Goal: Task Accomplishment & Management: Manage account settings

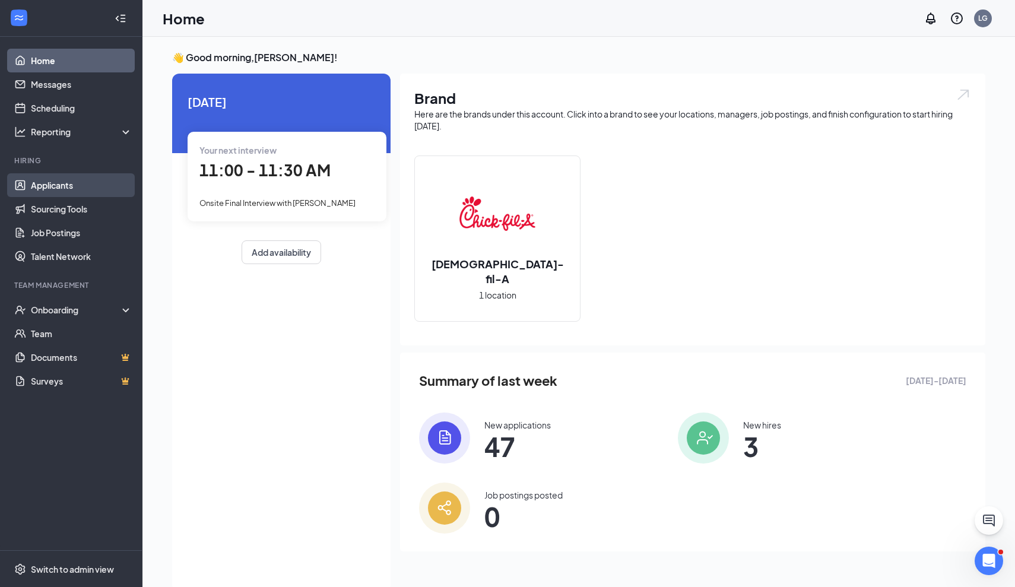
click at [55, 183] on link "Applicants" at bounding box center [82, 185] width 102 height 24
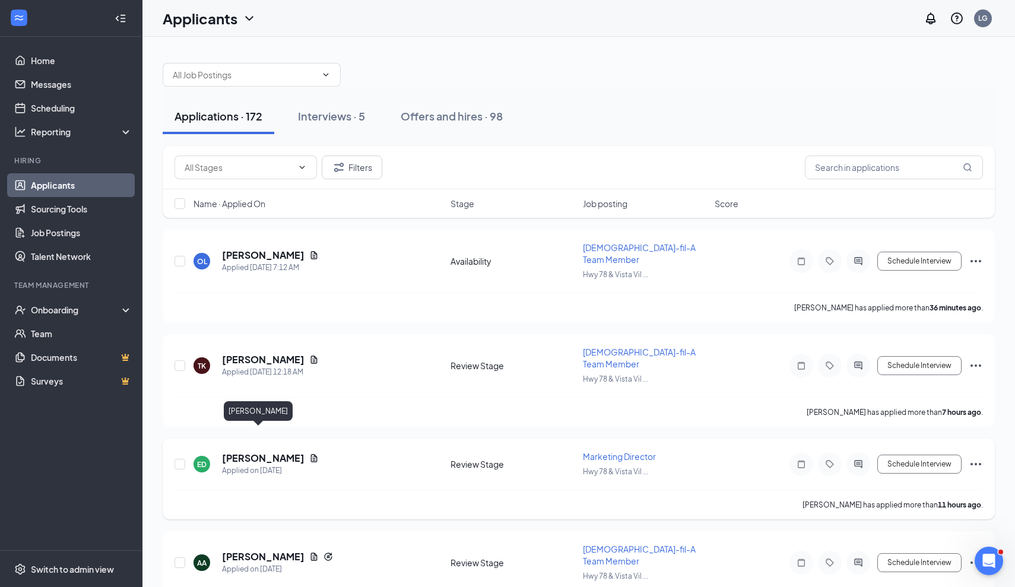
click at [248, 452] on h5 "[PERSON_NAME]" at bounding box center [263, 458] width 83 height 13
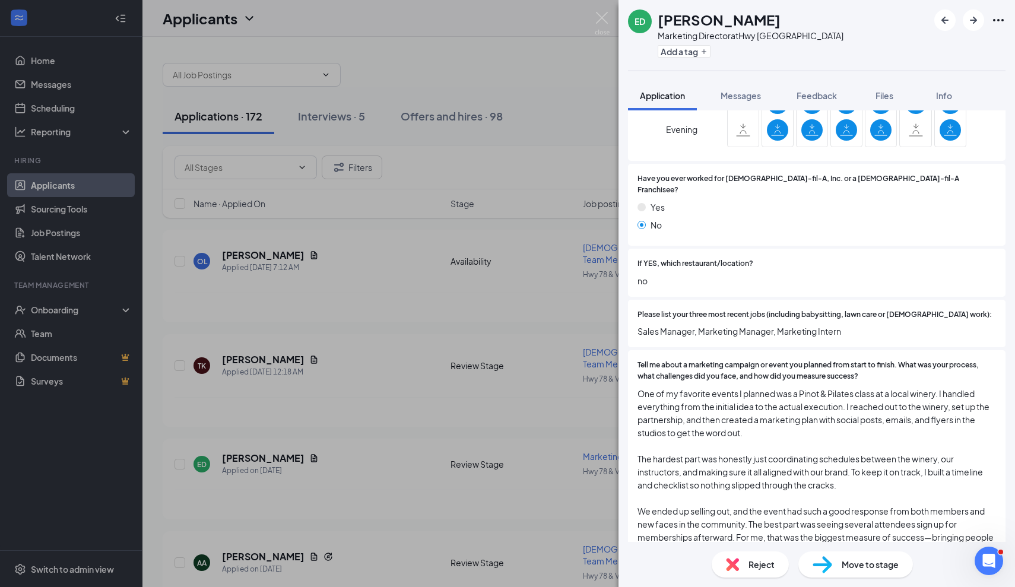
scroll to position [288, 0]
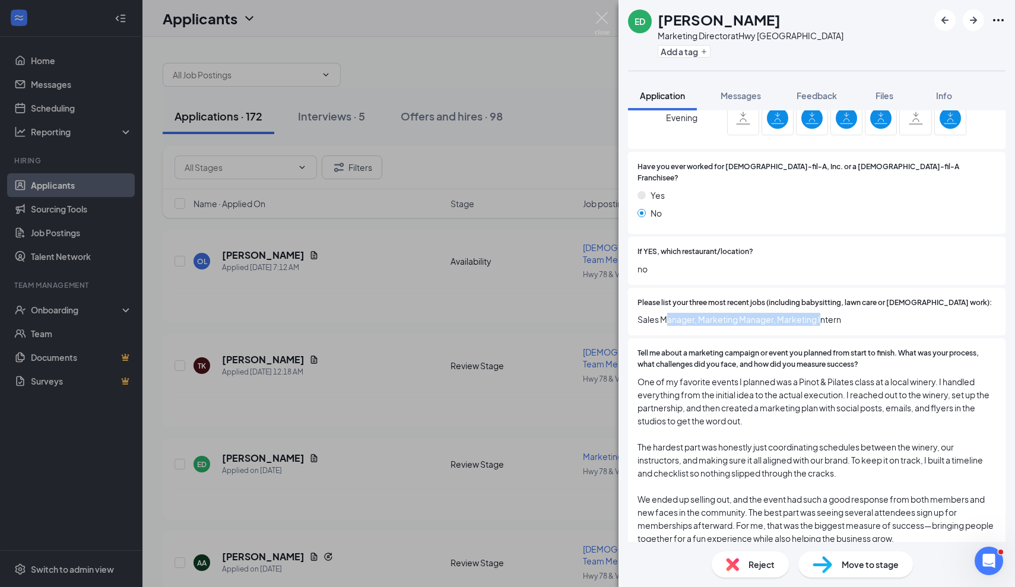
drag, startPoint x: 664, startPoint y: 308, endPoint x: 820, endPoint y: 308, distance: 155.6
click at [820, 313] on span "Sales Manager, Marketing Manager, Marketing Intern" at bounding box center [817, 319] width 359 height 13
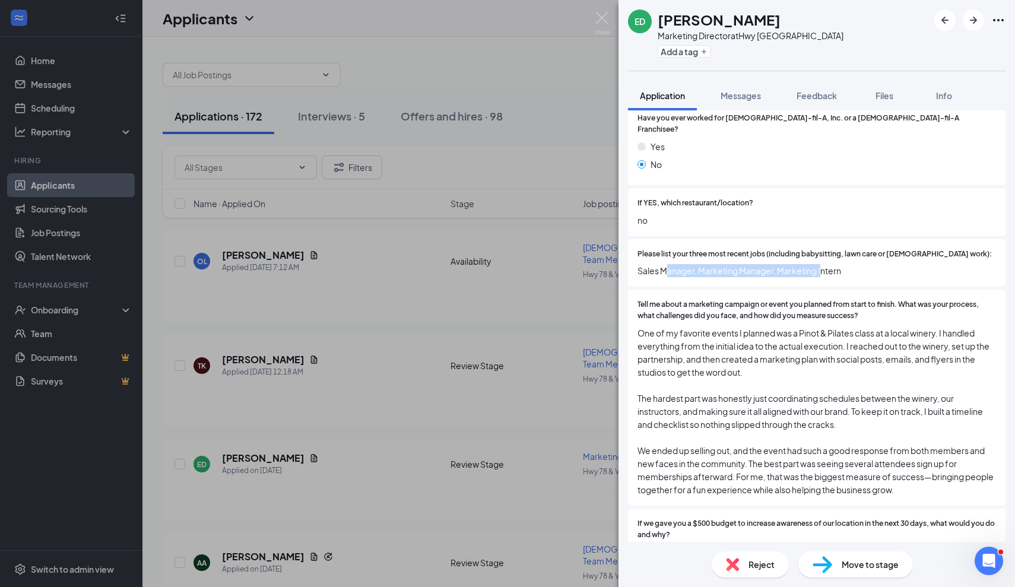
scroll to position [361, 0]
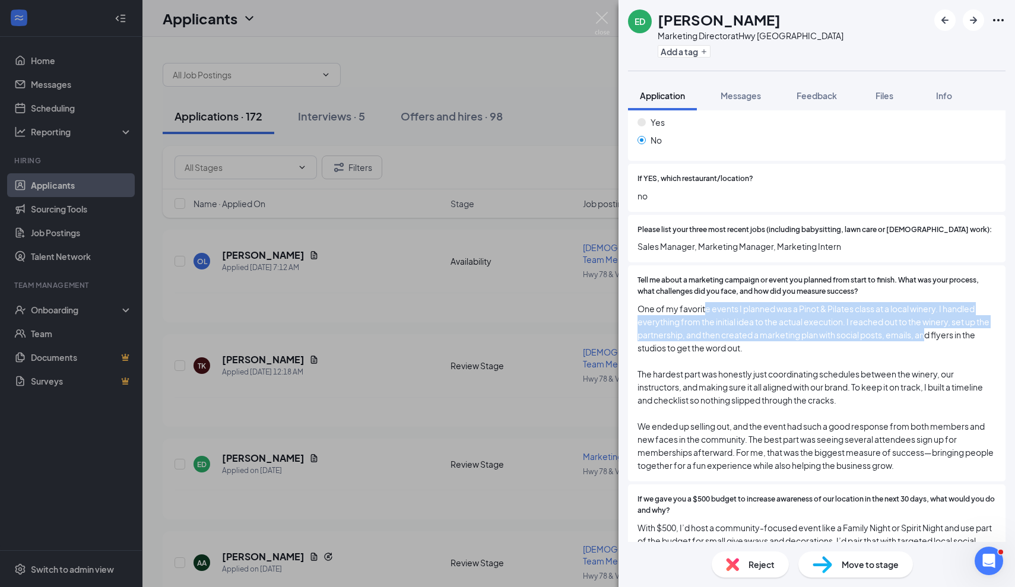
drag, startPoint x: 707, startPoint y: 294, endPoint x: 927, endPoint y: 322, distance: 221.5
click at [927, 322] on span "One of my favorite events I planned was a Pinot & Pilates class at a local wine…" at bounding box center [817, 387] width 359 height 170
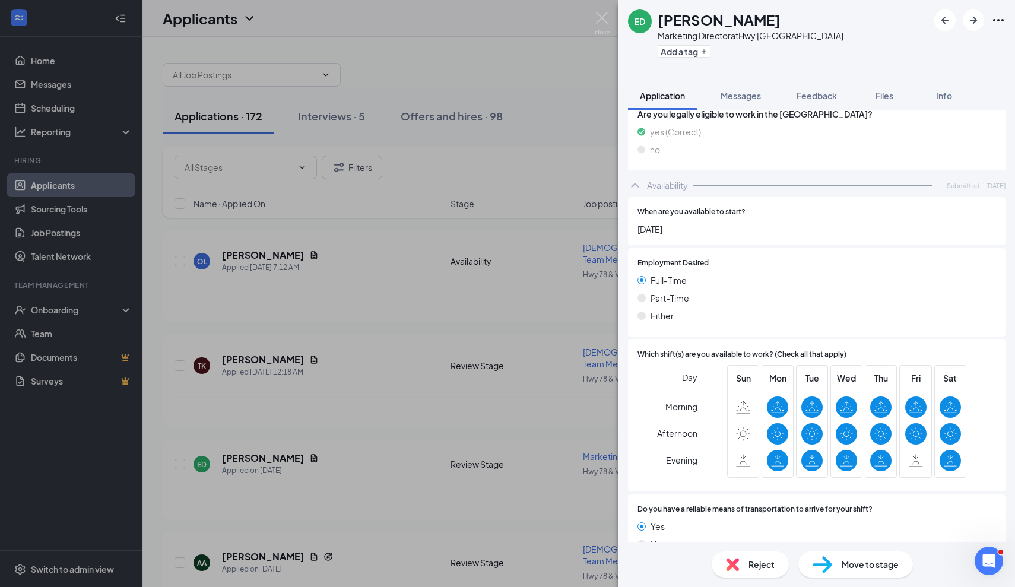
scroll to position [1835, 0]
click at [846, 569] on span "Move to stage" at bounding box center [870, 564] width 57 height 13
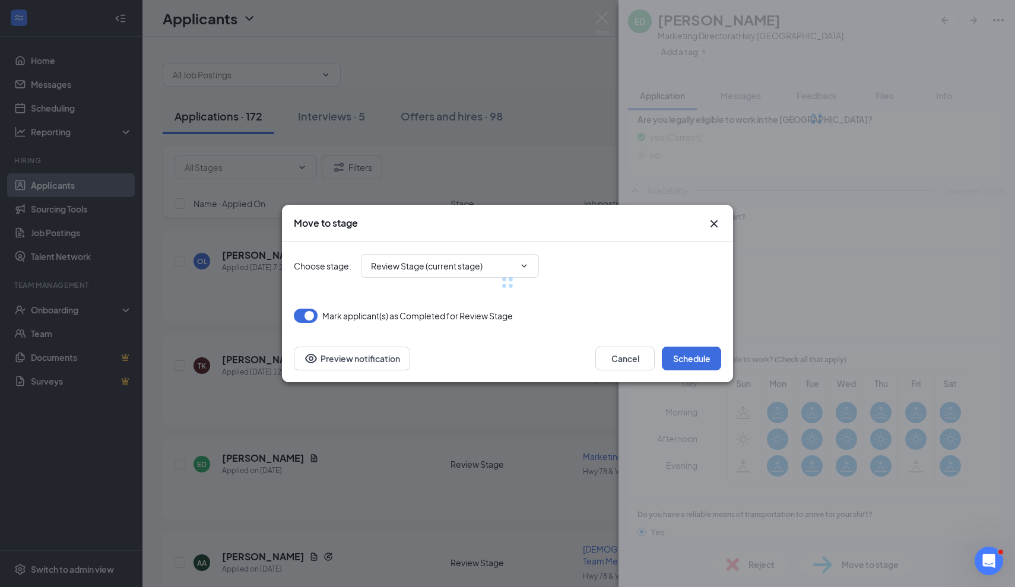
type input "Onsite Interview (next stage)"
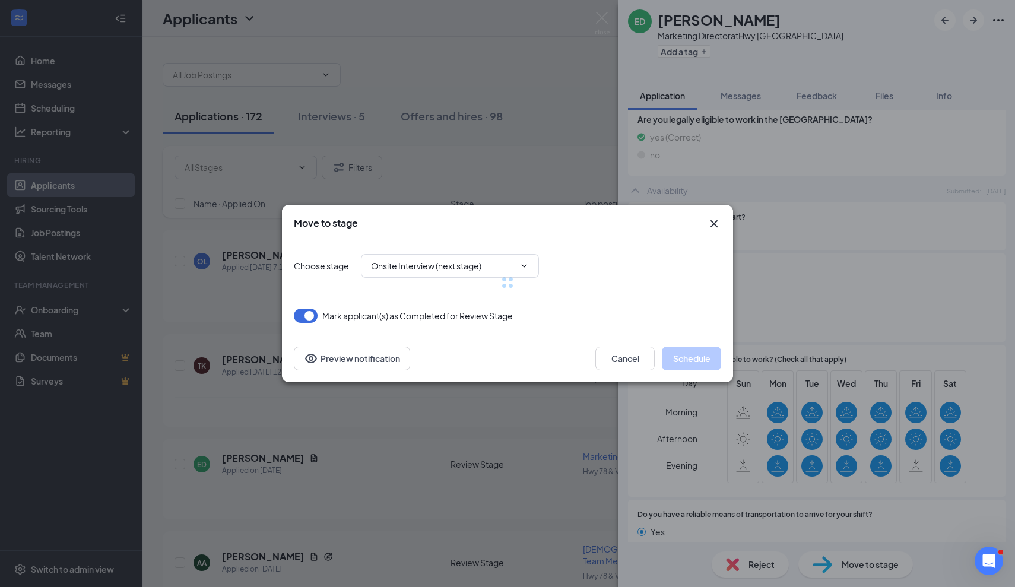
click at [505, 266] on div at bounding box center [508, 282] width 428 height 81
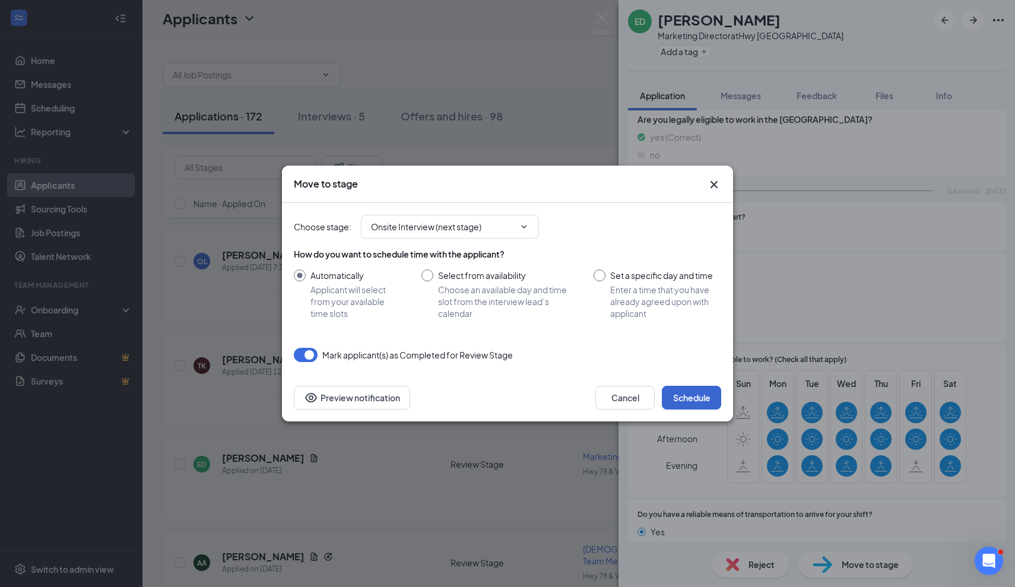
click at [705, 397] on button "Schedule" at bounding box center [691, 398] width 59 height 24
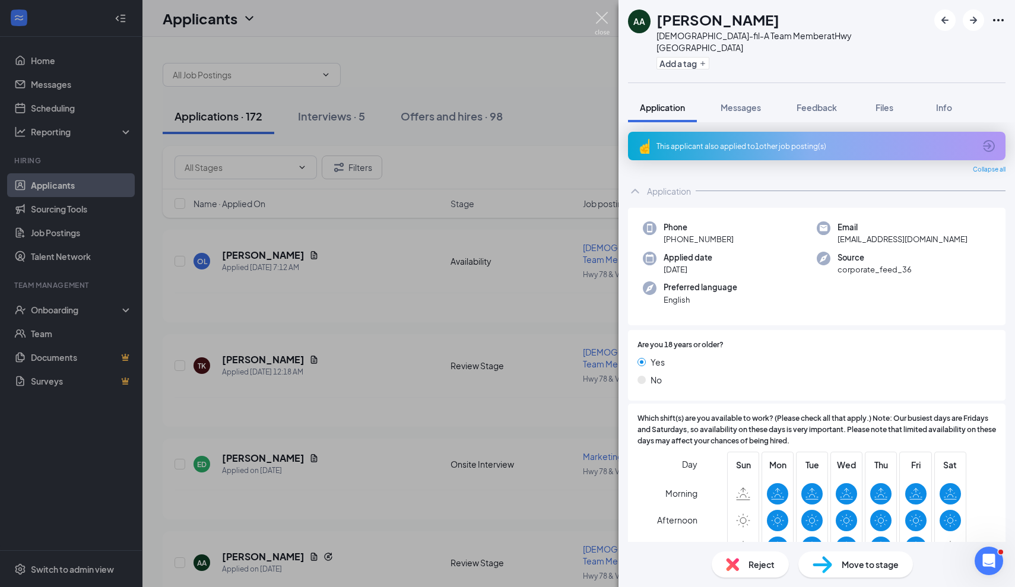
click at [600, 17] on img at bounding box center [602, 23] width 15 height 23
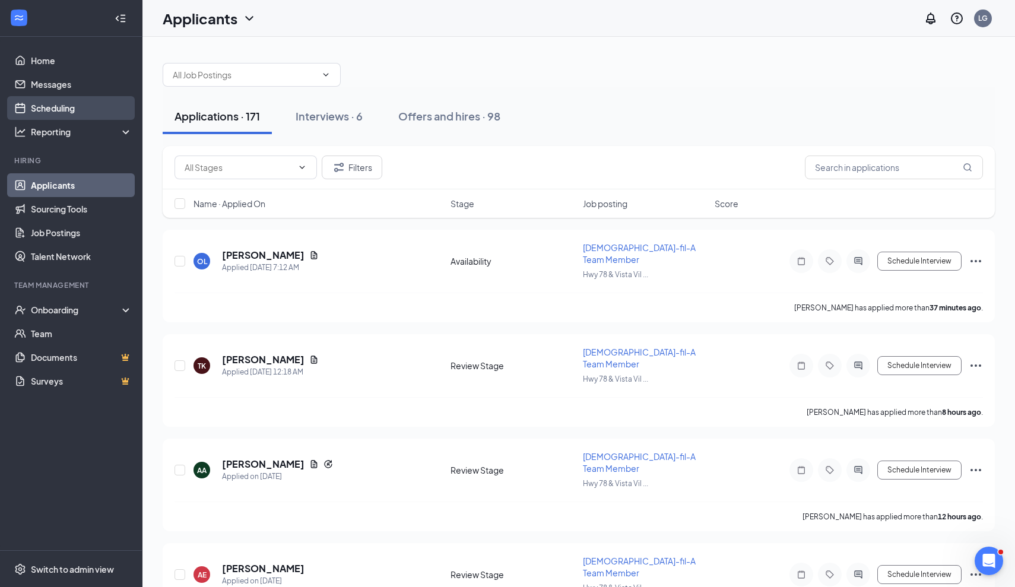
click at [72, 105] on link "Scheduling" at bounding box center [82, 108] width 102 height 24
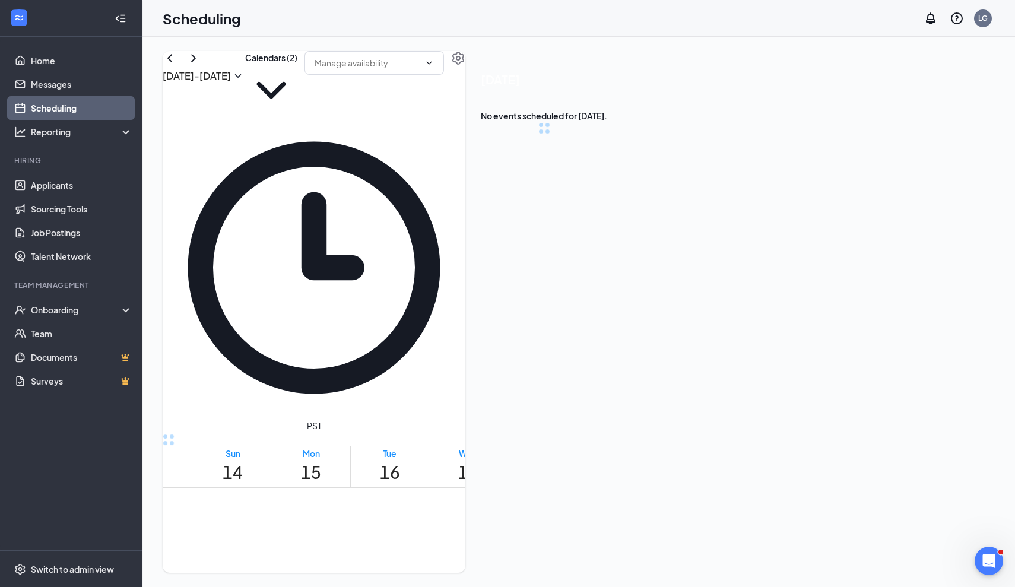
scroll to position [584, 0]
click at [464, 65] on icon "Settings" at bounding box center [458, 58] width 12 height 13
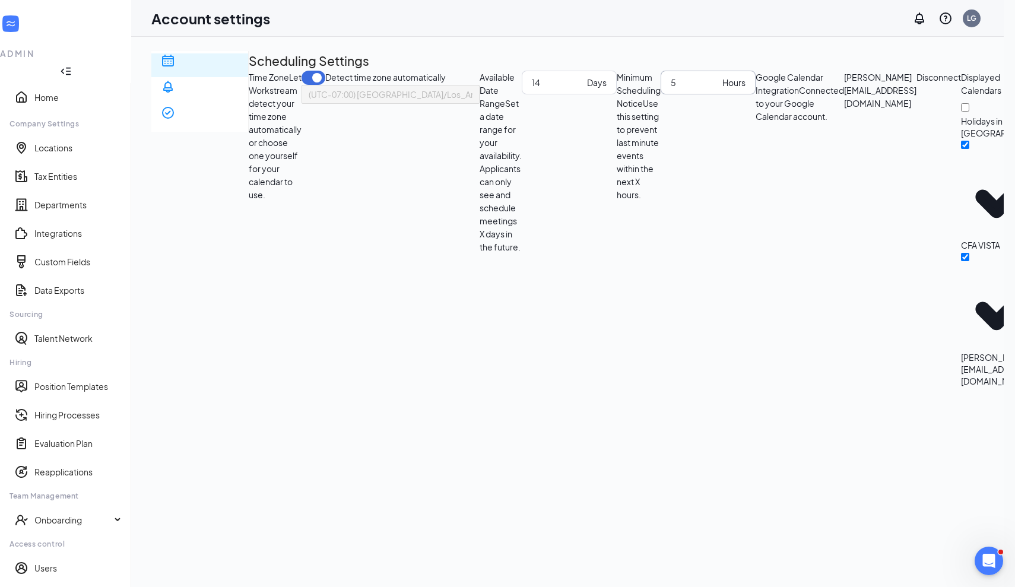
click at [671, 89] on input "5" at bounding box center [694, 82] width 47 height 13
click at [671, 89] on input "4" at bounding box center [694, 82] width 47 height 13
click at [671, 89] on input "3" at bounding box center [694, 82] width 47 height 13
click at [671, 89] on input "2" at bounding box center [694, 82] width 47 height 13
type input "1"
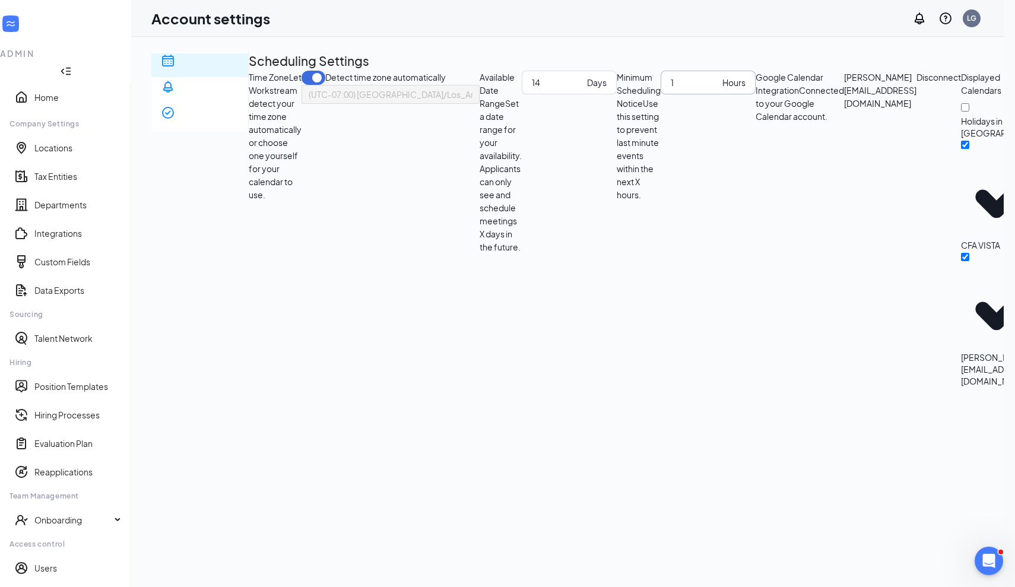
click at [671, 89] on input "1" at bounding box center [694, 82] width 47 height 13
click at [661, 310] on div "1 Hours" at bounding box center [708, 229] width 95 height 317
click at [779, 292] on div "Scheduling Notification settings E-verify quiz Scheduling Settings Time Zone Le…" at bounding box center [807, 219] width 1312 height 336
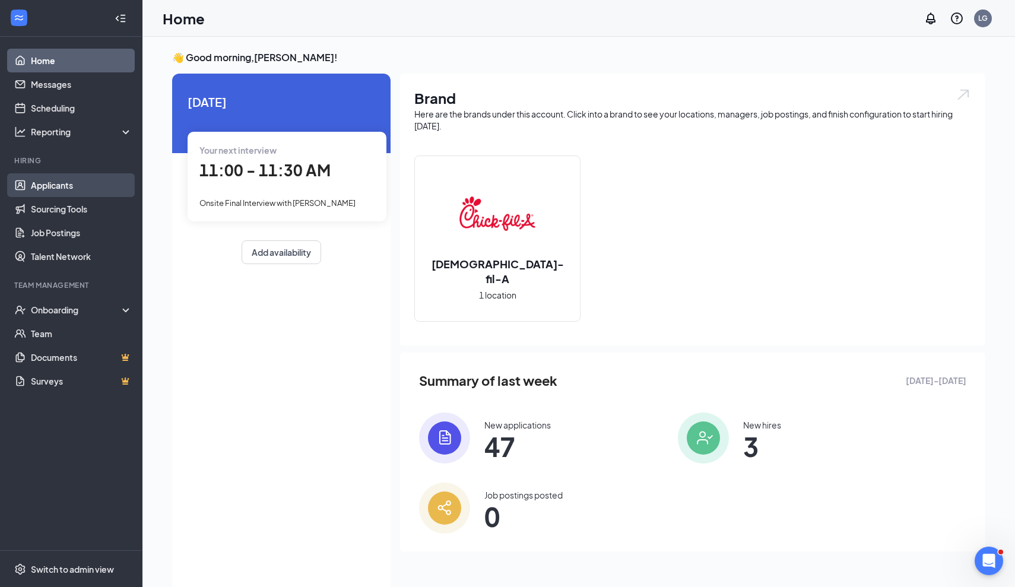
click at [57, 181] on link "Applicants" at bounding box center [82, 185] width 102 height 24
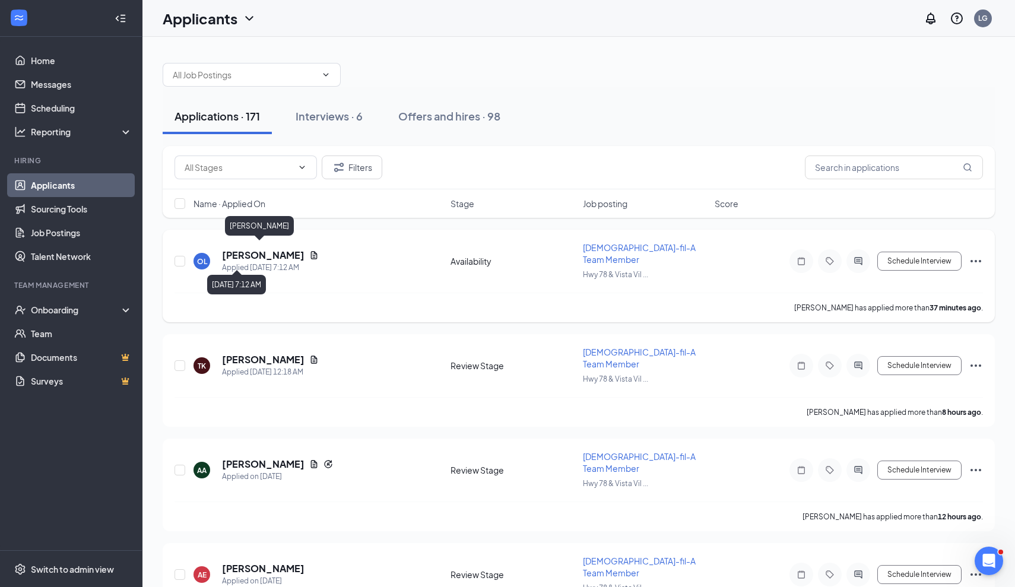
click at [264, 251] on h5 "[PERSON_NAME]" at bounding box center [263, 255] width 83 height 13
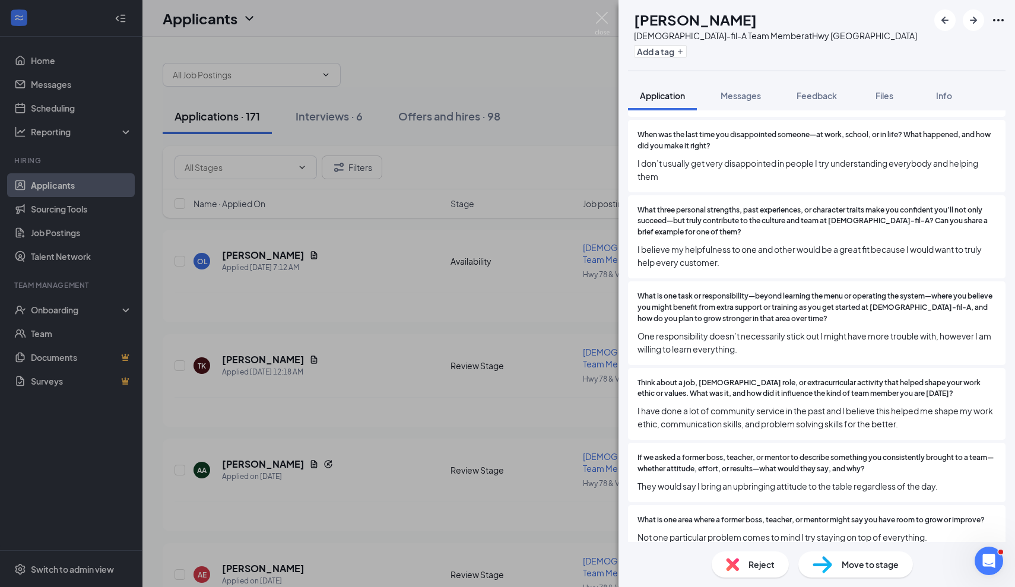
scroll to position [554, 0]
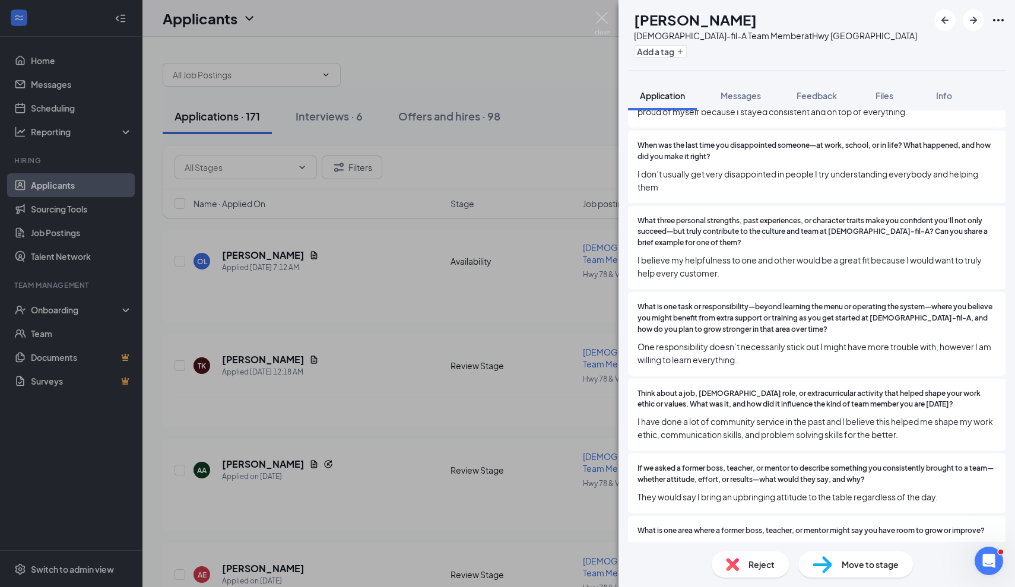
click at [762, 567] on span "Reject" at bounding box center [762, 564] width 26 height 13
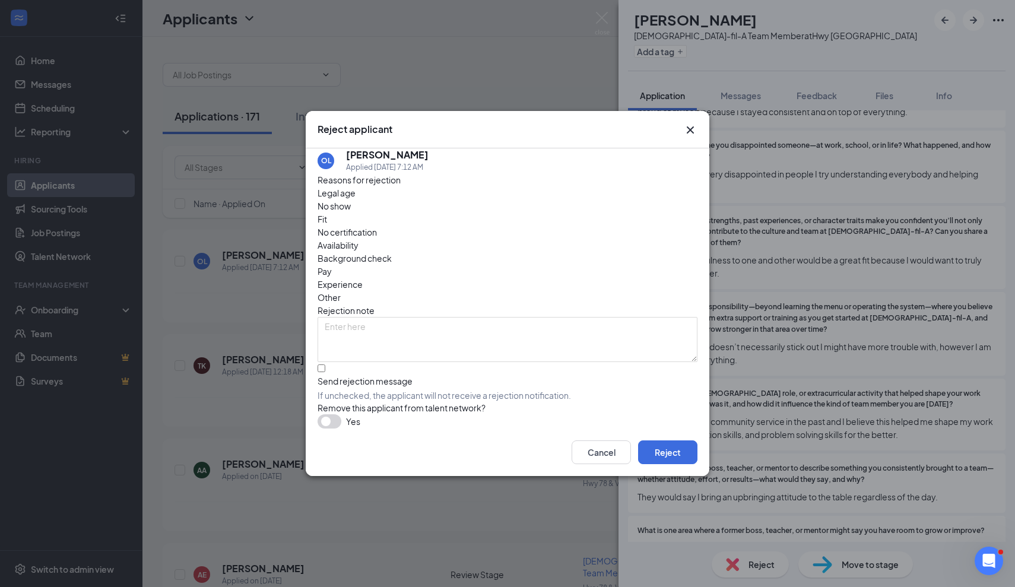
click at [391, 375] on div "Send rejection message" at bounding box center [508, 381] width 380 height 12
click at [325, 365] on input "Send rejection message If unchecked, the applicant will not receive a rejection…" at bounding box center [322, 369] width 8 height 8
checkbox input "true"
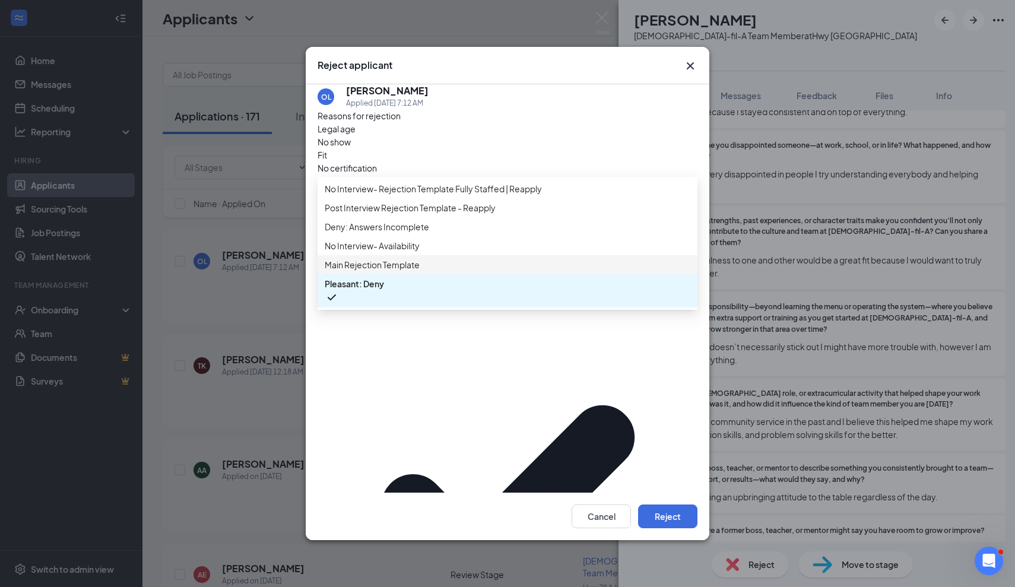
click at [433, 271] on span "Main Rejection Template" at bounding box center [508, 264] width 366 height 13
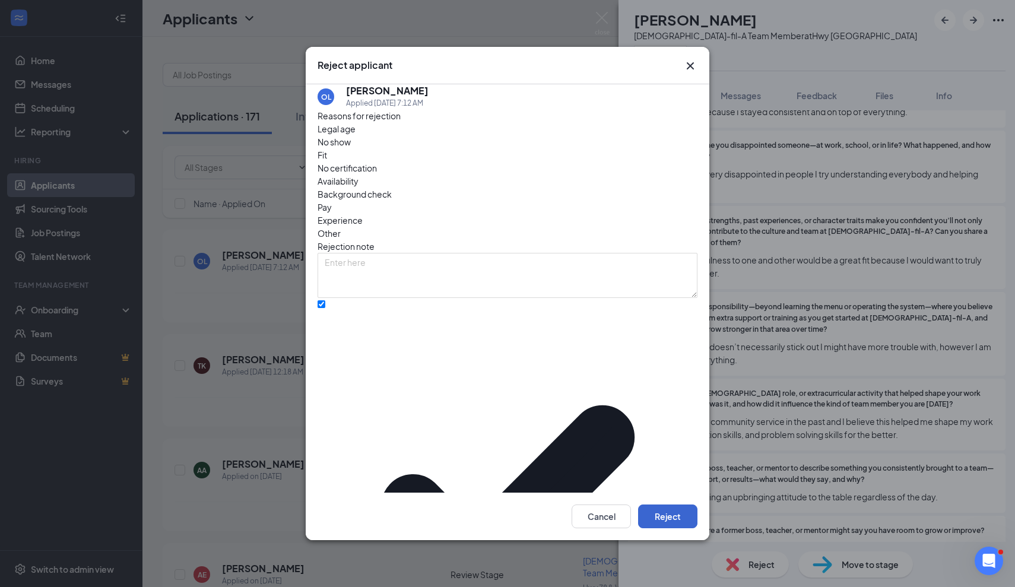
click at [653, 505] on button "Reject" at bounding box center [667, 517] width 59 height 24
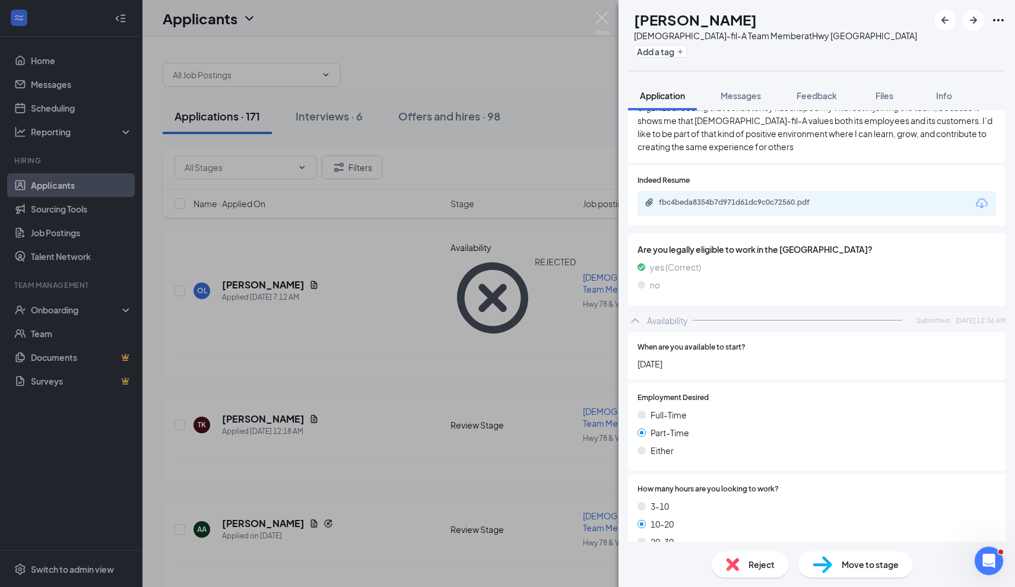
scroll to position [2067, 0]
click at [978, 18] on icon "ArrowRight" at bounding box center [974, 20] width 14 height 14
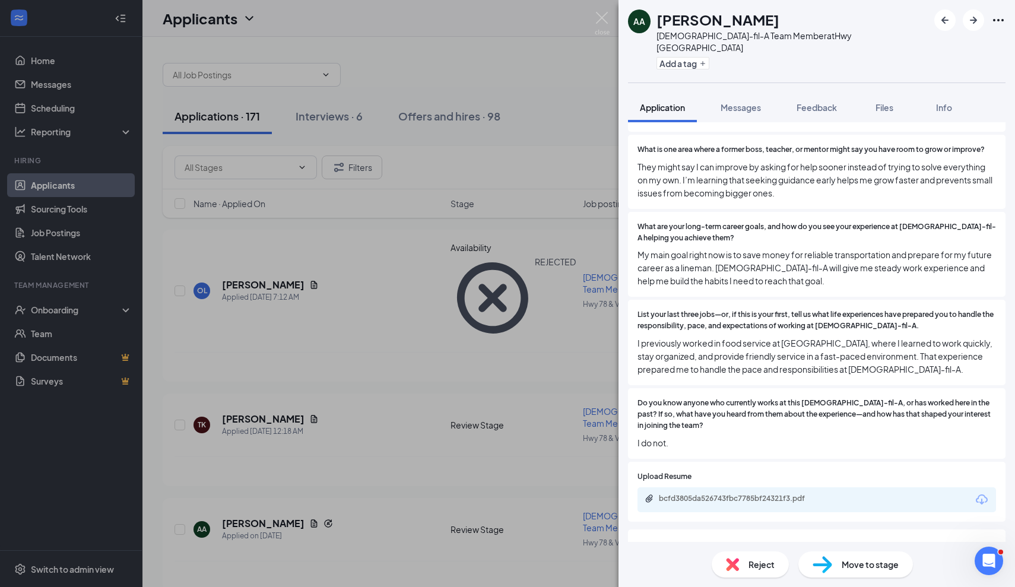
scroll to position [1125, 0]
click at [761, 569] on span "Reject" at bounding box center [762, 564] width 26 height 13
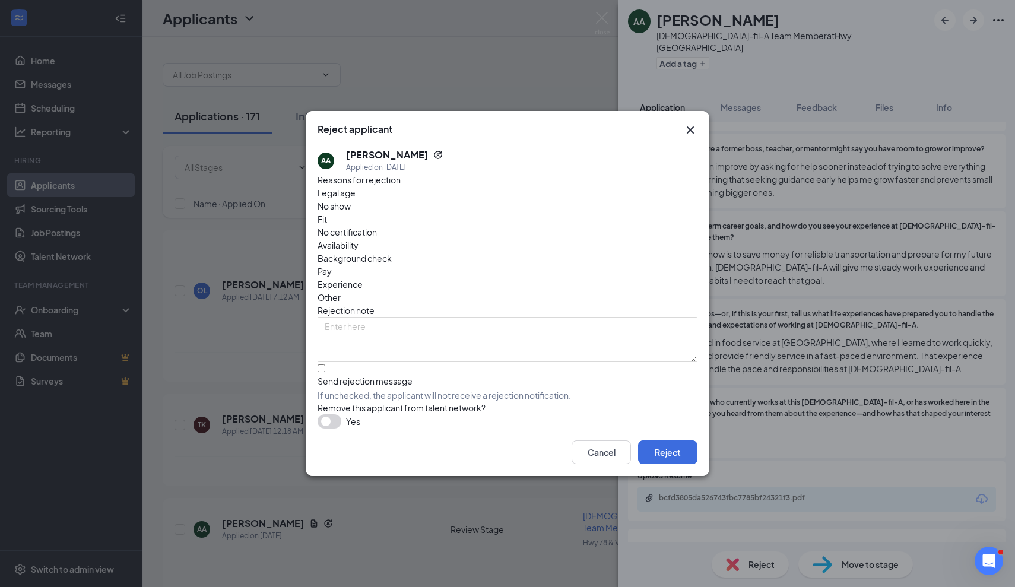
click at [379, 390] on span "If unchecked, the applicant will not receive a rejection notification." at bounding box center [508, 396] width 380 height 12
click at [325, 365] on input "Send rejection message If unchecked, the applicant will not receive a rejection…" at bounding box center [322, 369] width 8 height 8
checkbox input "true"
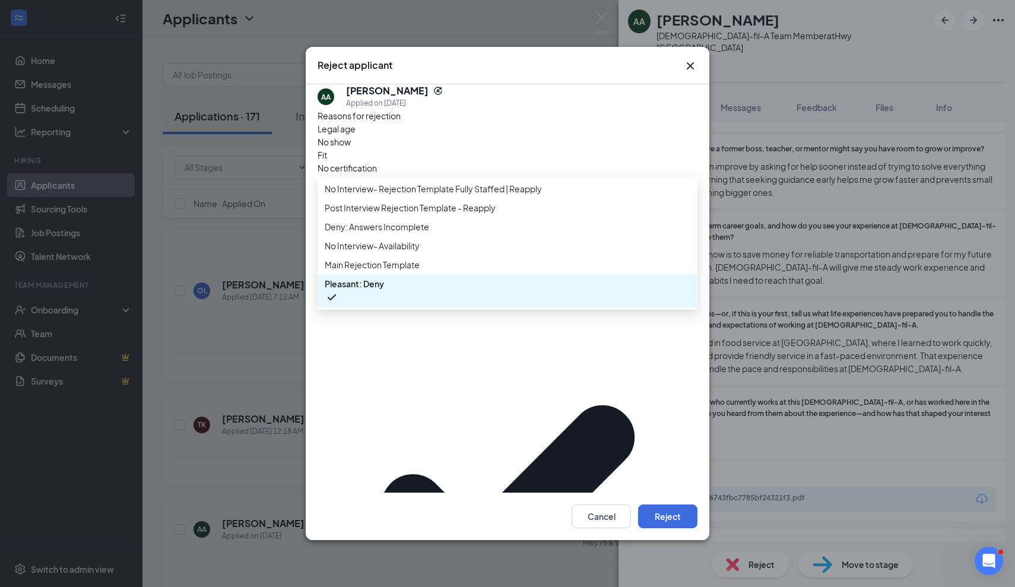
scroll to position [13, 0]
click at [424, 274] on div "Main Rejection Template" at bounding box center [508, 264] width 380 height 19
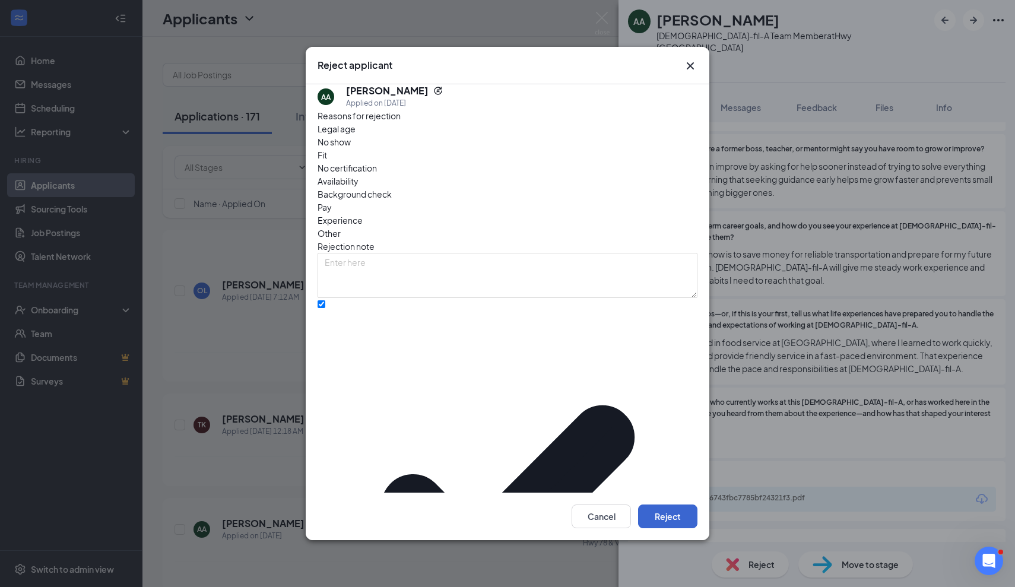
click at [661, 505] on button "Reject" at bounding box center [667, 517] width 59 height 24
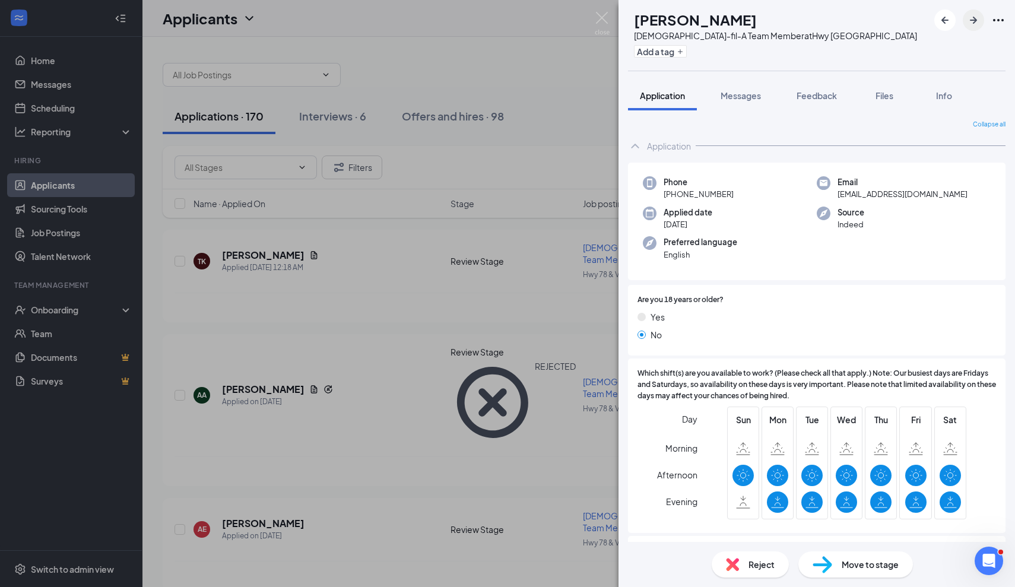
click at [973, 20] on icon "ArrowRight" at bounding box center [973, 20] width 7 height 7
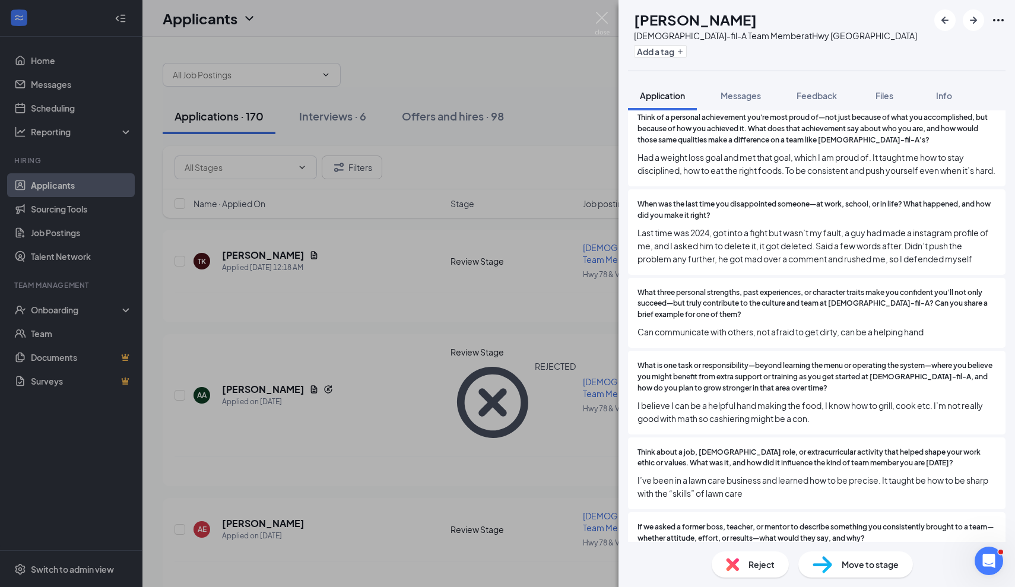
scroll to position [496, 0]
click at [757, 568] on span "Reject" at bounding box center [762, 564] width 26 height 13
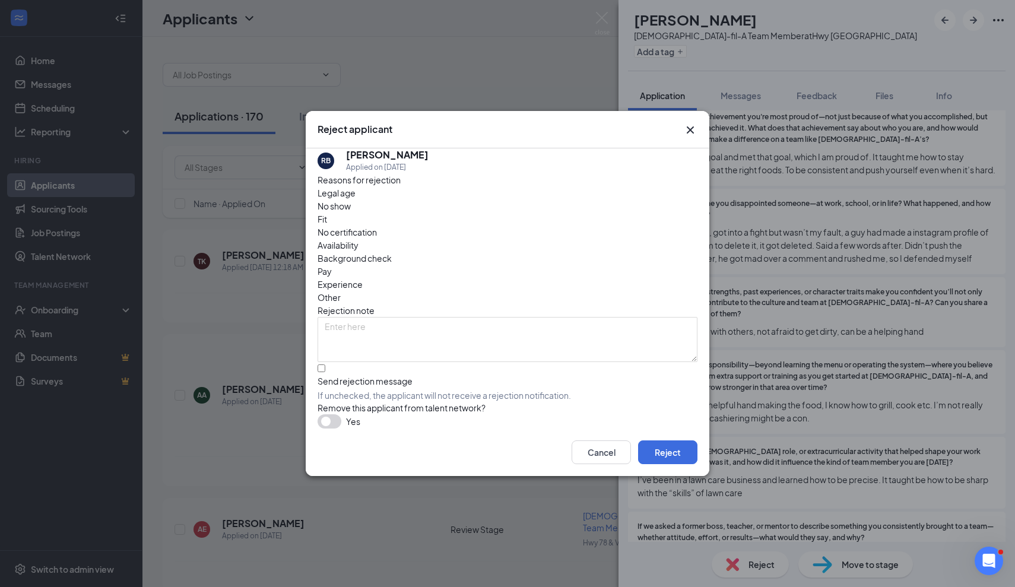
click at [381, 375] on div "Send rejection message If unchecked, the applicant will not receive a rejection…" at bounding box center [508, 388] width 380 height 26
click at [325, 365] on input "Send rejection message If unchecked, the applicant will not receive a rejection…" at bounding box center [322, 369] width 8 height 8
checkbox input "true"
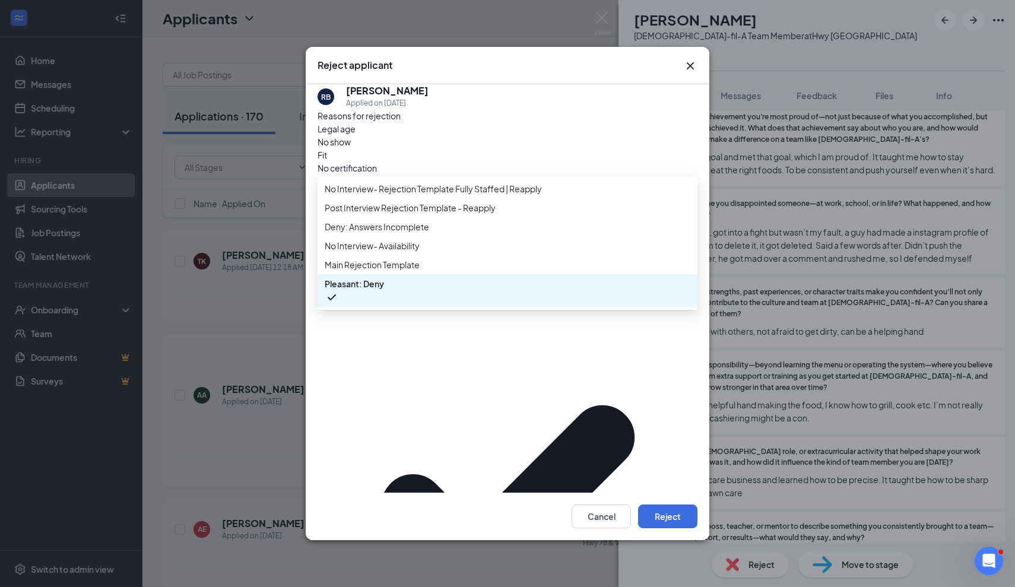
scroll to position [13, 0]
click at [568, 274] on div "Main Rejection Template" at bounding box center [508, 264] width 380 height 19
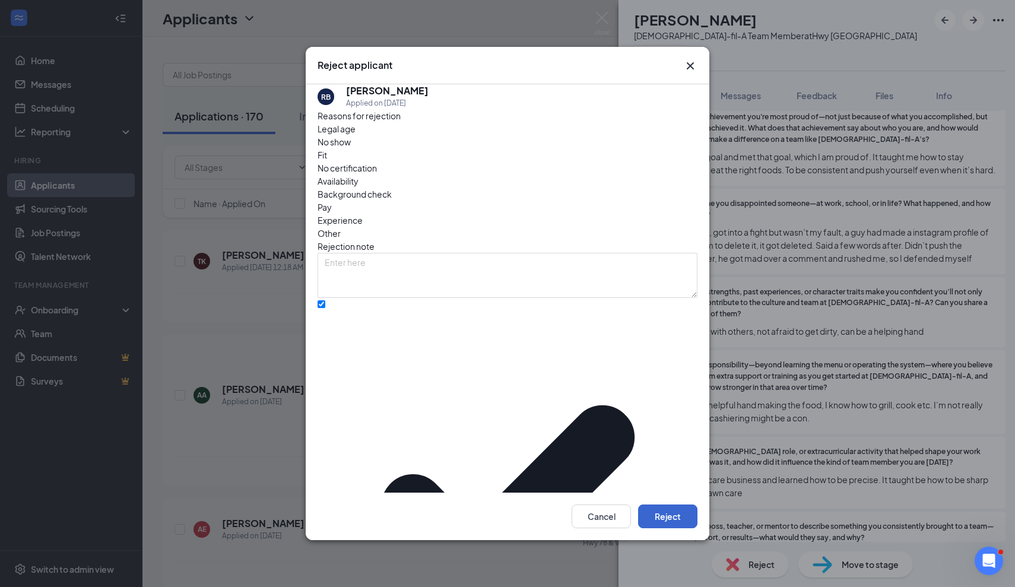
click at [660, 505] on button "Reject" at bounding box center [667, 517] width 59 height 24
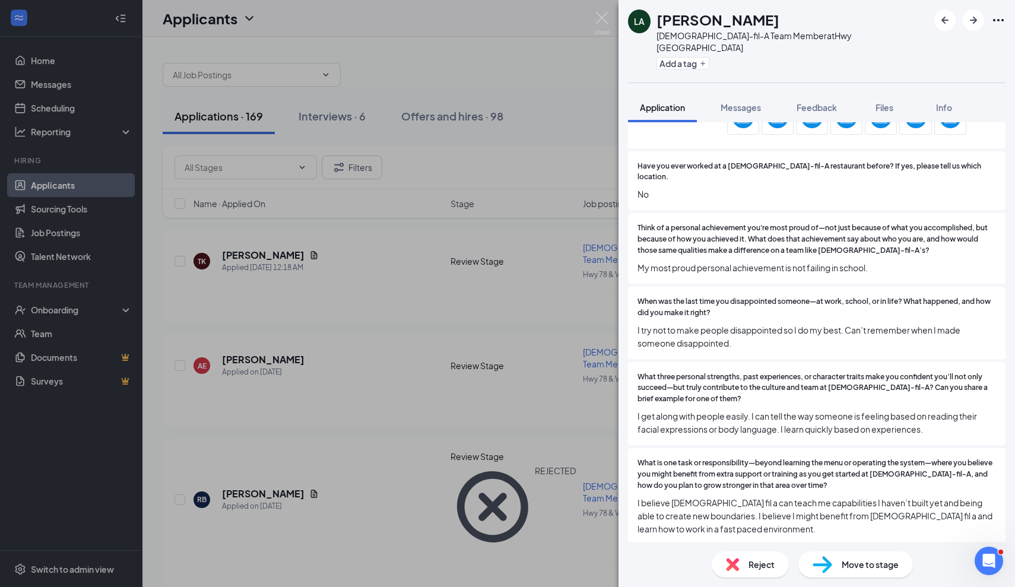
scroll to position [431, 0]
click at [745, 565] on div "Reject" at bounding box center [750, 565] width 77 height 26
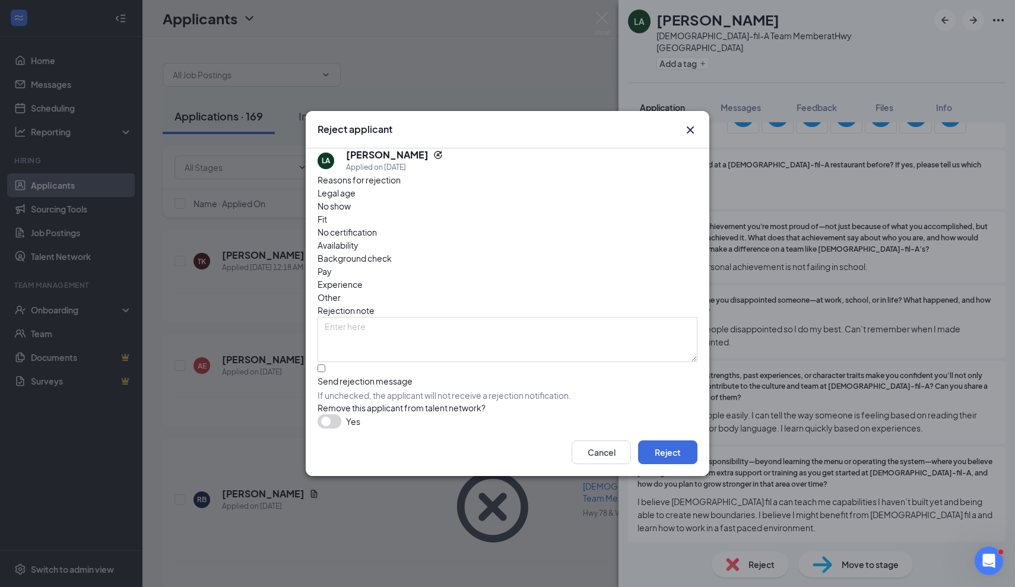
click at [406, 375] on div "Send rejection message" at bounding box center [508, 381] width 380 height 12
click at [325, 365] on input "Send rejection message If unchecked, the applicant will not receive a rejection…" at bounding box center [322, 369] width 8 height 8
checkbox input "true"
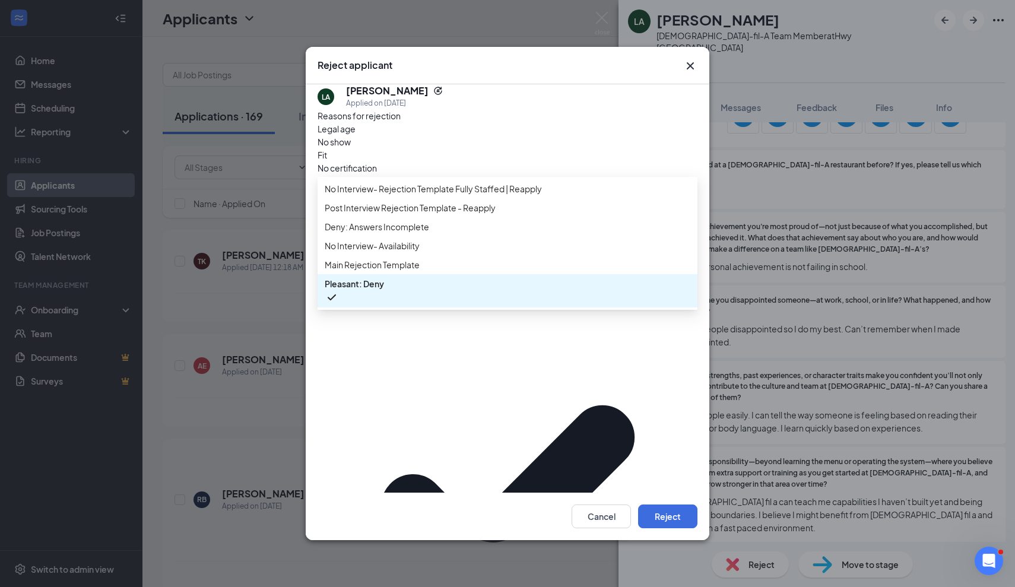
scroll to position [13, 0]
click at [453, 271] on span "Main Rejection Template" at bounding box center [508, 264] width 366 height 13
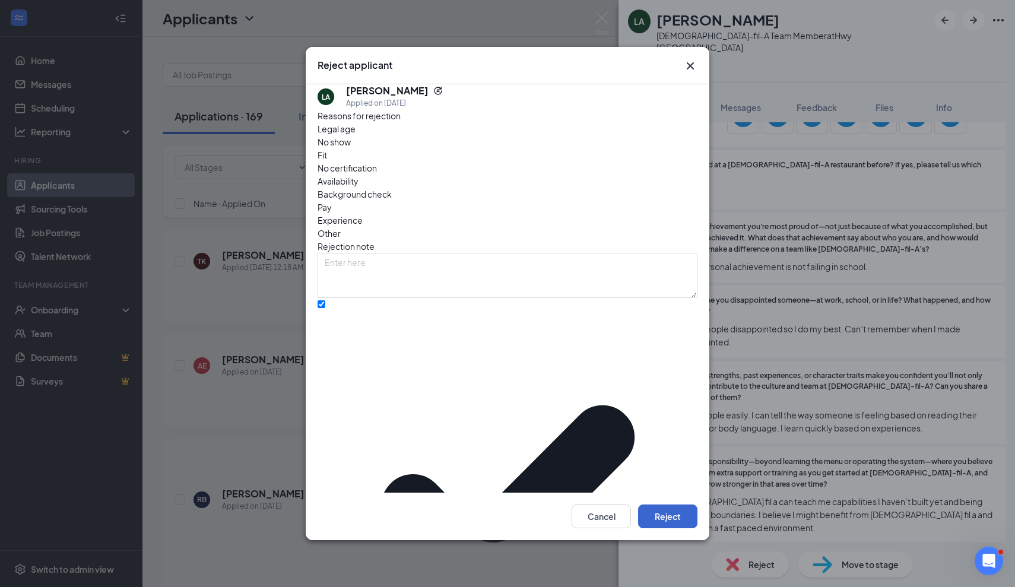
click at [676, 505] on button "Reject" at bounding box center [667, 517] width 59 height 24
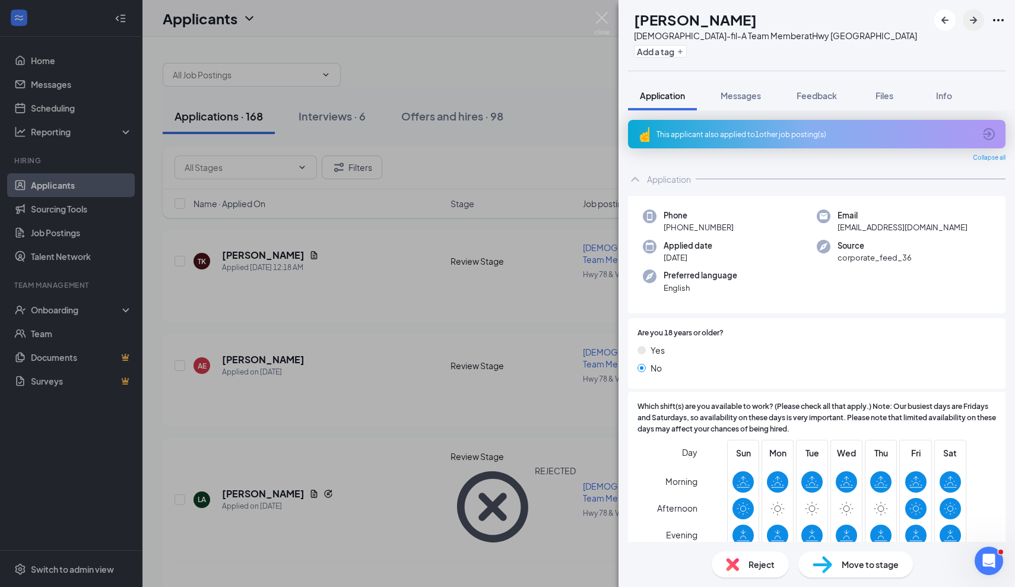
click at [972, 24] on icon "ArrowRight" at bounding box center [974, 20] width 14 height 14
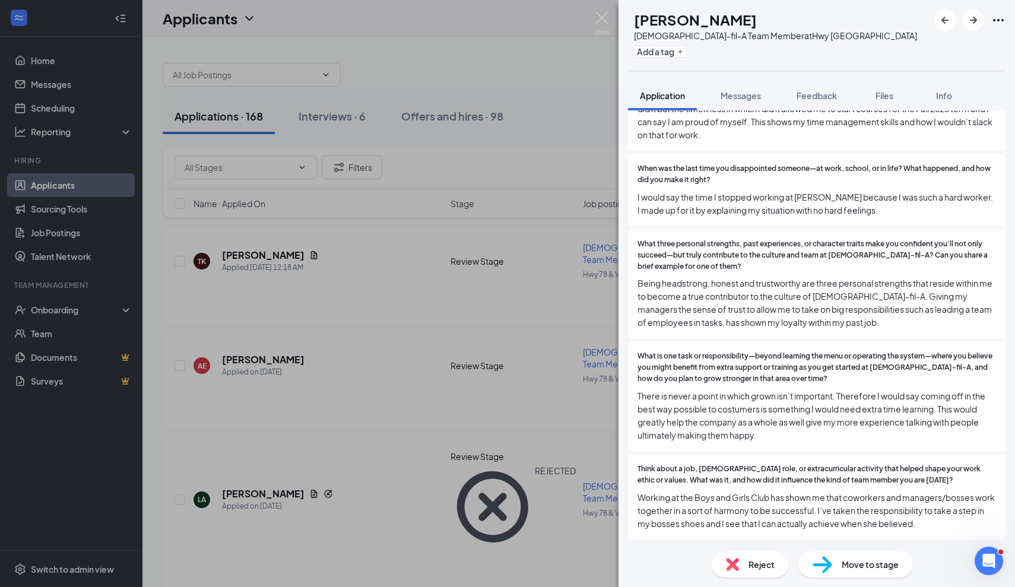
scroll to position [569, 0]
drag, startPoint x: 676, startPoint y: 157, endPoint x: 849, endPoint y: 165, distance: 173.0
click at [849, 165] on div "When was the last time you disappointed someone—at work, school, or in life? Wh…" at bounding box center [817, 189] width 359 height 53
click at [849, 190] on span "I would say the time I stopped working at [PERSON_NAME] because I was such a ha…" at bounding box center [817, 203] width 359 height 26
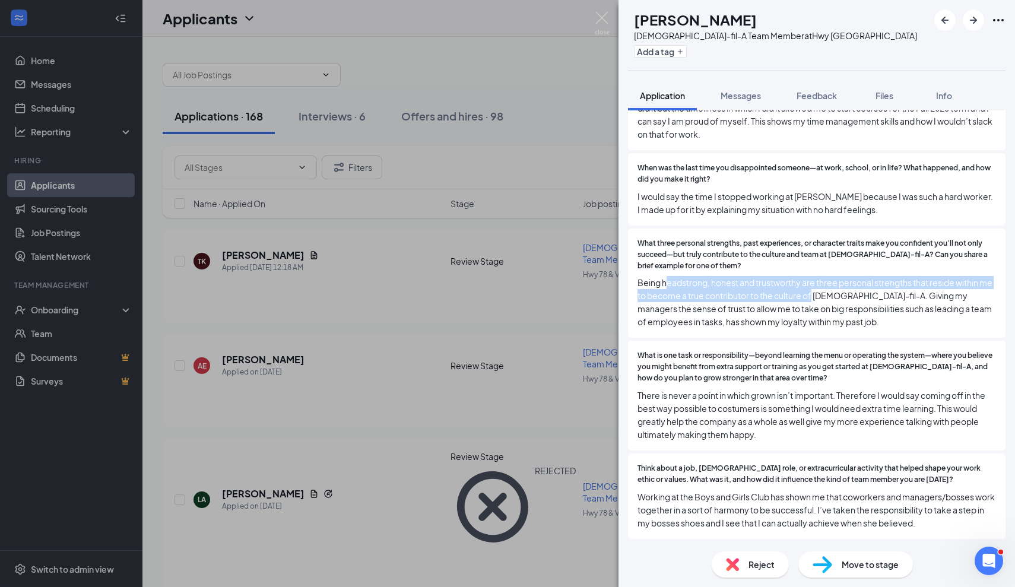
drag, startPoint x: 665, startPoint y: 245, endPoint x: 827, endPoint y: 266, distance: 163.4
click at [827, 276] on span "Being headstrong, honest and trustworthy are three personal strengths that resi…" at bounding box center [817, 302] width 359 height 52
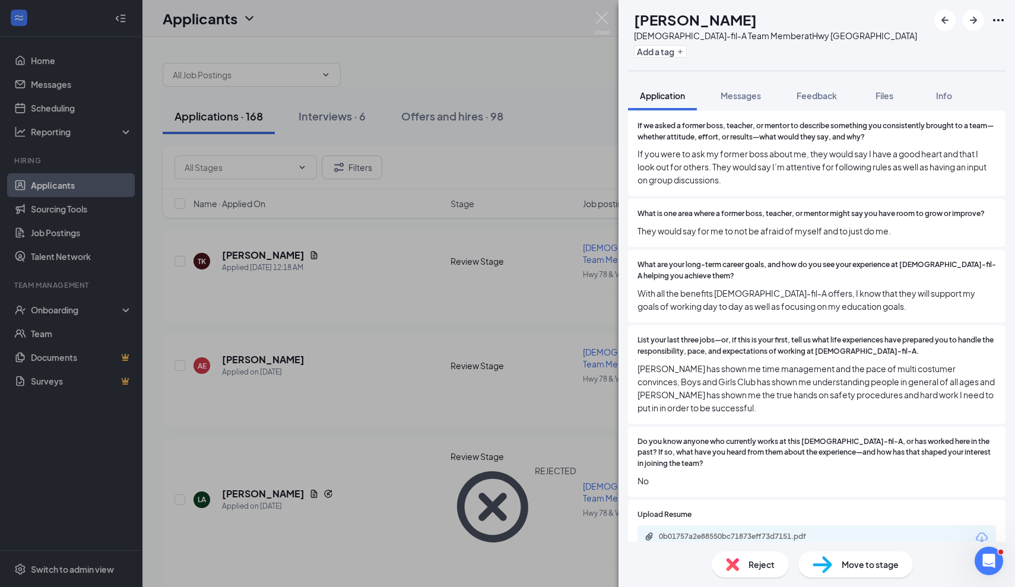
scroll to position [1002, 0]
drag, startPoint x: 672, startPoint y: 191, endPoint x: 836, endPoint y: 191, distance: 164.5
click at [838, 223] on span "They would say for me to not be afraid of myself and to just do me." at bounding box center [817, 229] width 359 height 13
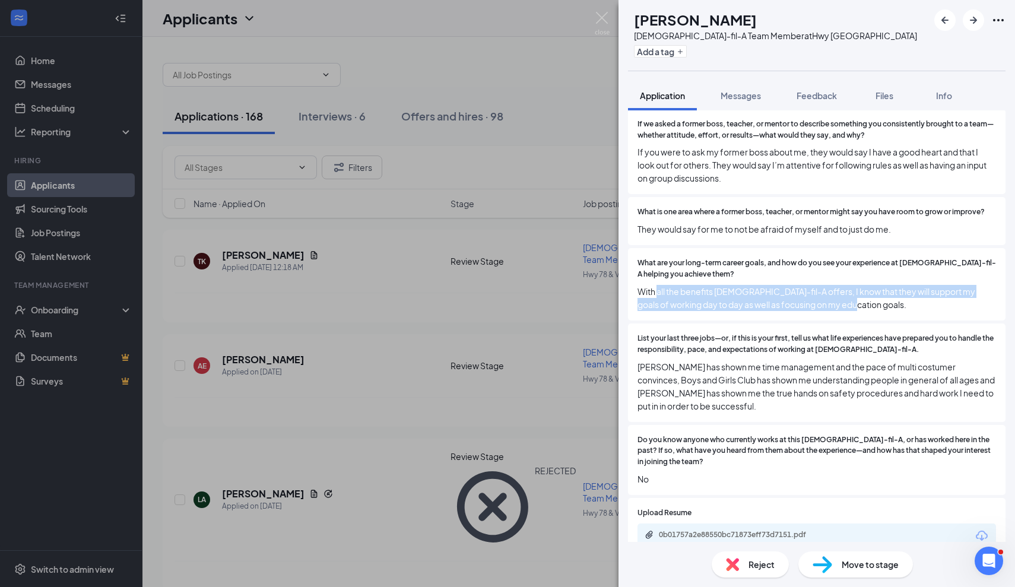
drag, startPoint x: 657, startPoint y: 249, endPoint x: 826, endPoint y: 281, distance: 171.6
click at [827, 281] on div "What are your long-term career goals, and how do you see your experience at [DE…" at bounding box center [817, 284] width 378 height 72
click at [826, 281] on div "What are your long-term career goals, and how do you see your experience at [DE…" at bounding box center [817, 284] width 378 height 72
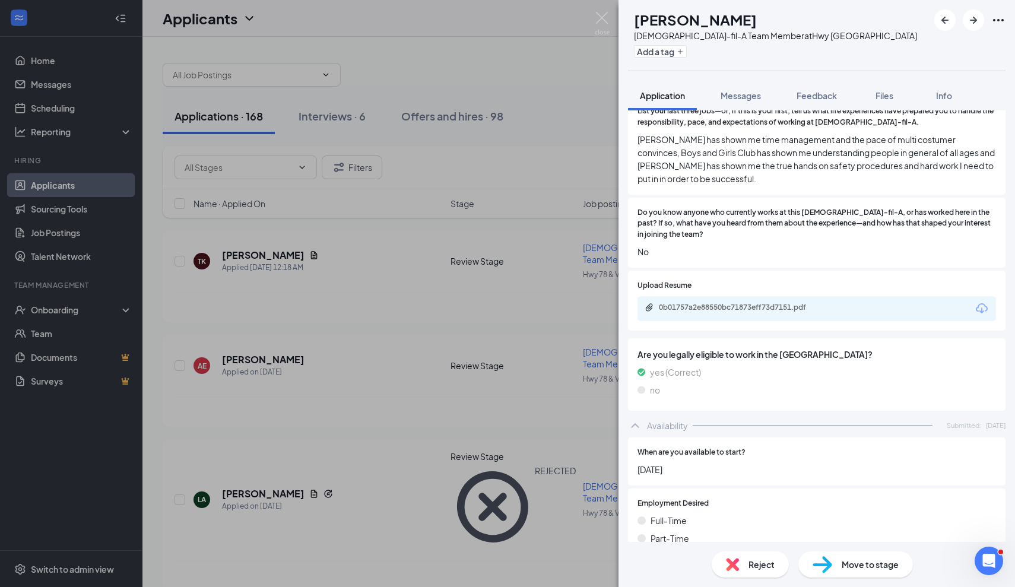
scroll to position [1258, 0]
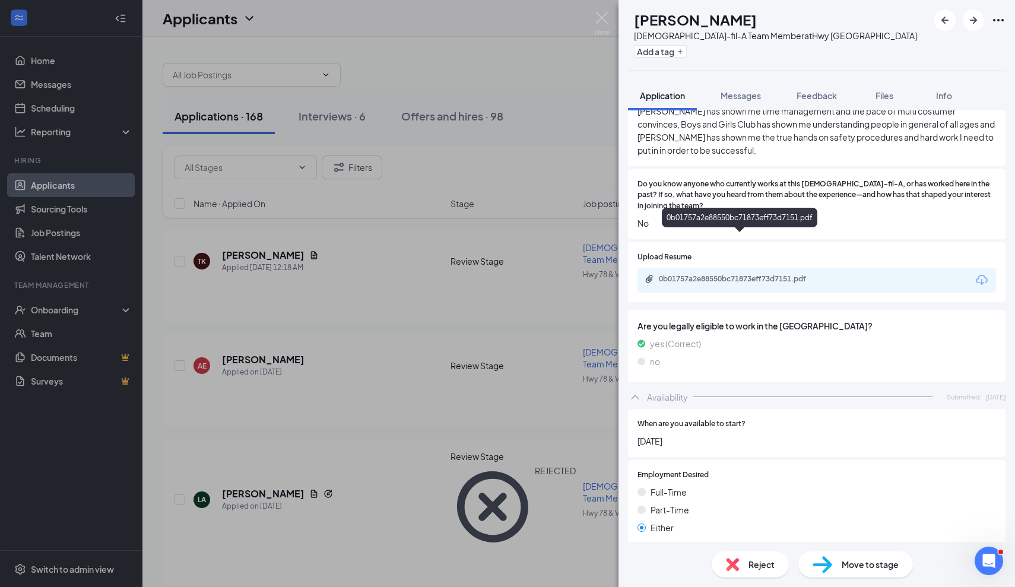
click at [710, 274] on div "0b01757a2e88550bc71873eff73d7151.pdf" at bounding box center [742, 279] width 166 height 10
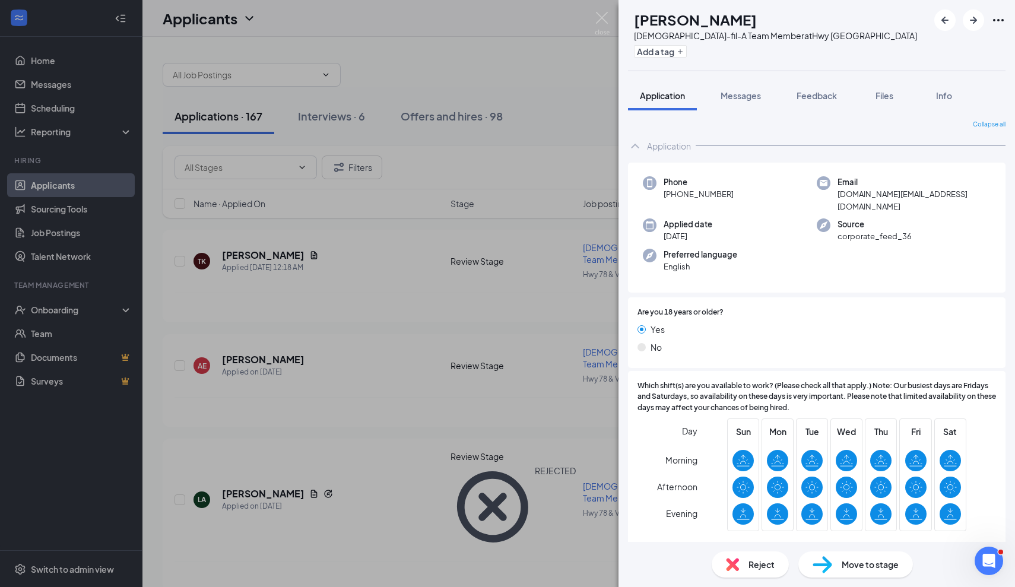
scroll to position [0, 0]
click at [834, 567] on div "Move to stage" at bounding box center [856, 565] width 115 height 26
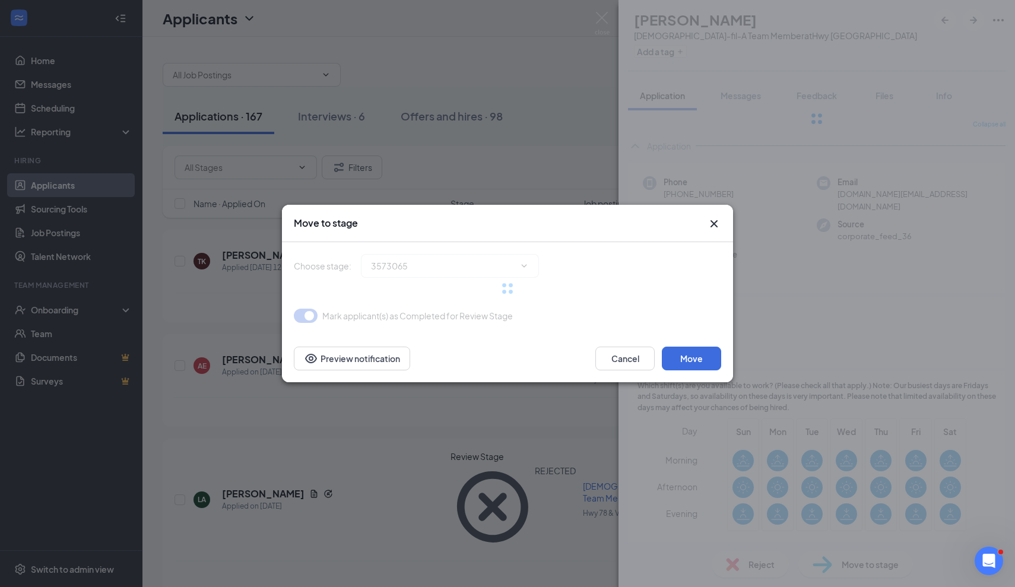
type input "Phone Interview (next stage)"
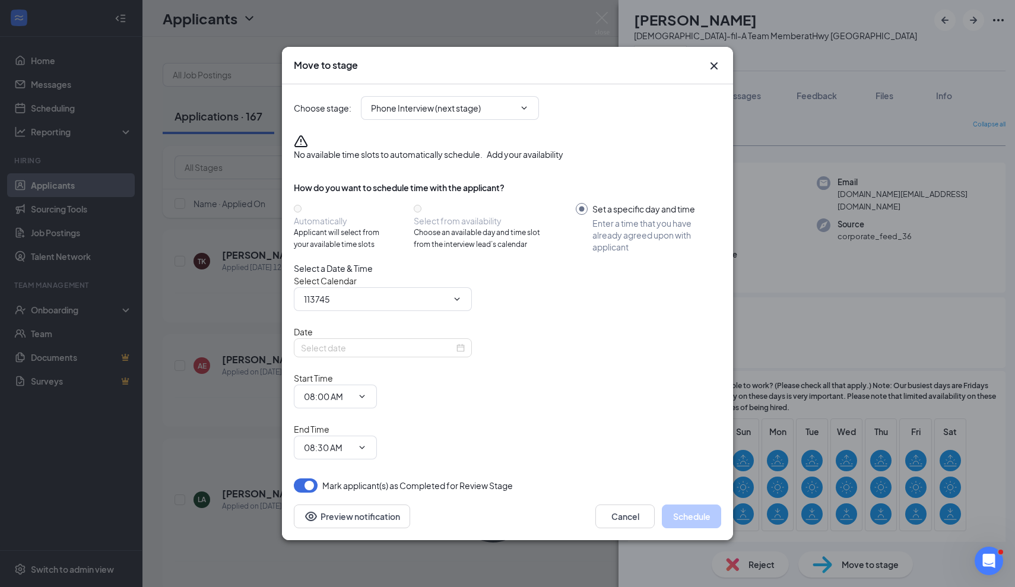
type input "[PERSON_NAME] Calendar"
type input "[DATE]"
click at [504, 115] on input "Phone Interview (next stage)" at bounding box center [443, 108] width 144 height 13
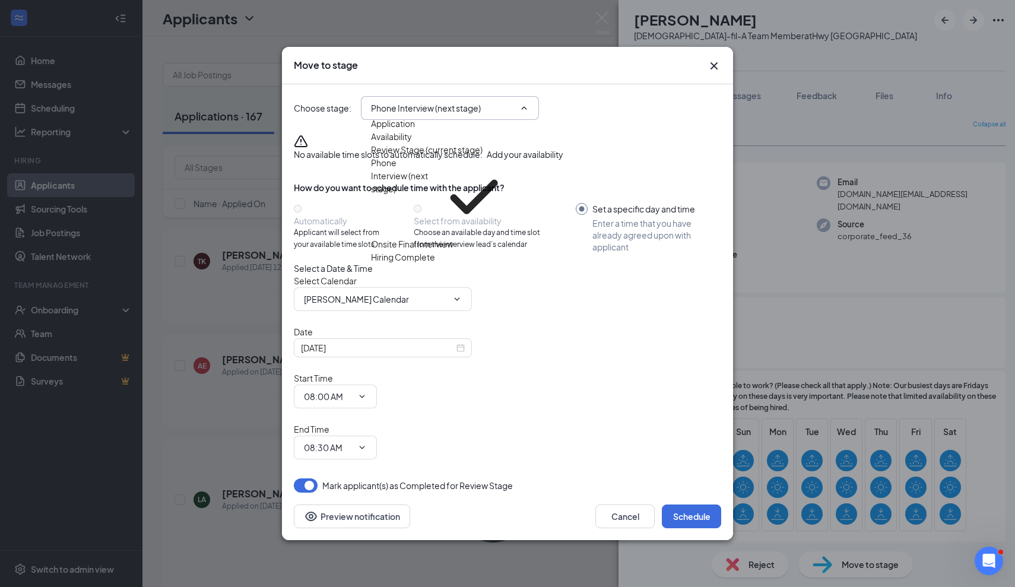
click at [454, 251] on div "Onsite Final Interview" at bounding box center [412, 244] width 83 height 13
type input "Onsite Final Interview"
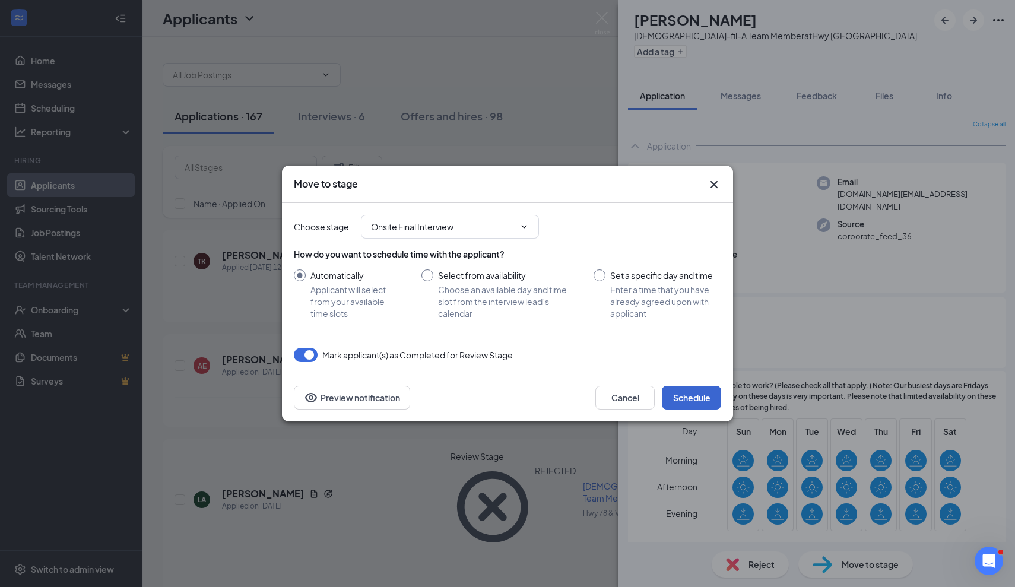
click at [695, 397] on button "Schedule" at bounding box center [691, 398] width 59 height 24
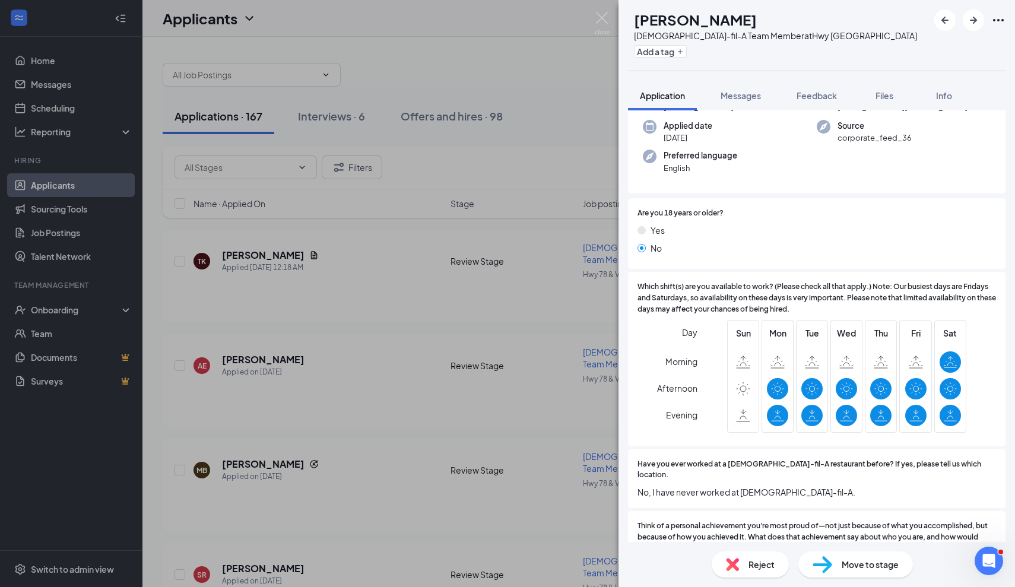
scroll to position [34, 0]
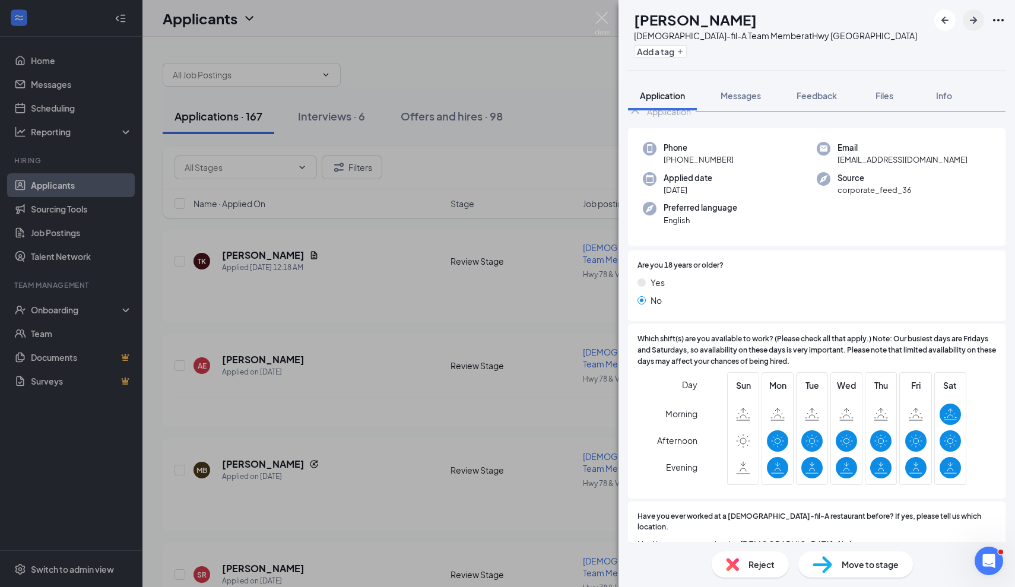
click at [973, 17] on icon "ArrowRight" at bounding box center [974, 20] width 14 height 14
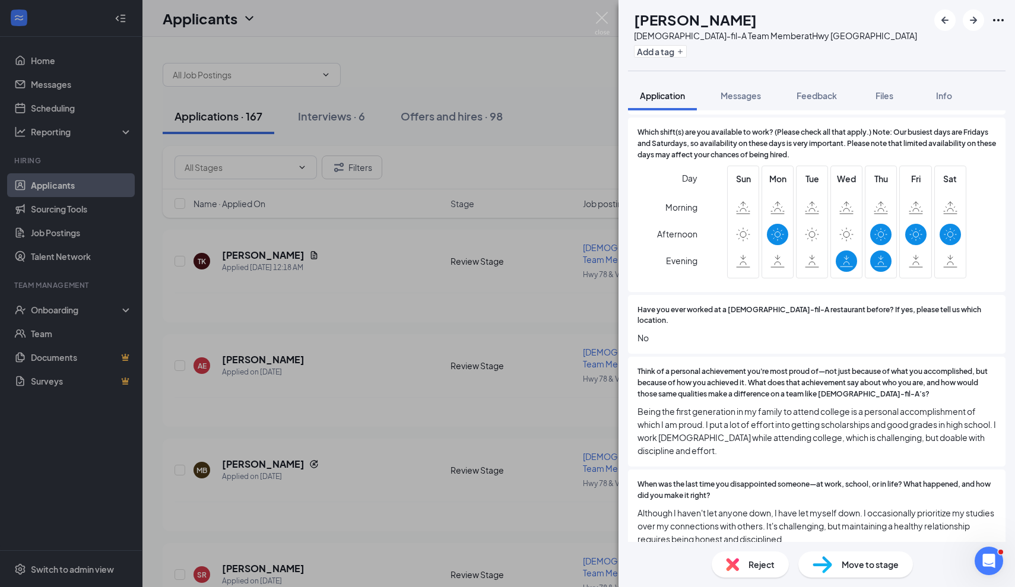
scroll to position [153, 0]
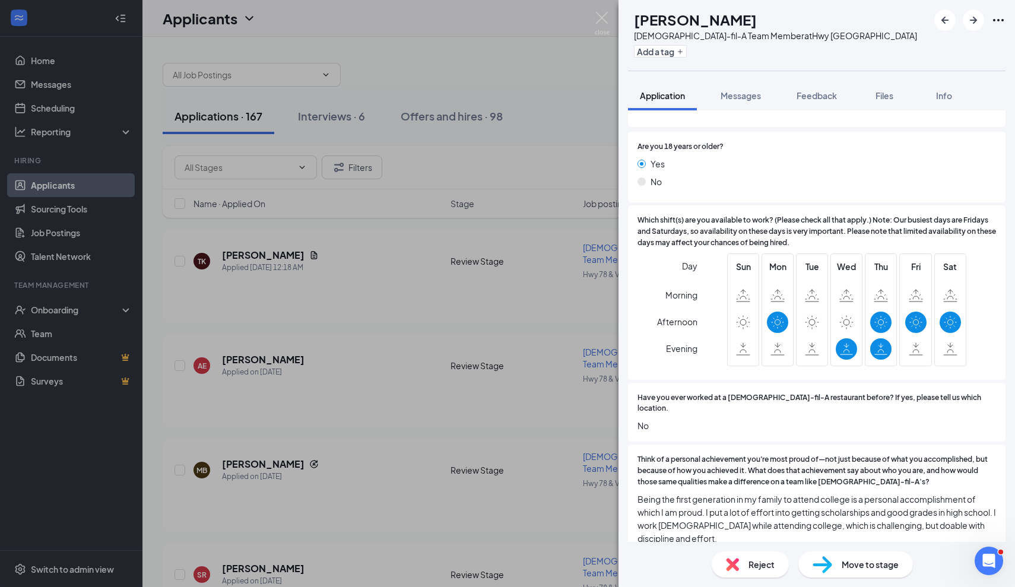
click at [765, 567] on span "Reject" at bounding box center [762, 564] width 26 height 13
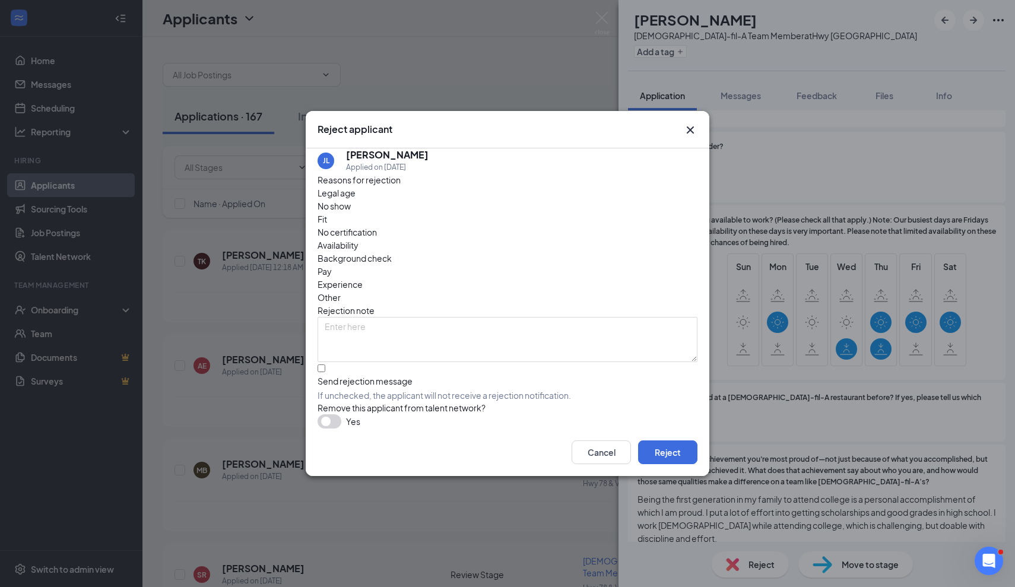
click at [357, 390] on span "If unchecked, the applicant will not receive a rejection notification." at bounding box center [508, 396] width 380 height 12
click at [325, 365] on input "Send rejection message If unchecked, the applicant will not receive a rejection…" at bounding box center [322, 369] width 8 height 8
checkbox input "true"
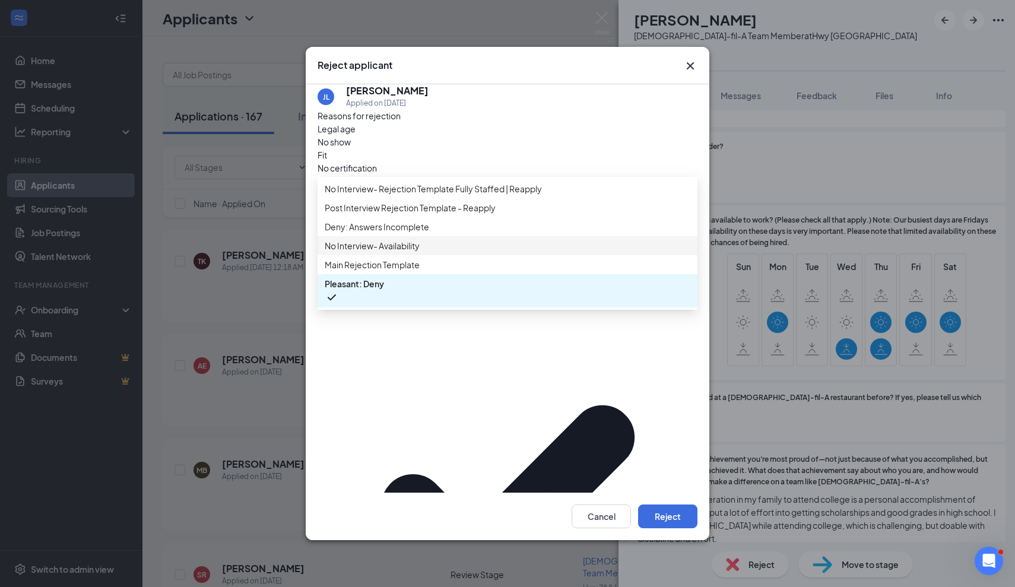
click at [430, 252] on span "No Interview- Availability" at bounding box center [508, 245] width 366 height 13
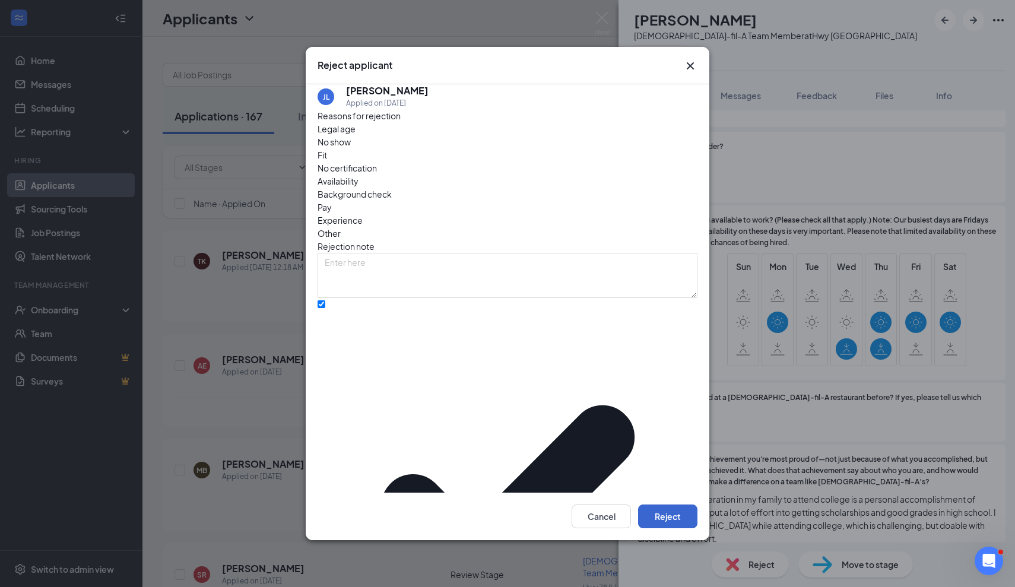
click at [662, 505] on button "Reject" at bounding box center [667, 517] width 59 height 24
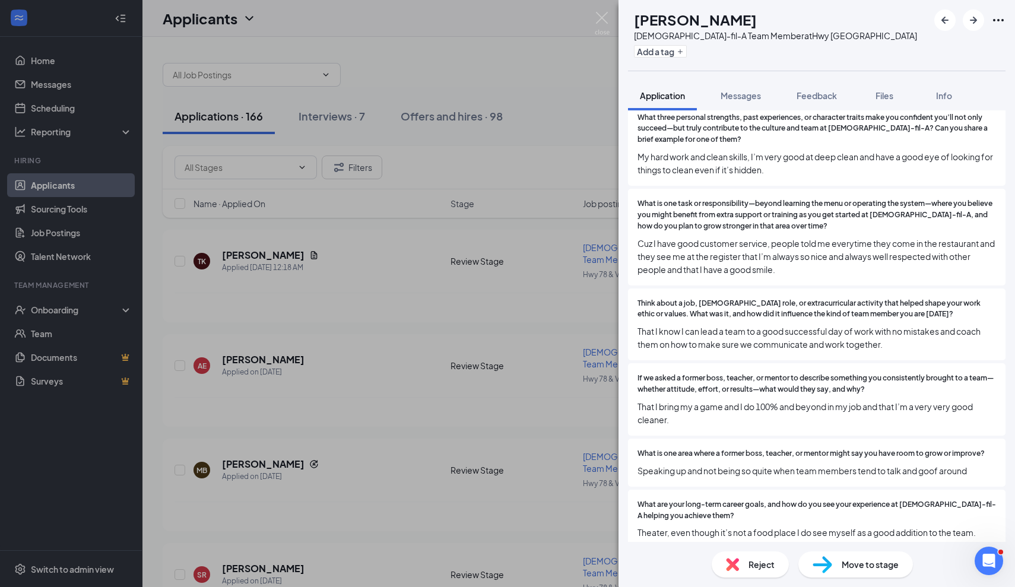
scroll to position [680, 0]
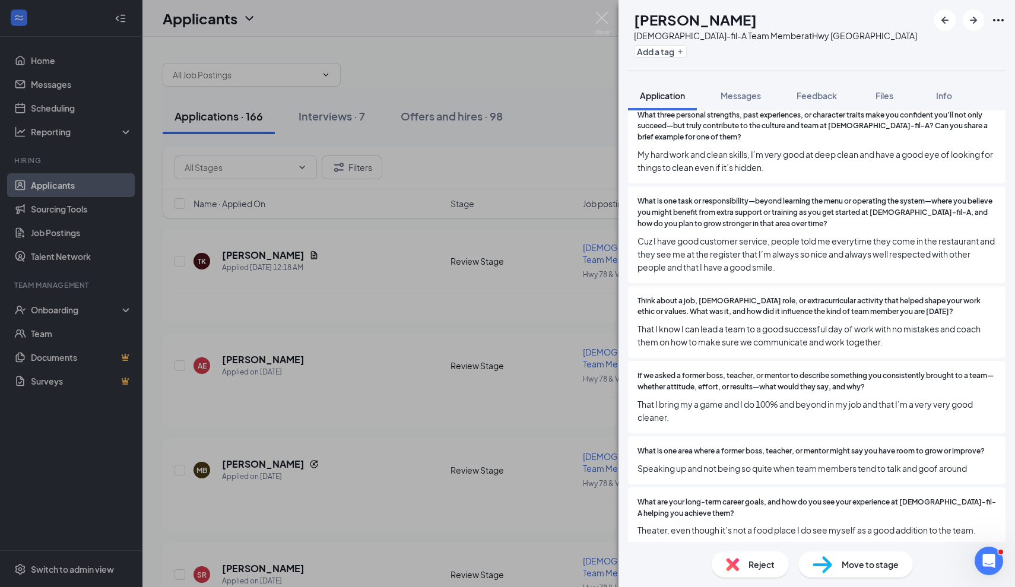
click at [758, 565] on span "Reject" at bounding box center [762, 564] width 26 height 13
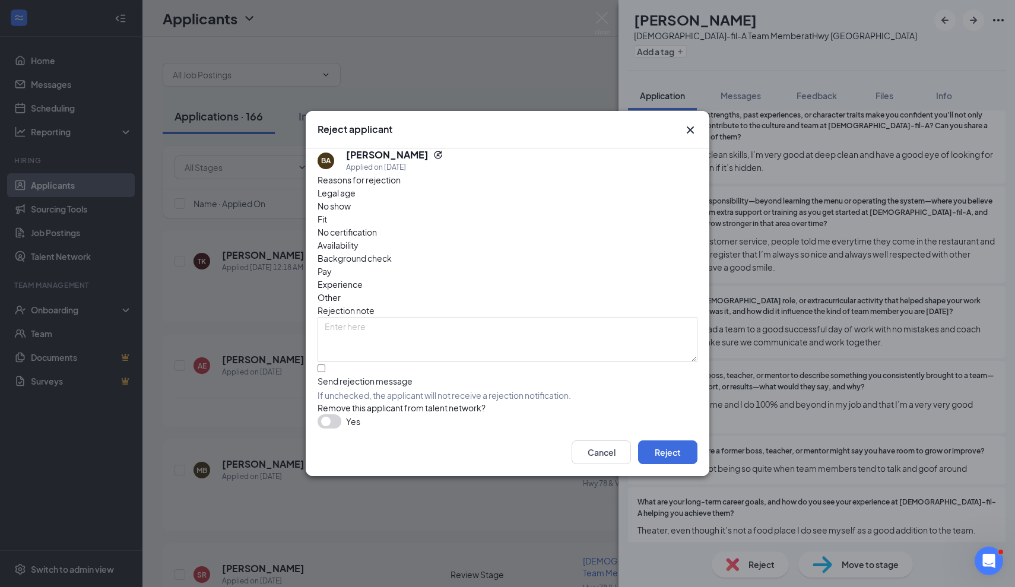
click at [360, 375] on div "Send rejection message If unchecked, the applicant will not receive a rejection…" at bounding box center [508, 388] width 380 height 26
click at [325, 365] on input "Send rejection message If unchecked, the applicant will not receive a rejection…" at bounding box center [322, 369] width 8 height 8
checkbox input "true"
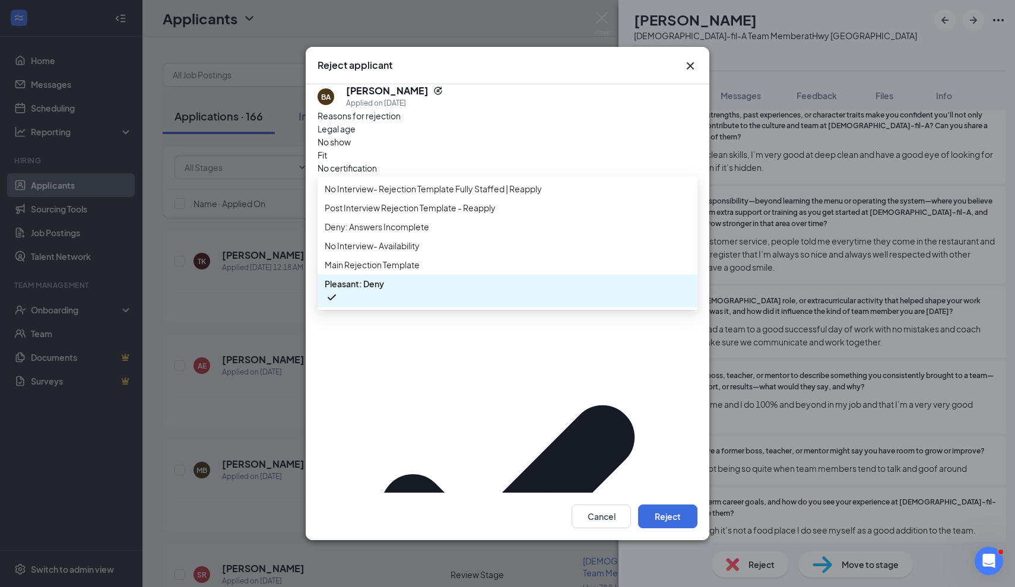
scroll to position [13, 0]
click at [441, 271] on span "Main Rejection Template" at bounding box center [508, 264] width 366 height 13
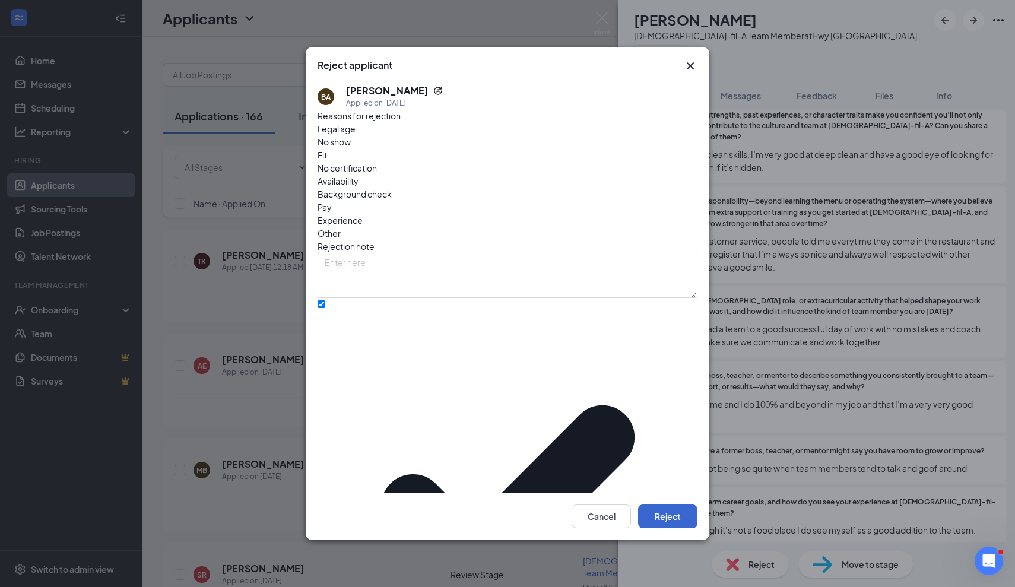
click at [661, 505] on button "Reject" at bounding box center [667, 517] width 59 height 24
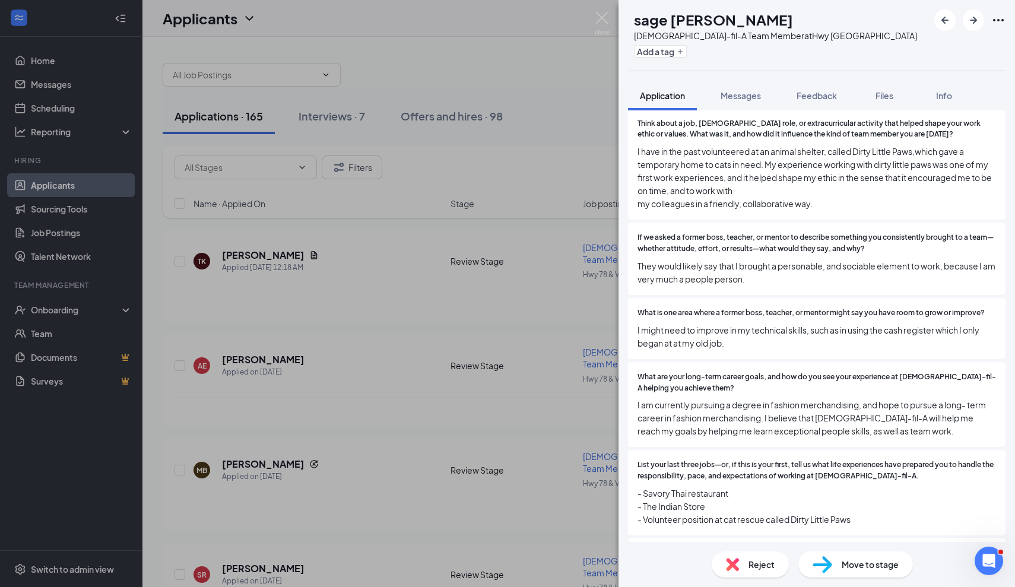
scroll to position [956, 0]
click at [749, 571] on div "Reject" at bounding box center [750, 565] width 77 height 26
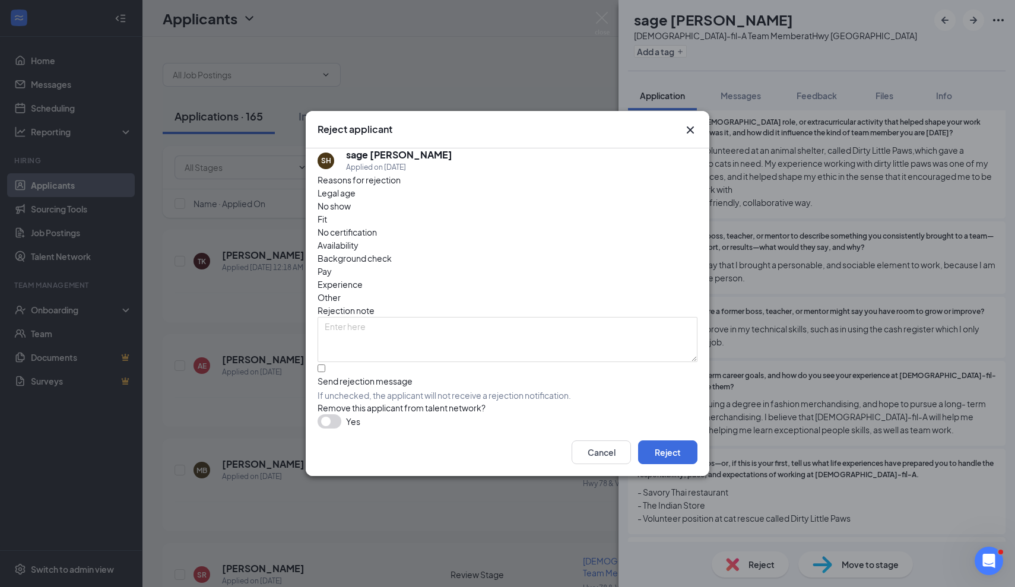
click at [338, 375] on div "Send rejection message" at bounding box center [508, 381] width 380 height 12
click at [325, 365] on input "Send rejection message If unchecked, the applicant will not receive a rejection…" at bounding box center [322, 369] width 8 height 8
checkbox input "true"
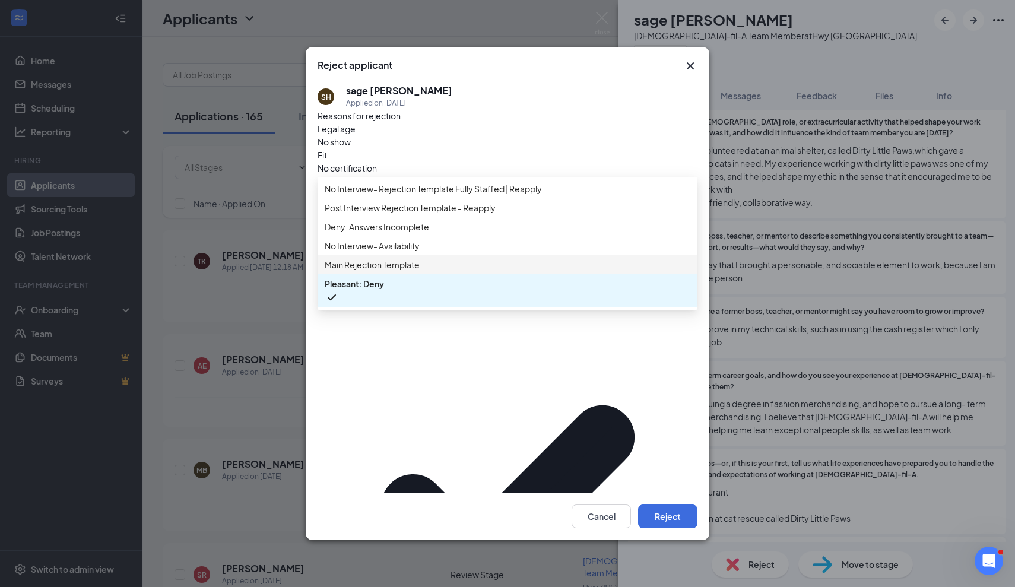
click at [403, 274] on div "Main Rejection Template" at bounding box center [508, 264] width 380 height 19
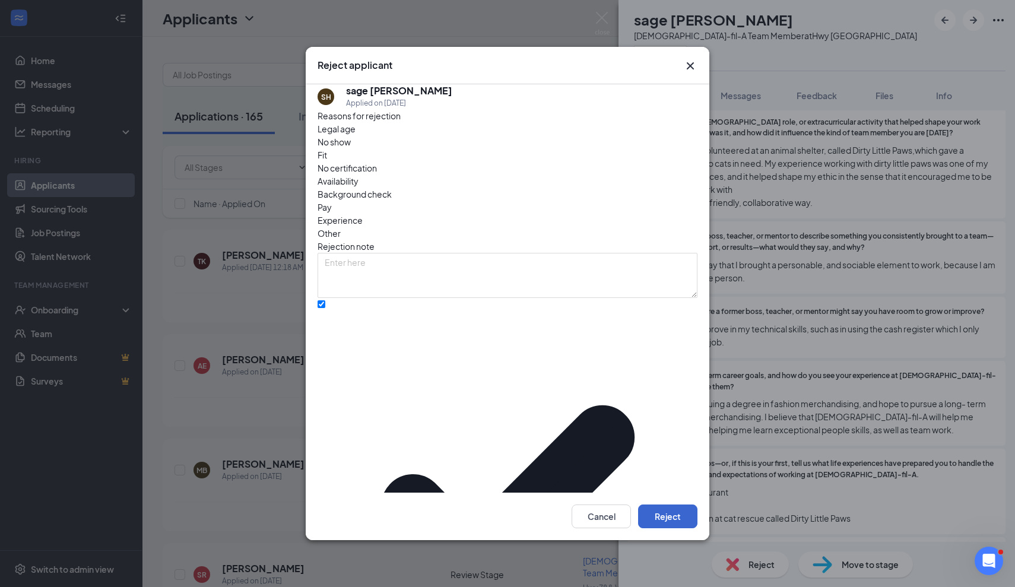
click at [675, 505] on button "Reject" at bounding box center [667, 517] width 59 height 24
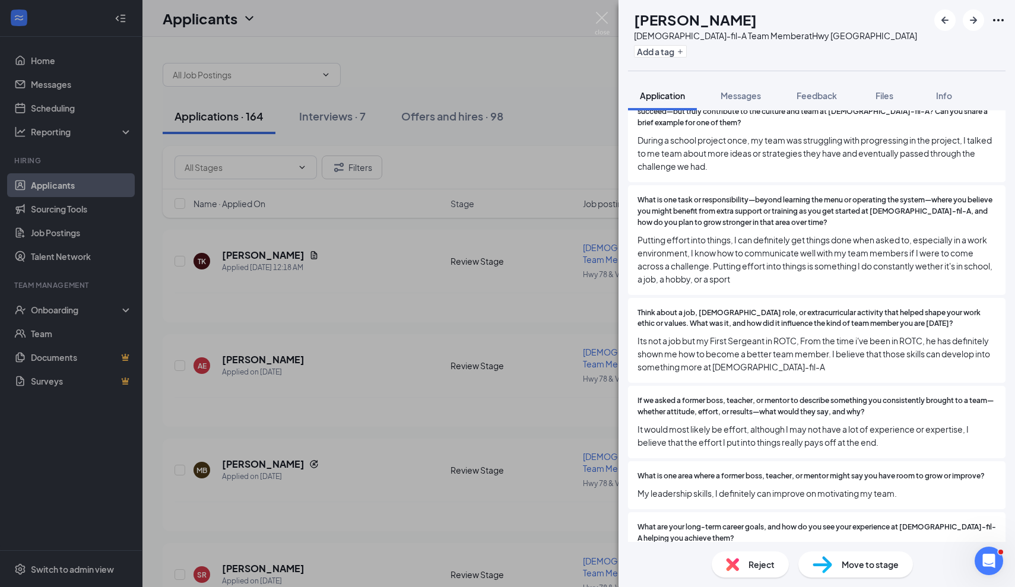
scroll to position [741, 0]
click at [751, 567] on span "Reject" at bounding box center [762, 564] width 26 height 13
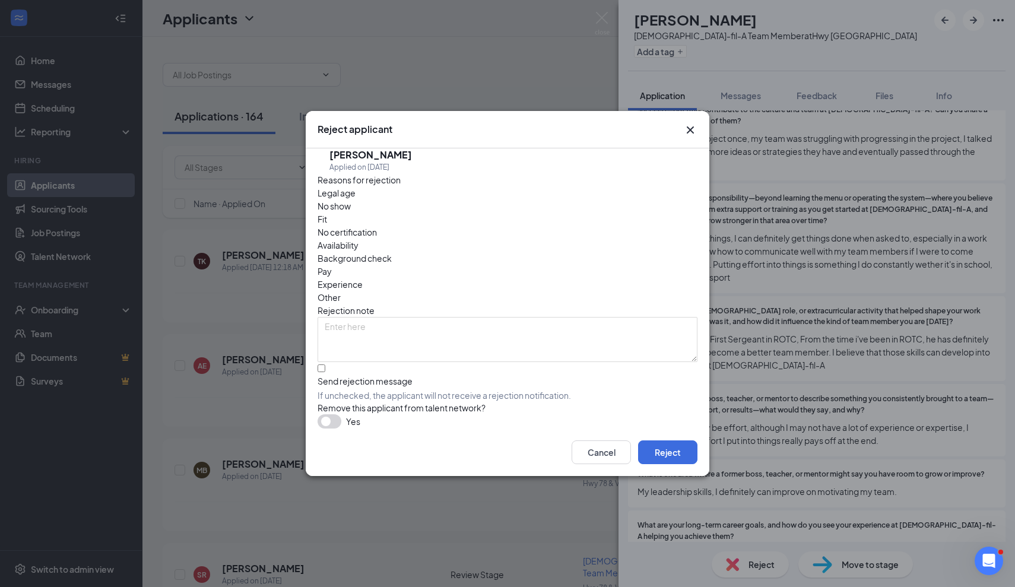
click at [360, 375] on div "Send rejection message If unchecked, the applicant will not receive a rejection…" at bounding box center [508, 388] width 380 height 26
click at [325, 365] on input "Send rejection message If unchecked, the applicant will not receive a rejection…" at bounding box center [322, 369] width 8 height 8
checkbox input "true"
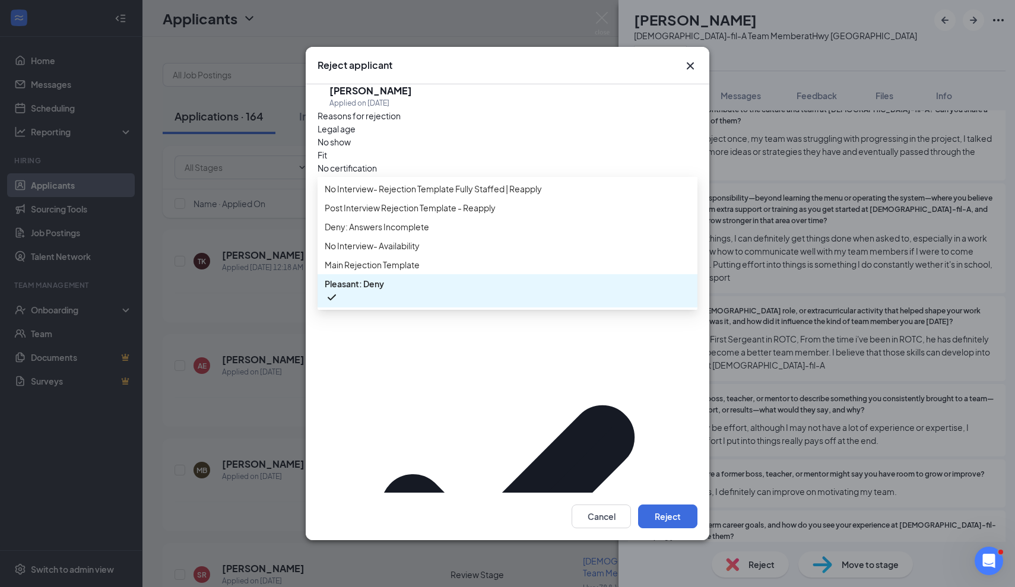
click at [435, 271] on span "Main Rejection Template" at bounding box center [508, 264] width 366 height 13
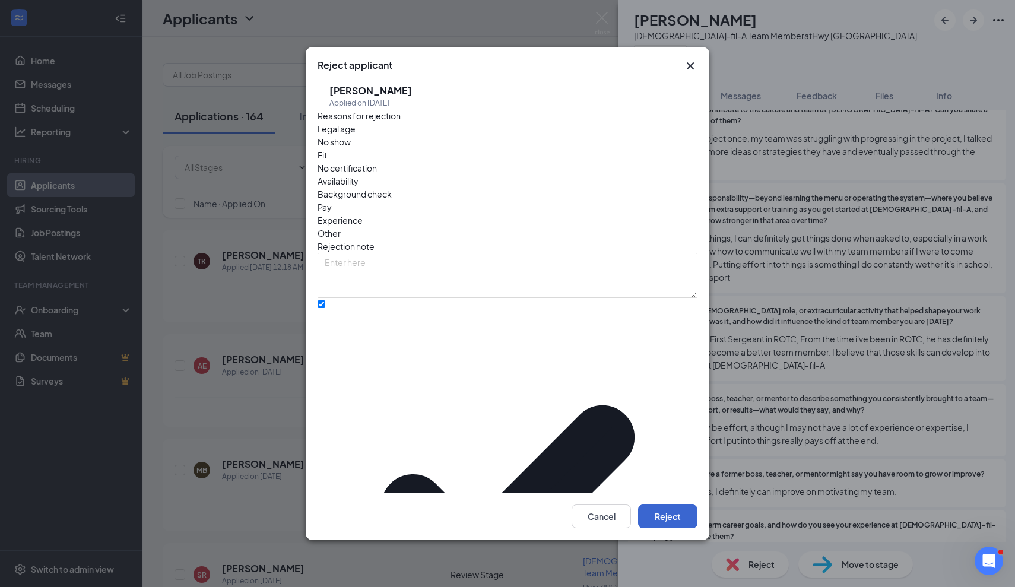
click at [664, 505] on button "Reject" at bounding box center [667, 517] width 59 height 24
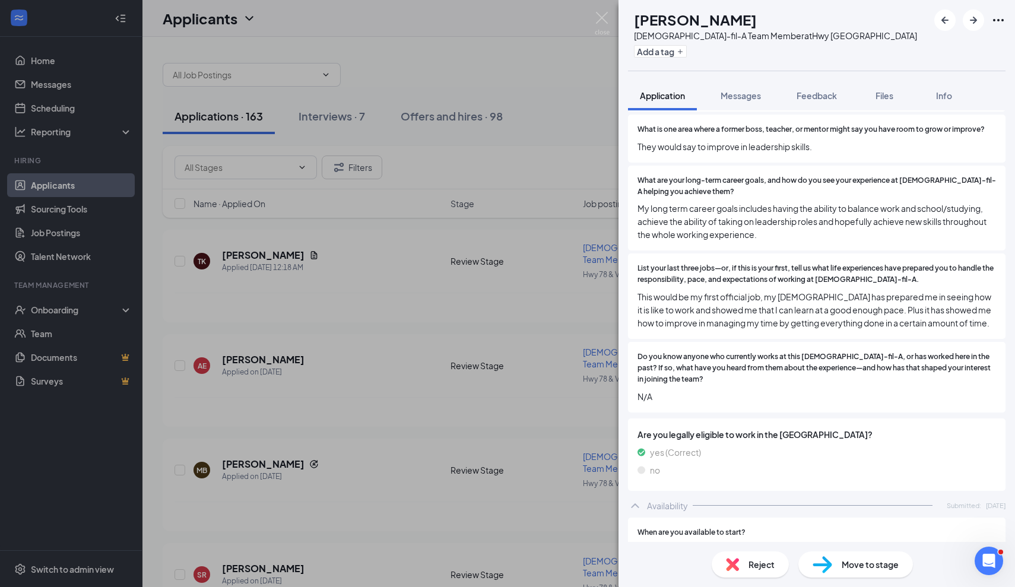
scroll to position [1103, 0]
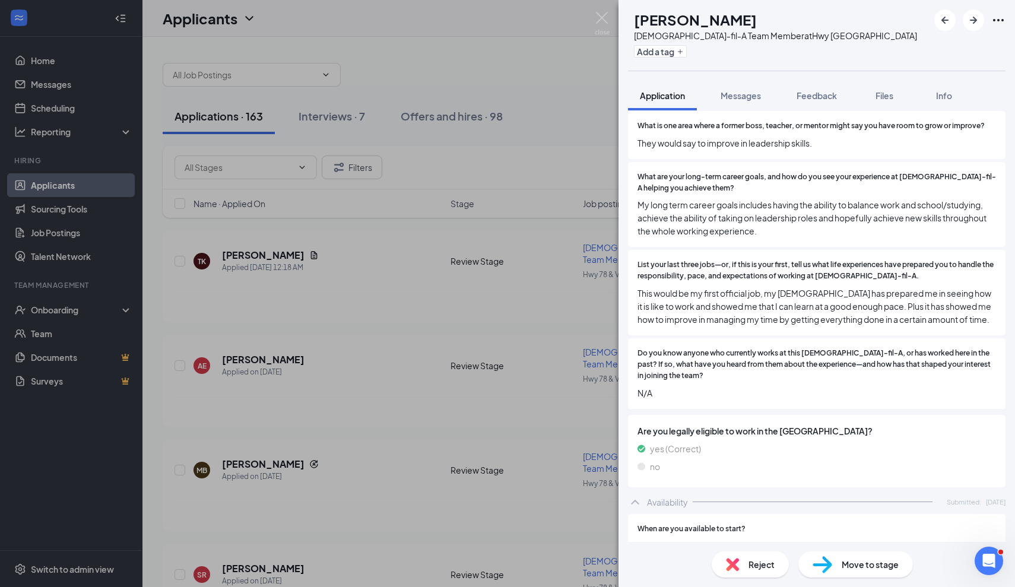
click at [751, 568] on span "Reject" at bounding box center [762, 564] width 26 height 13
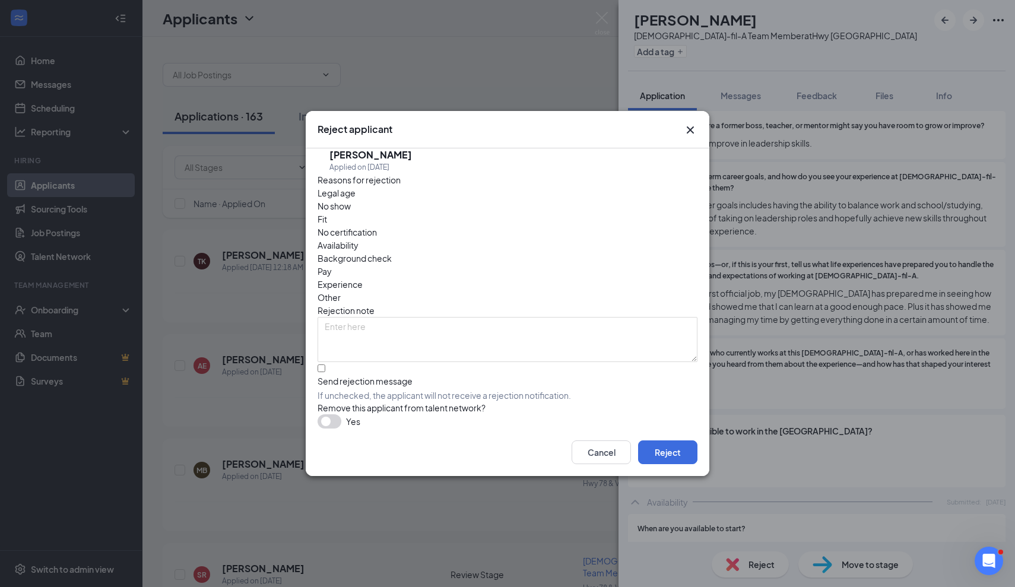
click at [361, 390] on span "If unchecked, the applicant will not receive a rejection notification." at bounding box center [508, 396] width 380 height 12
click at [325, 368] on input "Send rejection message If unchecked, the applicant will not receive a rejection…" at bounding box center [322, 369] width 8 height 8
checkbox input "true"
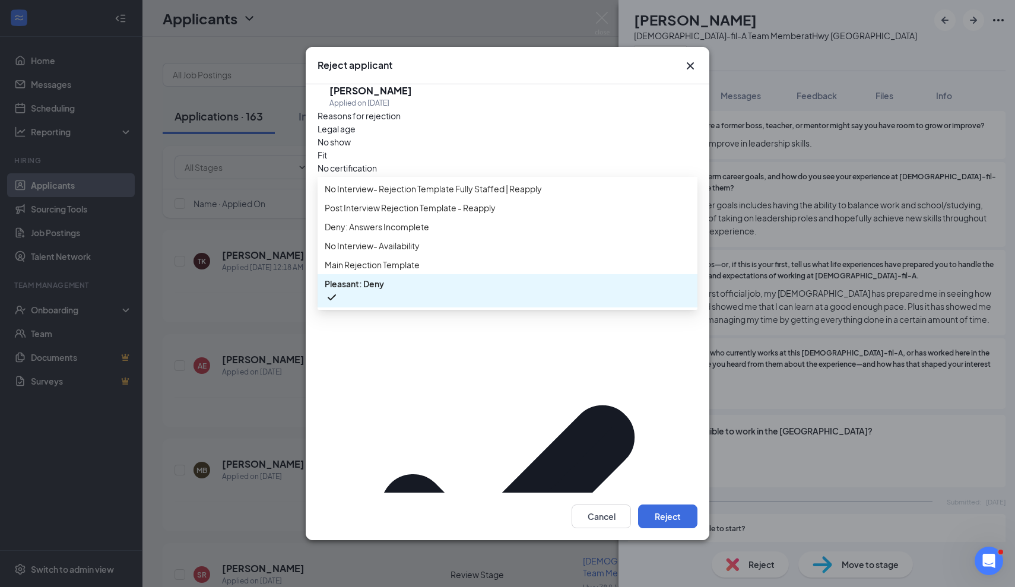
scroll to position [13, 0]
click at [430, 274] on div "Main Rejection Template" at bounding box center [508, 264] width 380 height 19
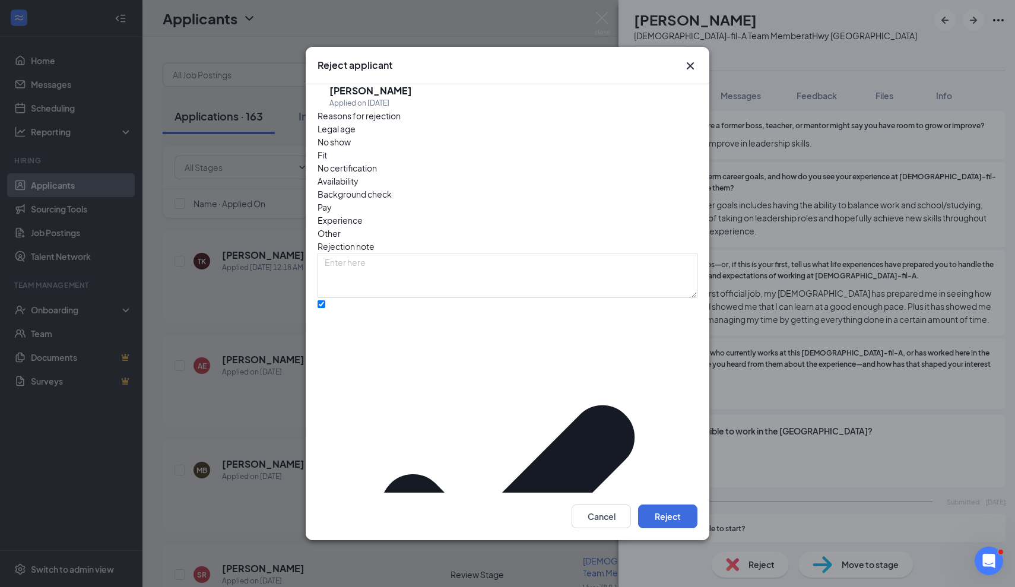
click at [653, 493] on div "Cancel Reject" at bounding box center [508, 517] width 404 height 48
click at [666, 505] on button "Reject" at bounding box center [667, 517] width 59 height 24
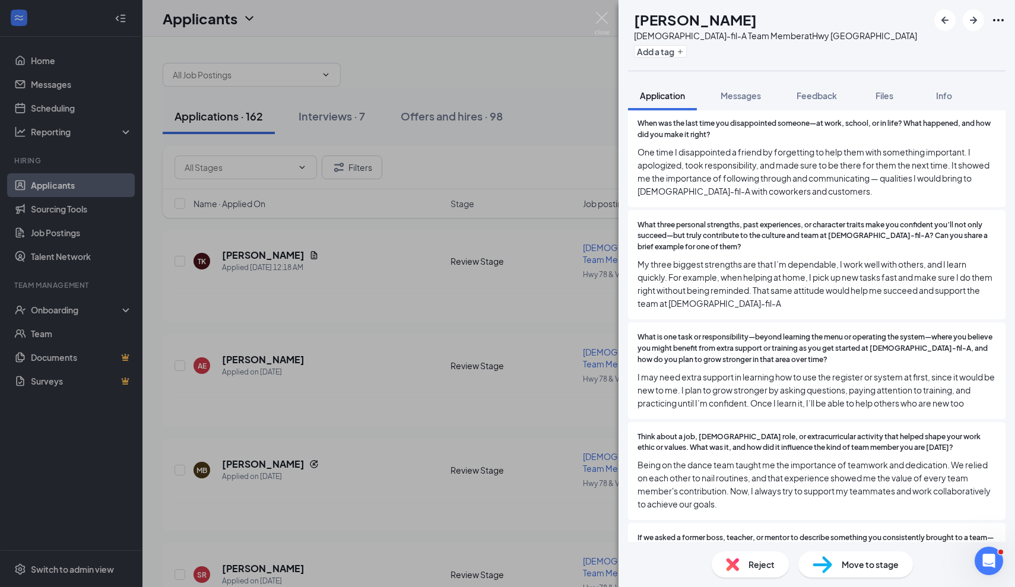
scroll to position [603, 0]
click at [837, 562] on div "Move to stage" at bounding box center [856, 565] width 115 height 26
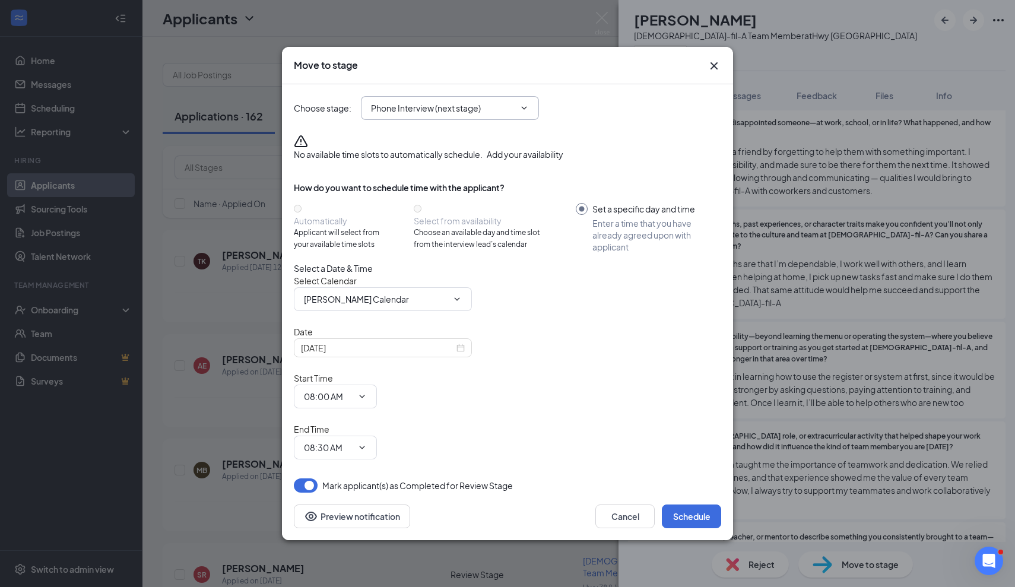
click at [464, 120] on span "Phone Interview (next stage)" at bounding box center [450, 108] width 178 height 24
click at [519, 113] on span at bounding box center [523, 108] width 12 height 10
click at [527, 113] on icon "ChevronDown" at bounding box center [525, 108] width 10 height 10
click at [511, 115] on input "Phone Interview (next stage)" at bounding box center [443, 108] width 144 height 13
click at [447, 251] on div "Onsite Final Interview" at bounding box center [412, 244] width 83 height 13
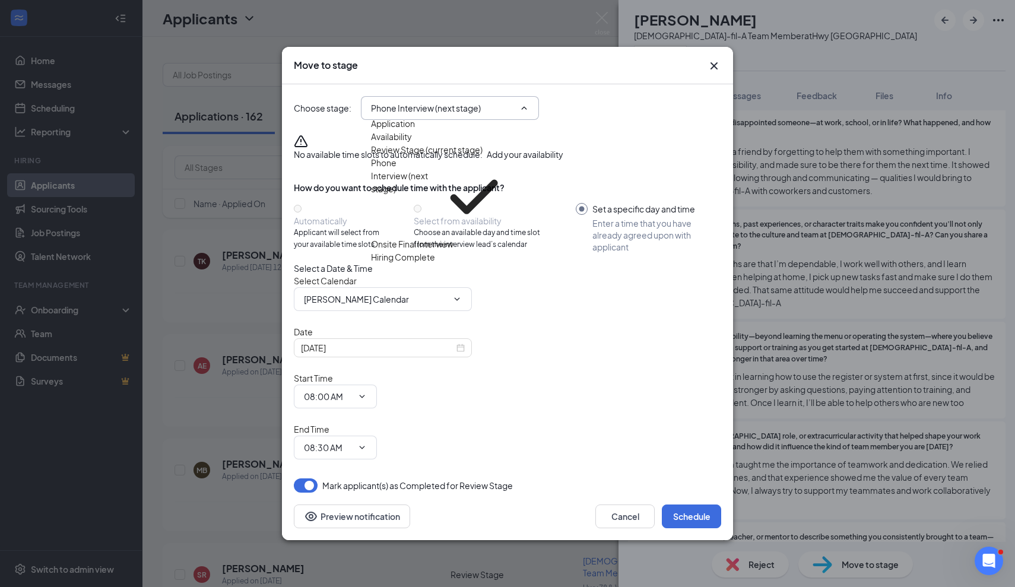
type input "Onsite Final Interview"
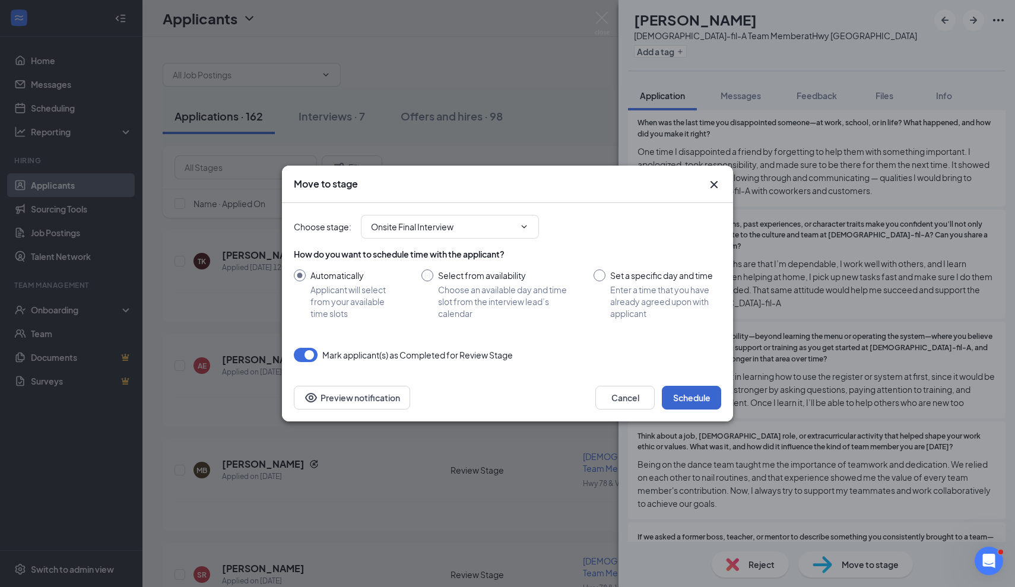
click at [688, 407] on button "Schedule" at bounding box center [691, 398] width 59 height 24
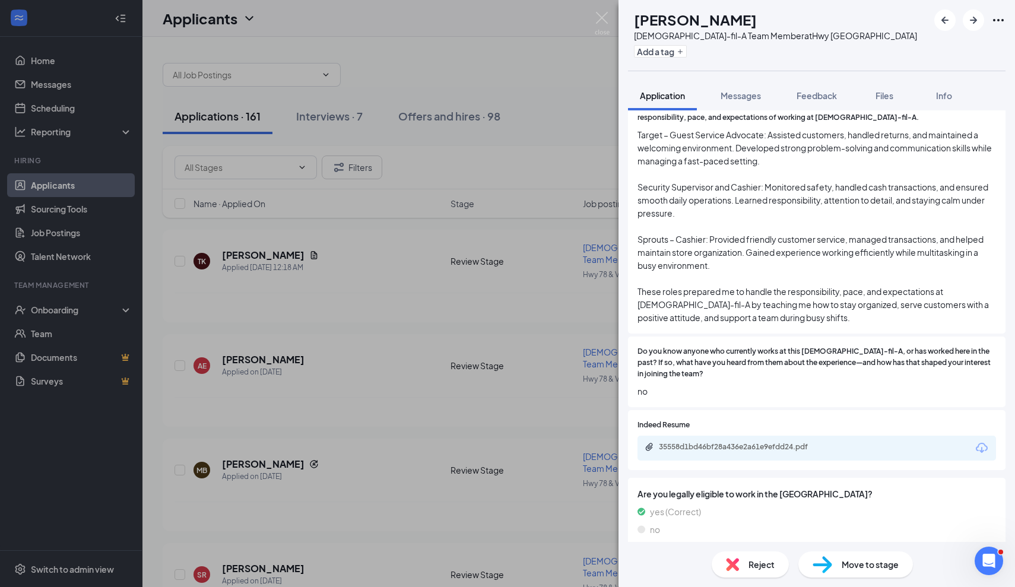
scroll to position [1704, 0]
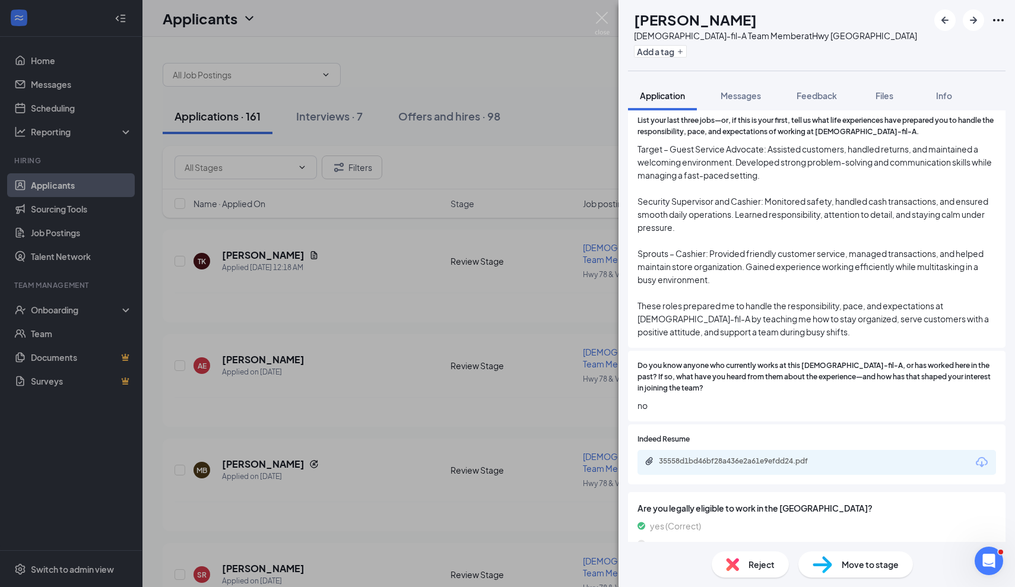
click at [760, 565] on span "Reject" at bounding box center [762, 564] width 26 height 13
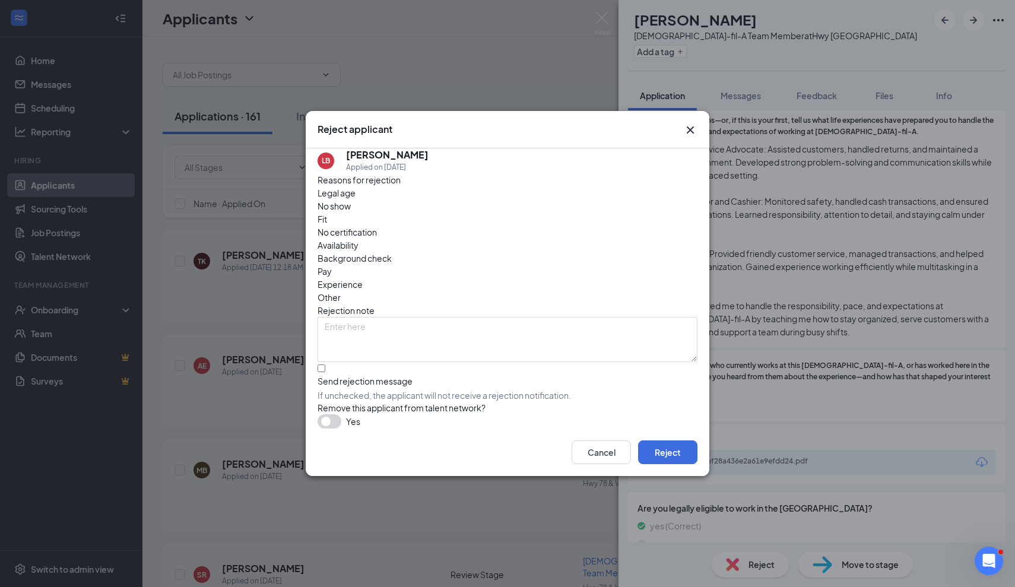
click at [420, 375] on div "Send rejection message" at bounding box center [508, 381] width 380 height 12
click at [325, 365] on input "Send rejection message If unchecked, the applicant will not receive a rejection…" at bounding box center [322, 369] width 8 height 8
checkbox input "true"
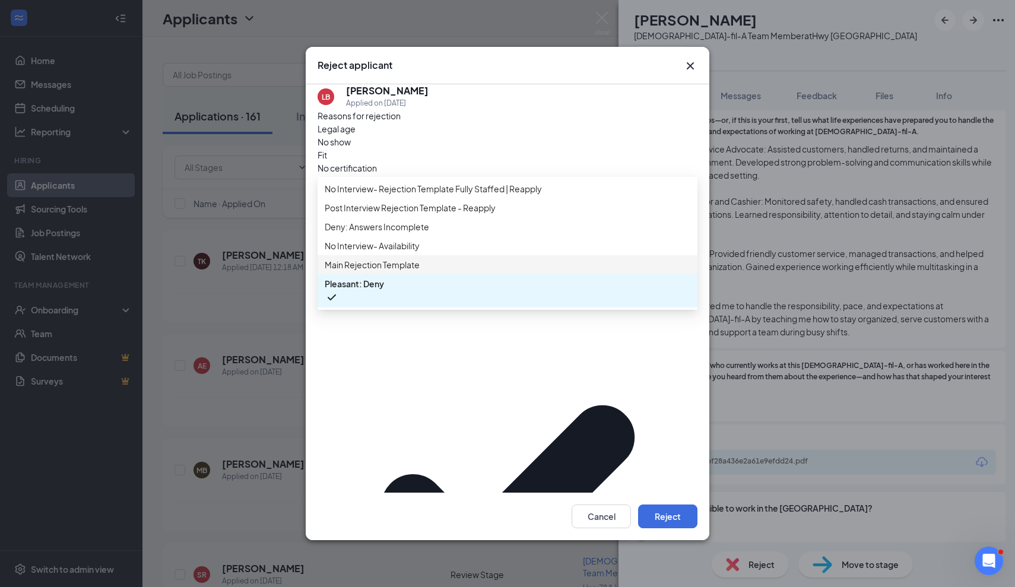
click at [441, 271] on span "Main Rejection Template" at bounding box center [508, 264] width 366 height 13
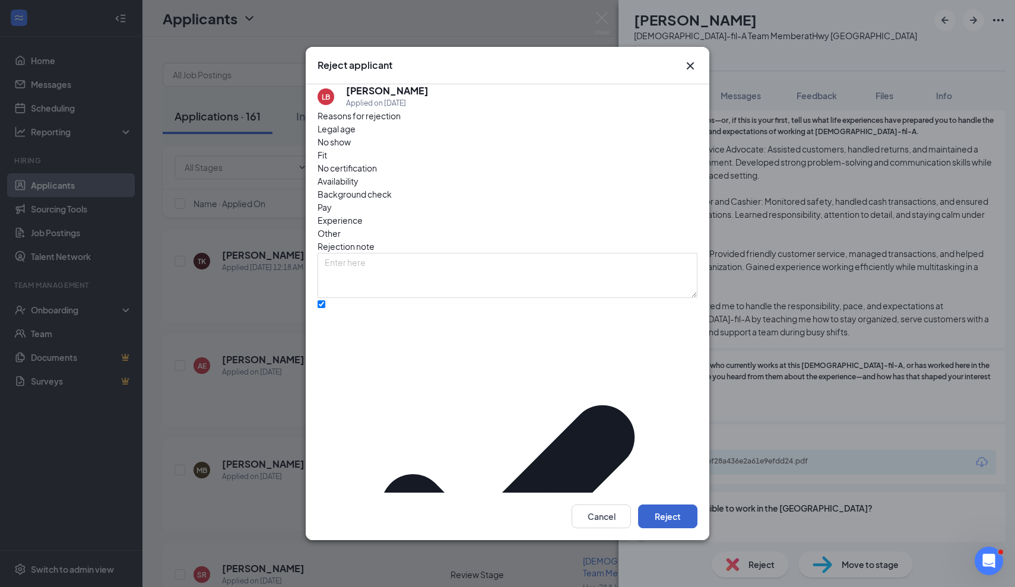
click at [659, 505] on button "Reject" at bounding box center [667, 517] width 59 height 24
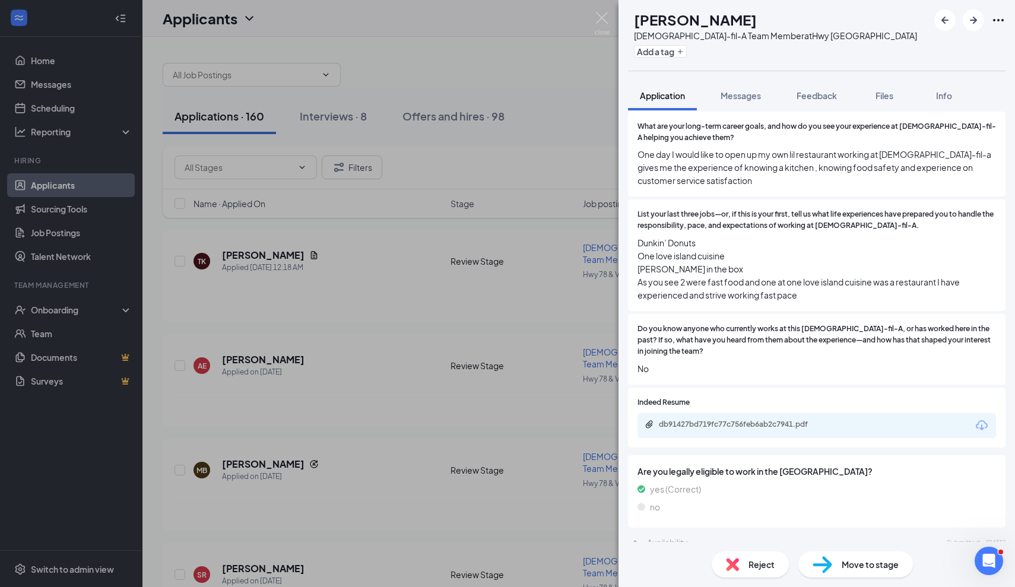
scroll to position [1102, 0]
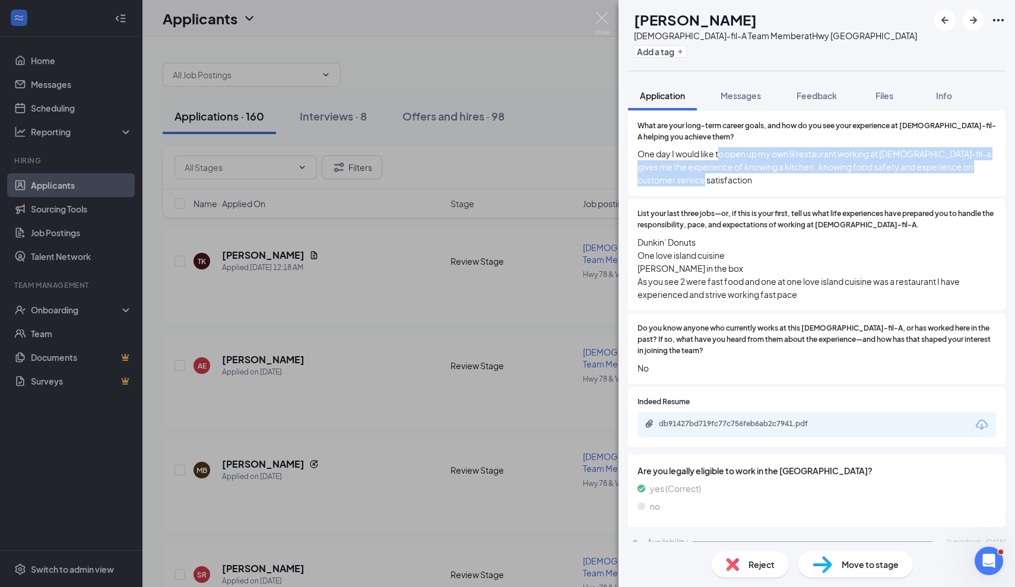
drag, startPoint x: 721, startPoint y: 127, endPoint x: 836, endPoint y: 163, distance: 120.6
click at [836, 163] on div "What are your long-term career goals, and how do you see your experience at [DE…" at bounding box center [817, 154] width 378 height 86
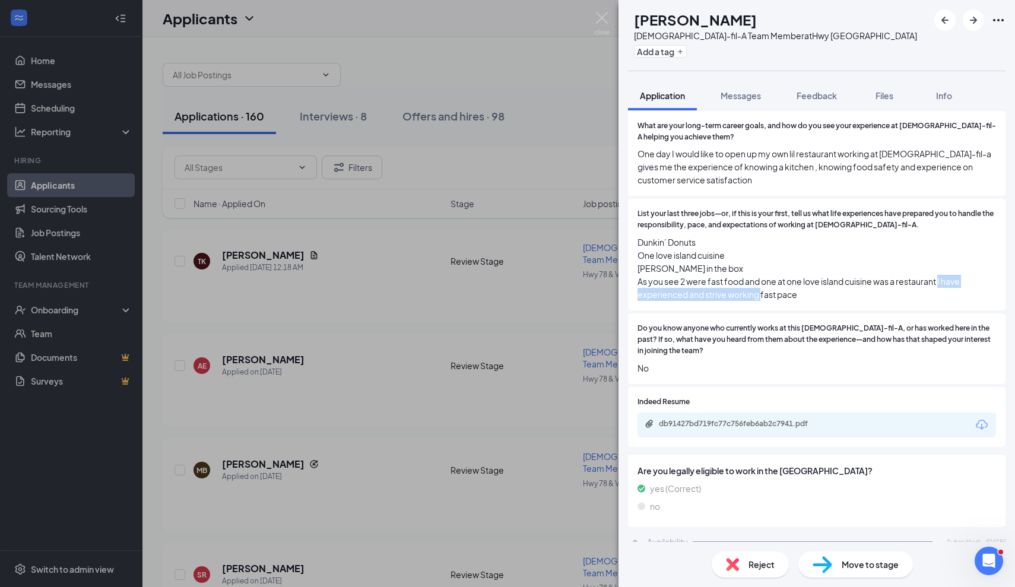
drag, startPoint x: 647, startPoint y: 266, endPoint x: 809, endPoint y: 265, distance: 162.7
click at [809, 265] on span "Dunkin’ Donuts One love island cuisine [PERSON_NAME] in the box As you see 2 we…" at bounding box center [817, 268] width 359 height 65
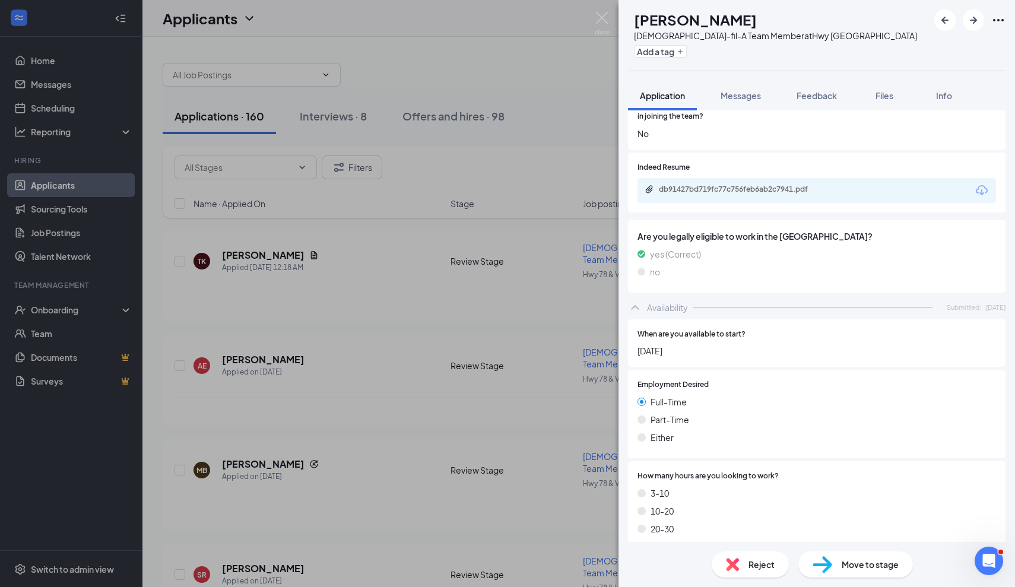
scroll to position [1336, 0]
click at [751, 185] on div "db91427bd719fc77c756feb6ab2c7941.pdf" at bounding box center [742, 190] width 166 height 10
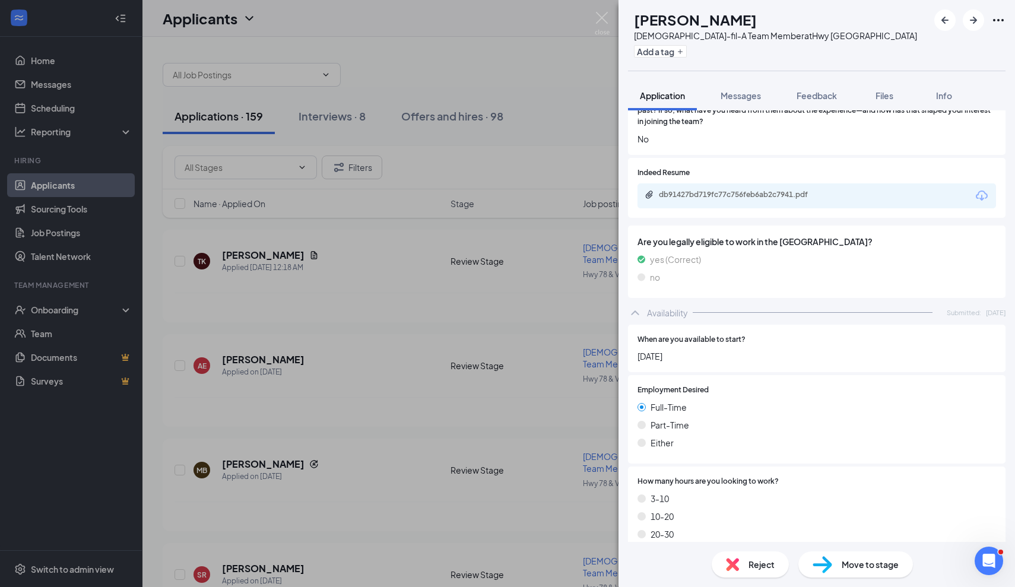
click at [735, 571] on div "Reject" at bounding box center [750, 565] width 77 height 26
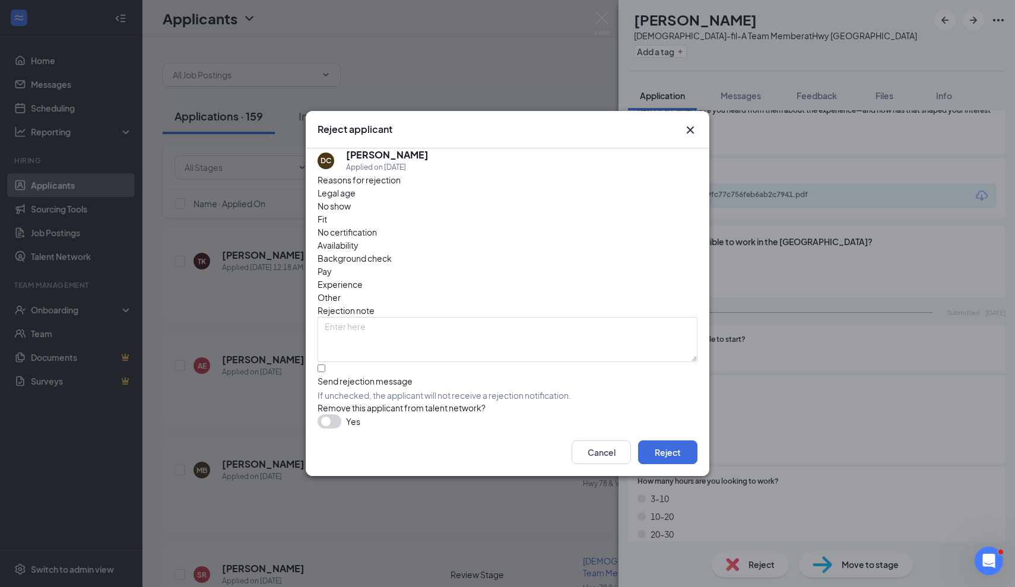
click at [473, 390] on span "If unchecked, the applicant will not receive a rejection notification." at bounding box center [508, 396] width 380 height 12
click at [325, 371] on input "Send rejection message If unchecked, the applicant will not receive a rejection…" at bounding box center [322, 369] width 8 height 8
checkbox input "true"
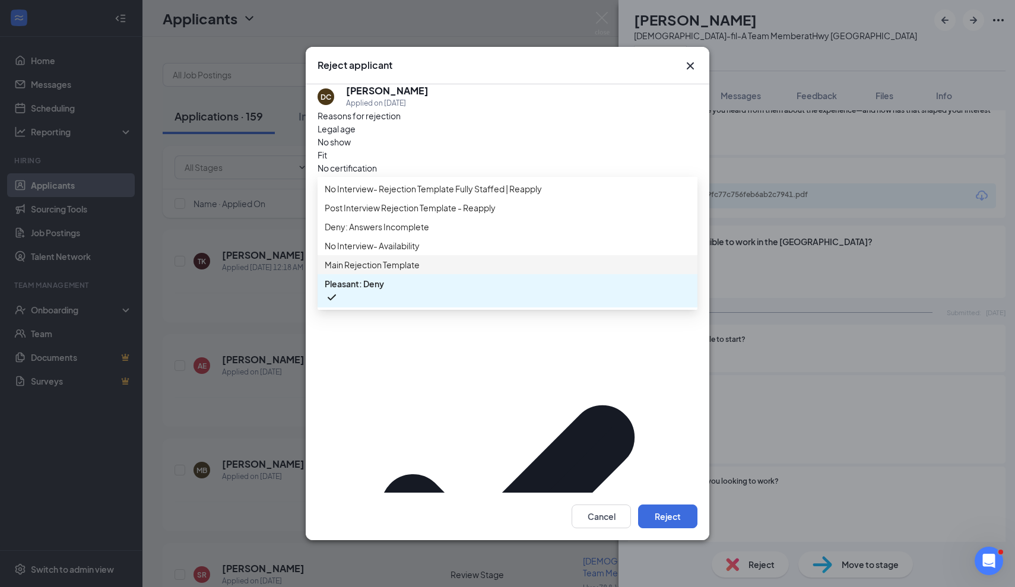
click at [467, 271] on span "Main Rejection Template" at bounding box center [508, 264] width 366 height 13
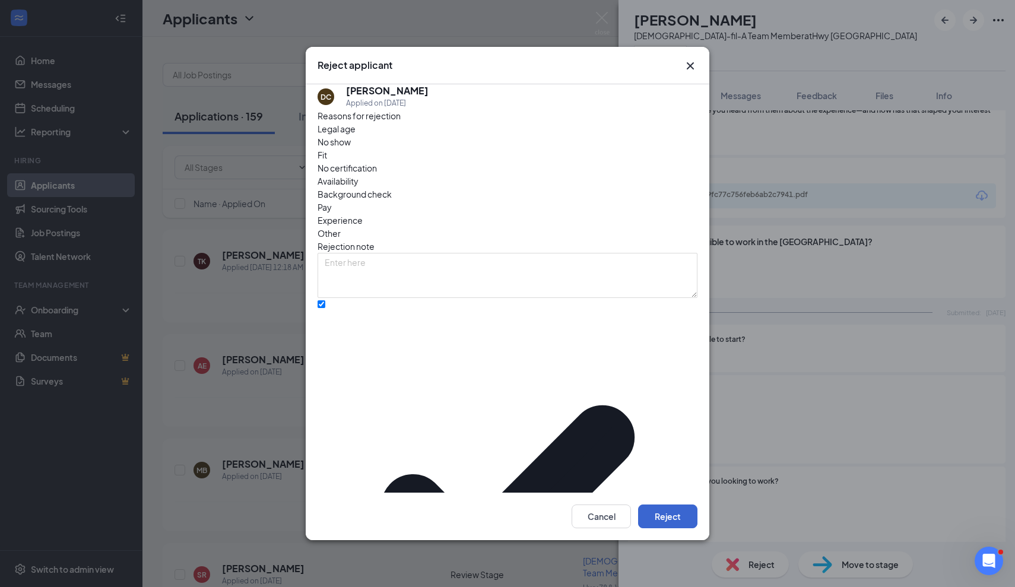
click at [670, 505] on button "Reject" at bounding box center [667, 517] width 59 height 24
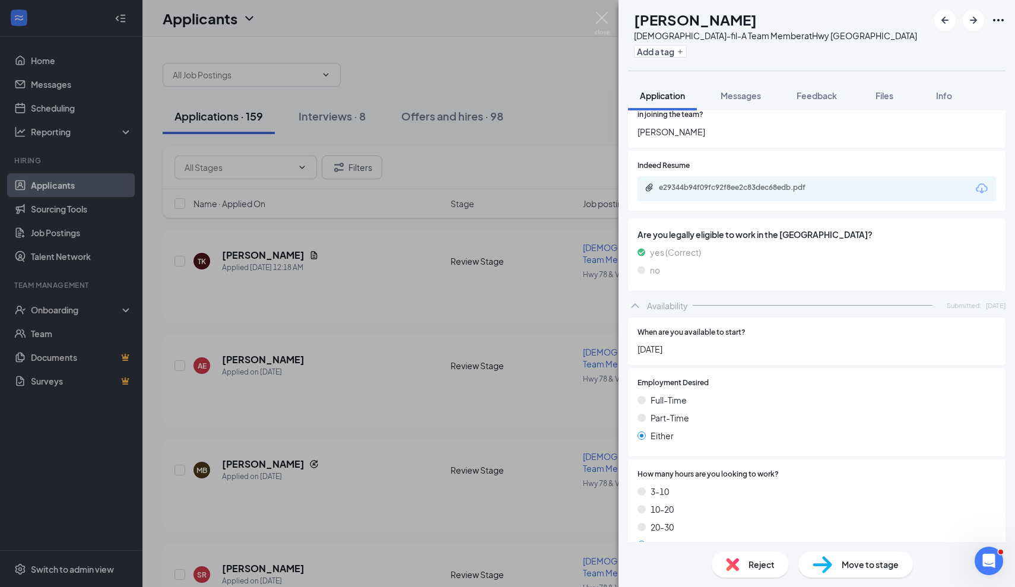
scroll to position [1343, 0]
click at [745, 564] on div "Reject" at bounding box center [750, 565] width 77 height 26
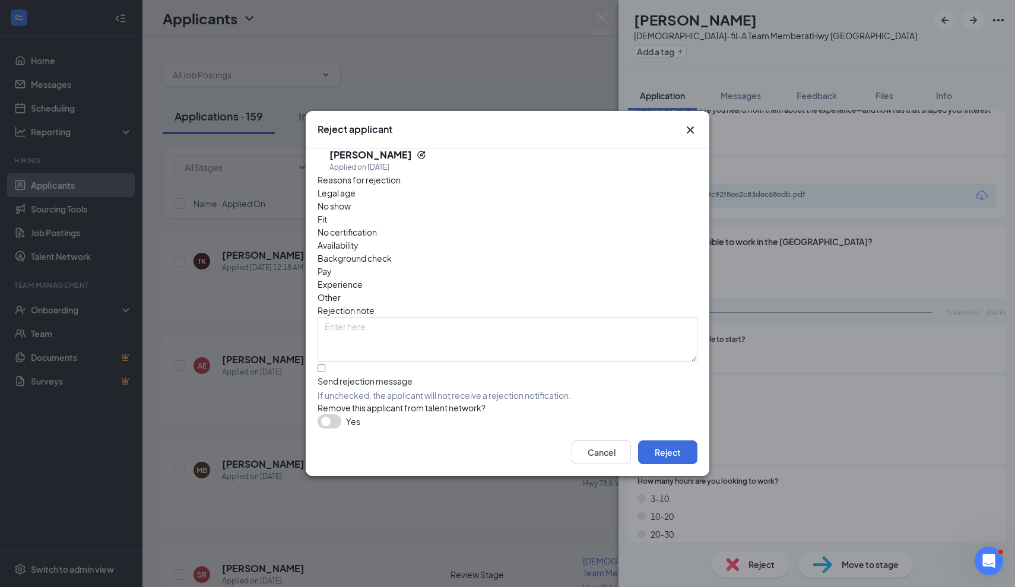
click at [402, 375] on div "Send rejection message" at bounding box center [508, 381] width 380 height 12
click at [325, 365] on input "Send rejection message If unchecked, the applicant will not receive a rejection…" at bounding box center [322, 369] width 8 height 8
checkbox input "true"
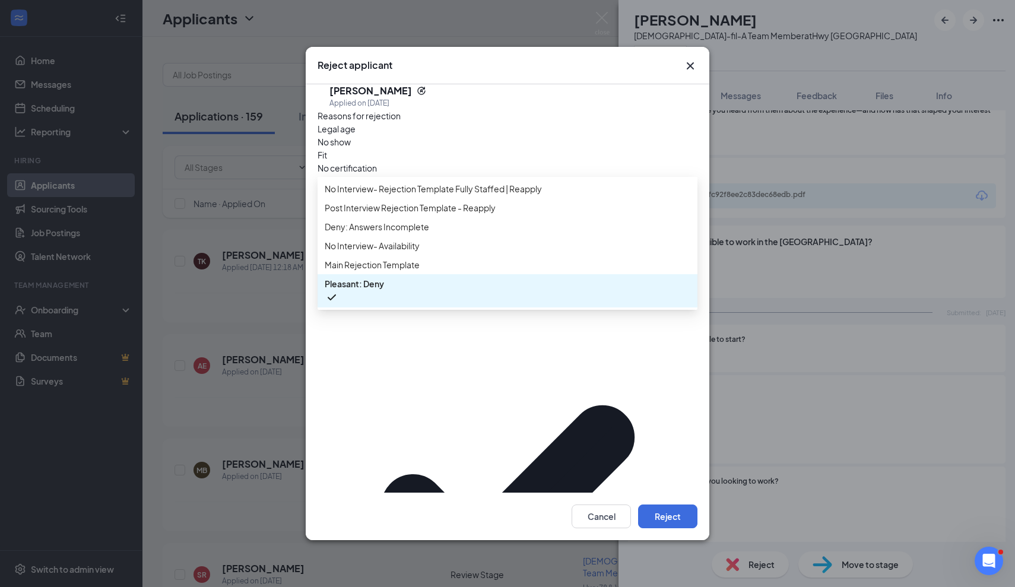
scroll to position [13, 0]
click at [423, 271] on span "Main Rejection Template" at bounding box center [508, 264] width 366 height 13
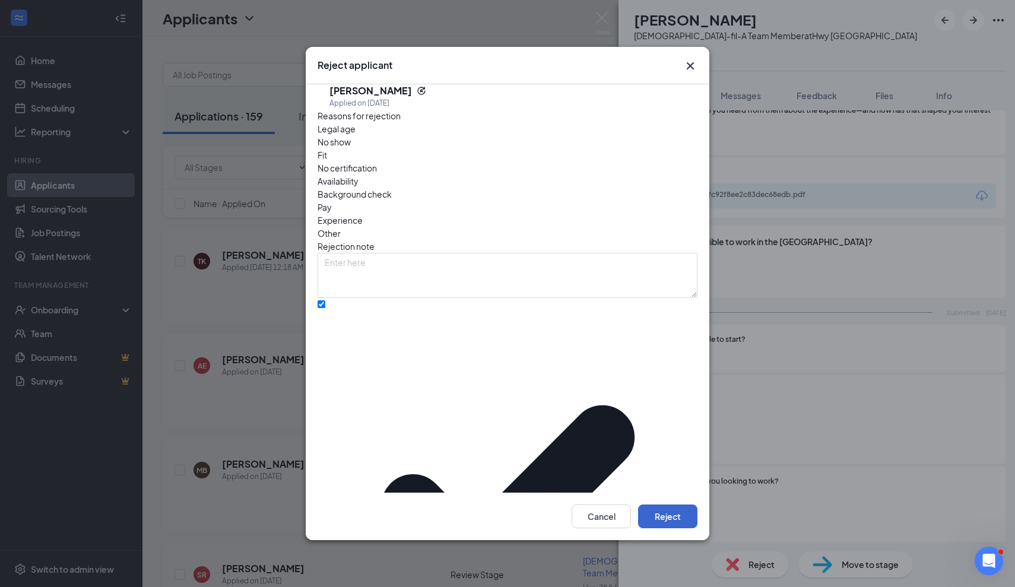
click at [663, 505] on button "Reject" at bounding box center [667, 517] width 59 height 24
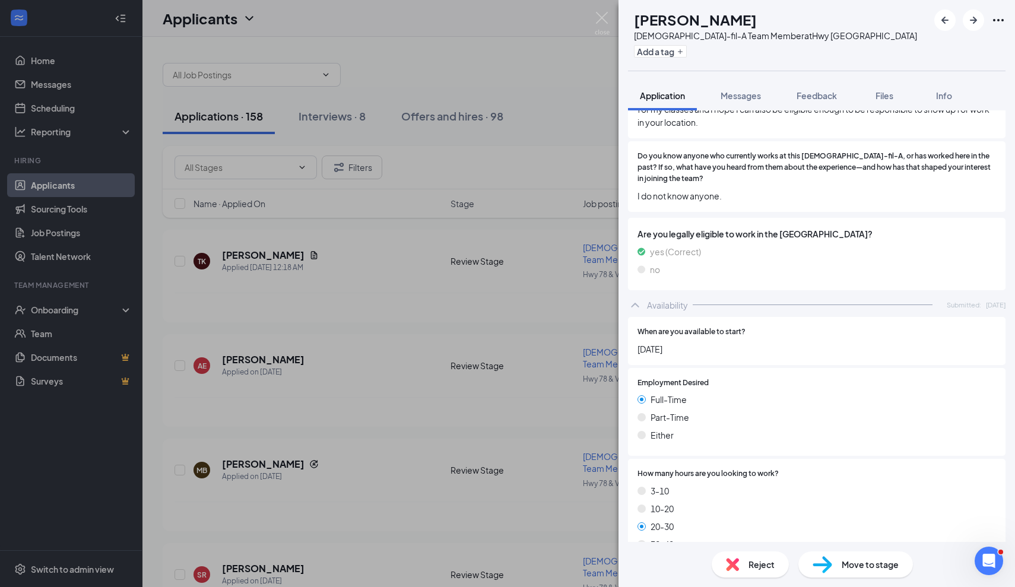
scroll to position [1559, 0]
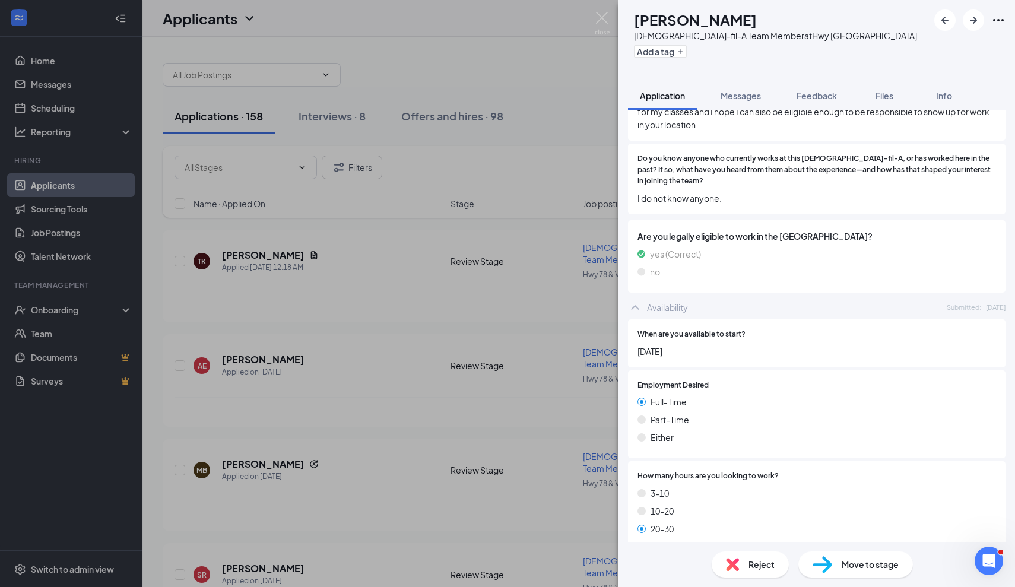
click at [745, 561] on div "Reject" at bounding box center [750, 565] width 77 height 26
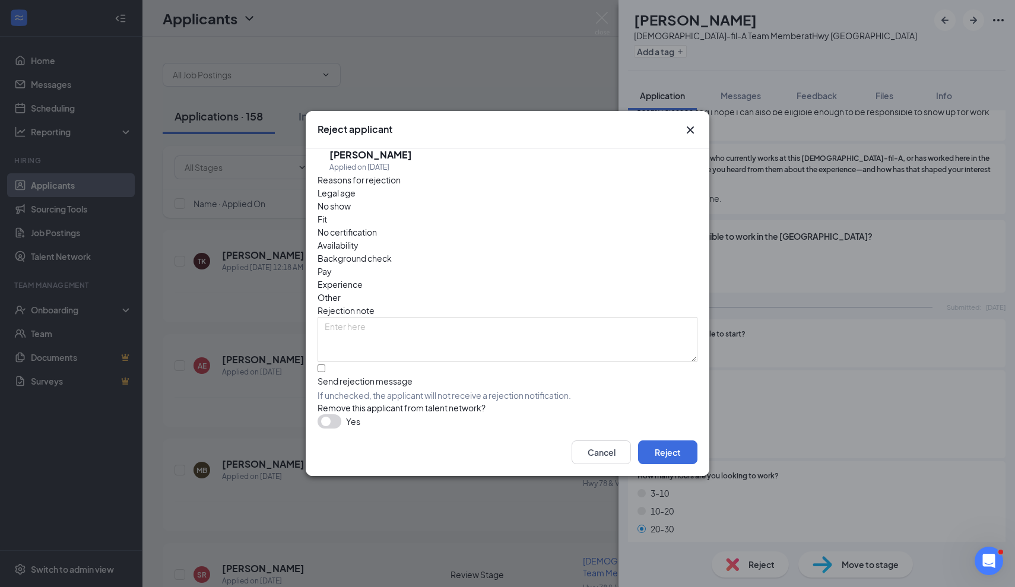
click at [376, 375] on div "Send rejection message" at bounding box center [508, 381] width 380 height 12
click at [325, 365] on input "Send rejection message If unchecked, the applicant will not receive a rejection…" at bounding box center [322, 369] width 8 height 8
checkbox input "true"
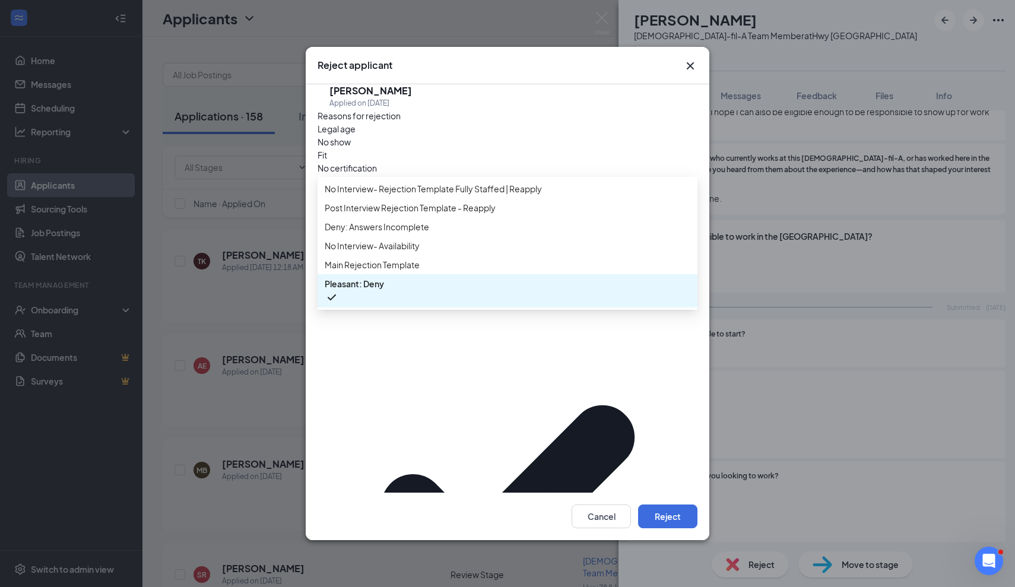
click at [419, 271] on span "Main Rejection Template" at bounding box center [372, 264] width 95 height 13
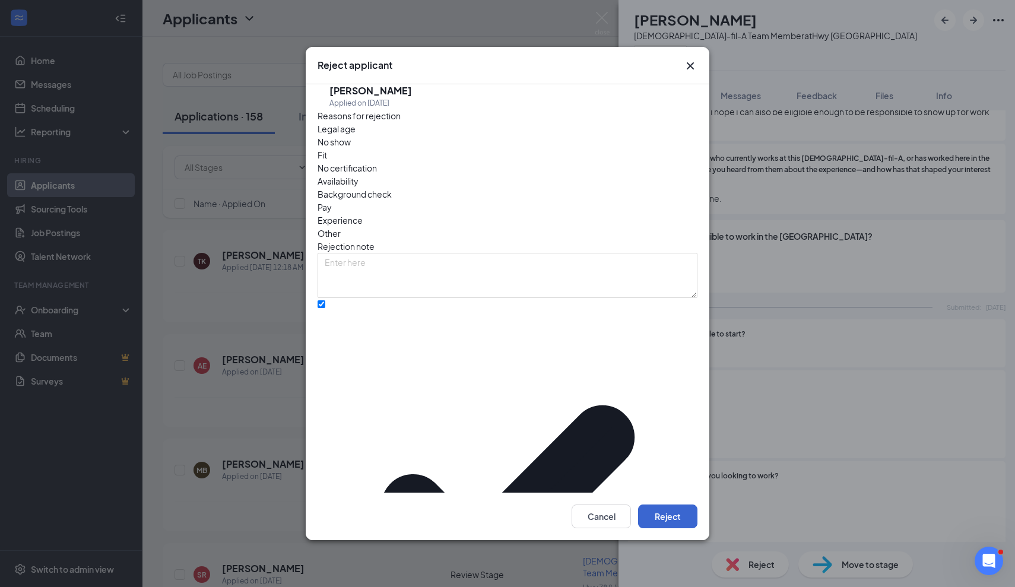
click at [677, 505] on button "Reject" at bounding box center [667, 517] width 59 height 24
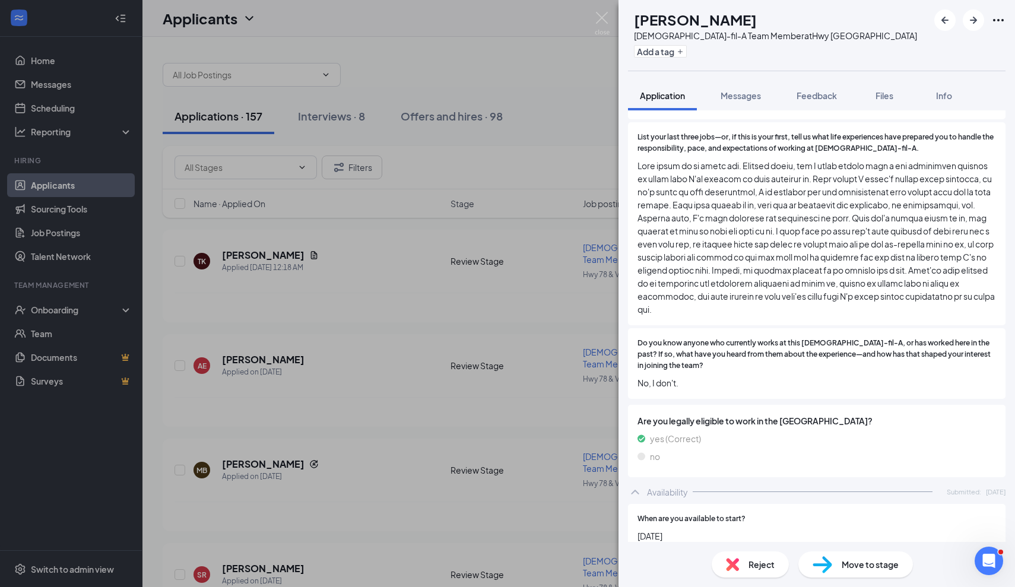
scroll to position [1905, 0]
click at [755, 562] on span "Reject" at bounding box center [762, 564] width 26 height 13
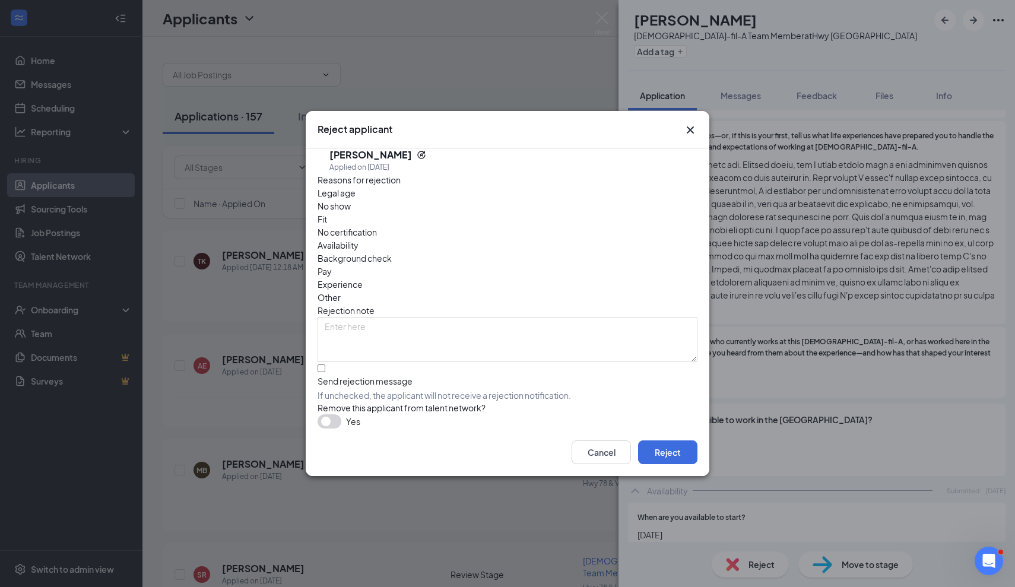
click at [390, 375] on div "Send rejection message" at bounding box center [508, 381] width 380 height 12
click at [325, 365] on input "Send rejection message If unchecked, the applicant will not receive a rejection…" at bounding box center [322, 369] width 8 height 8
checkbox input "true"
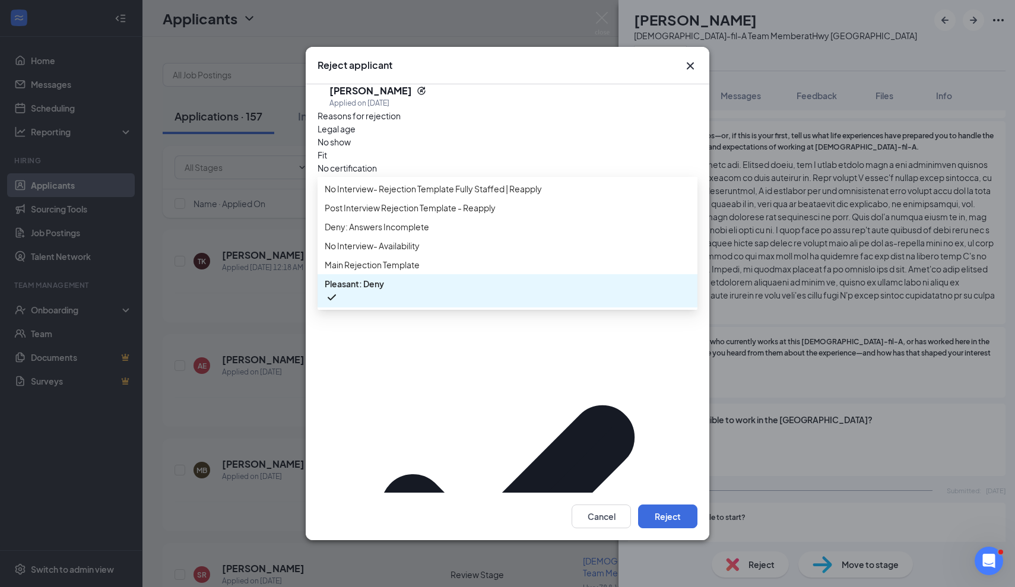
scroll to position [13, 0]
click at [408, 271] on span "Main Rejection Template" at bounding box center [372, 264] width 95 height 13
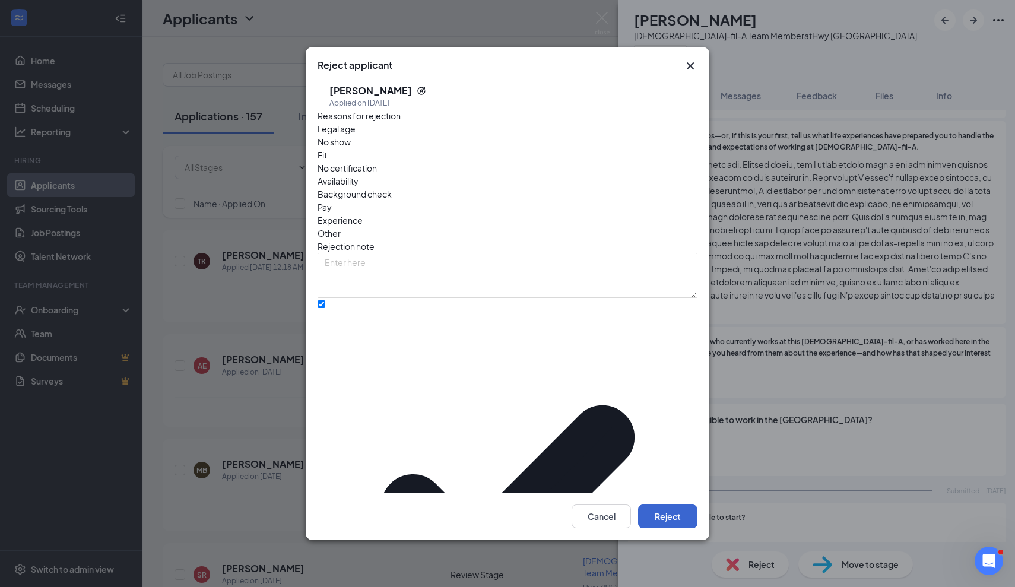
click at [661, 505] on button "Reject" at bounding box center [667, 517] width 59 height 24
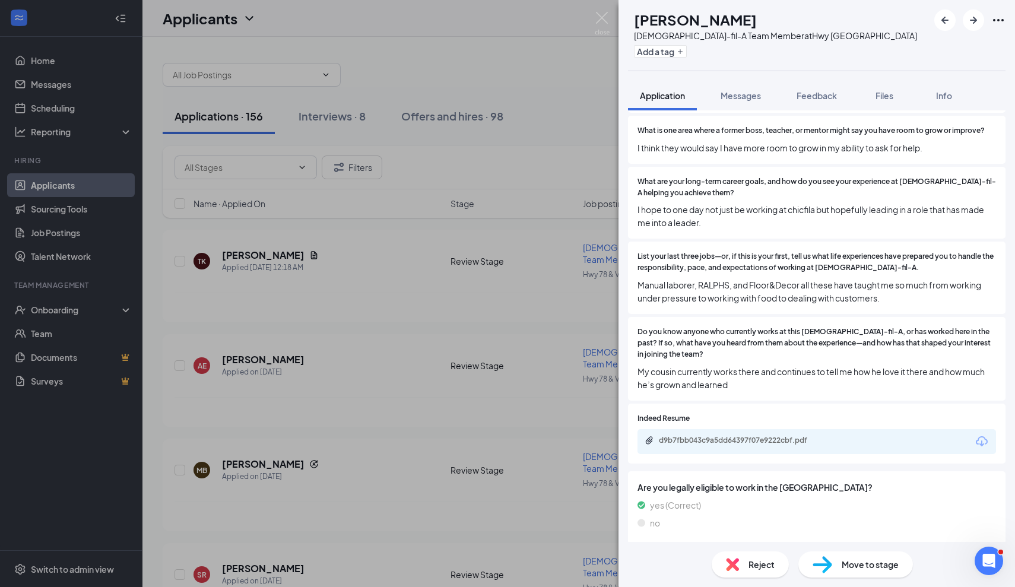
scroll to position [1045, 0]
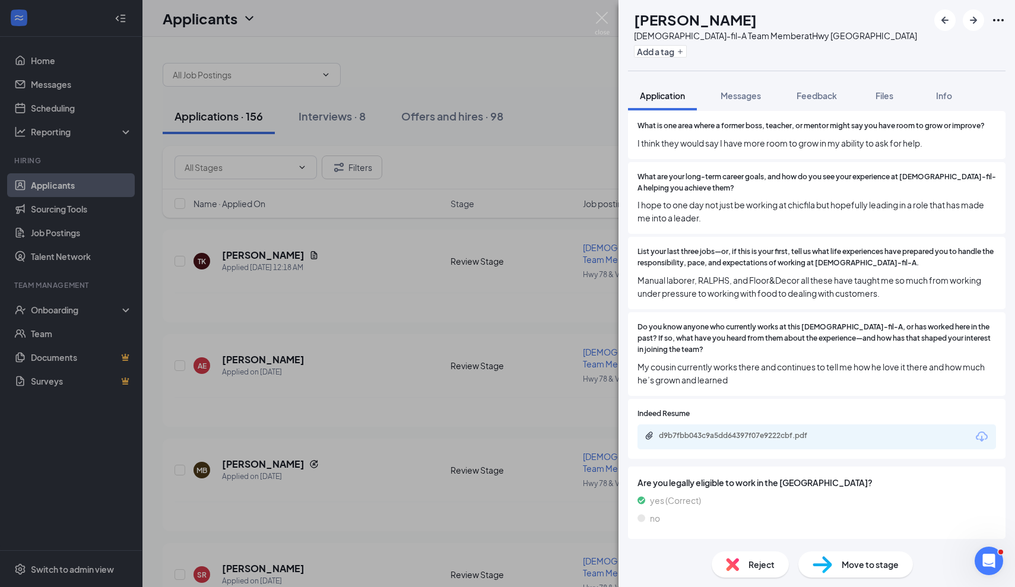
click at [730, 561] on img at bounding box center [732, 564] width 13 height 13
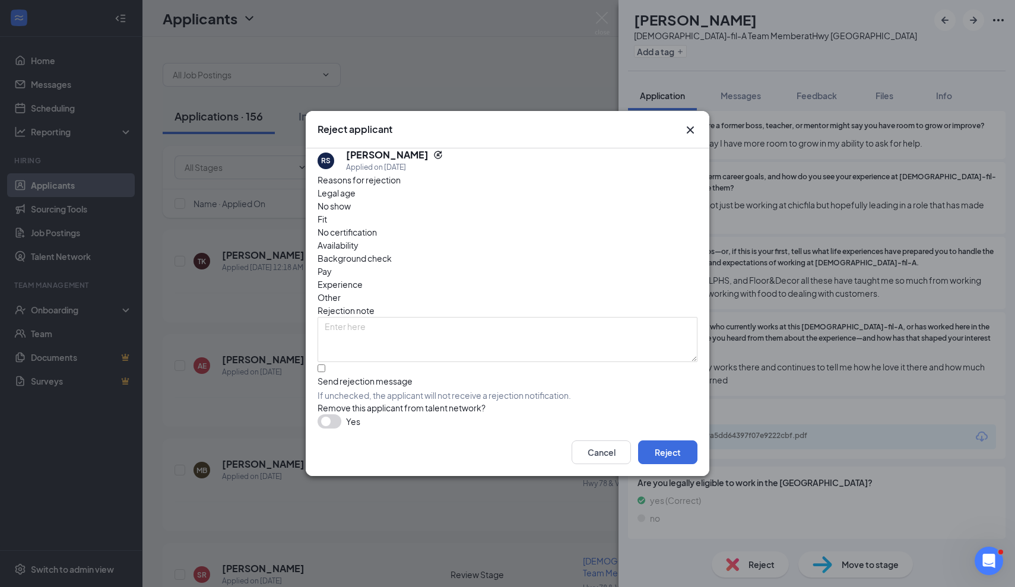
click at [401, 375] on div "Send rejection message If unchecked, the applicant will not receive a rejection…" at bounding box center [508, 388] width 380 height 26
click at [325, 365] on input "Send rejection message If unchecked, the applicant will not receive a rejection…" at bounding box center [322, 369] width 8 height 8
checkbox input "true"
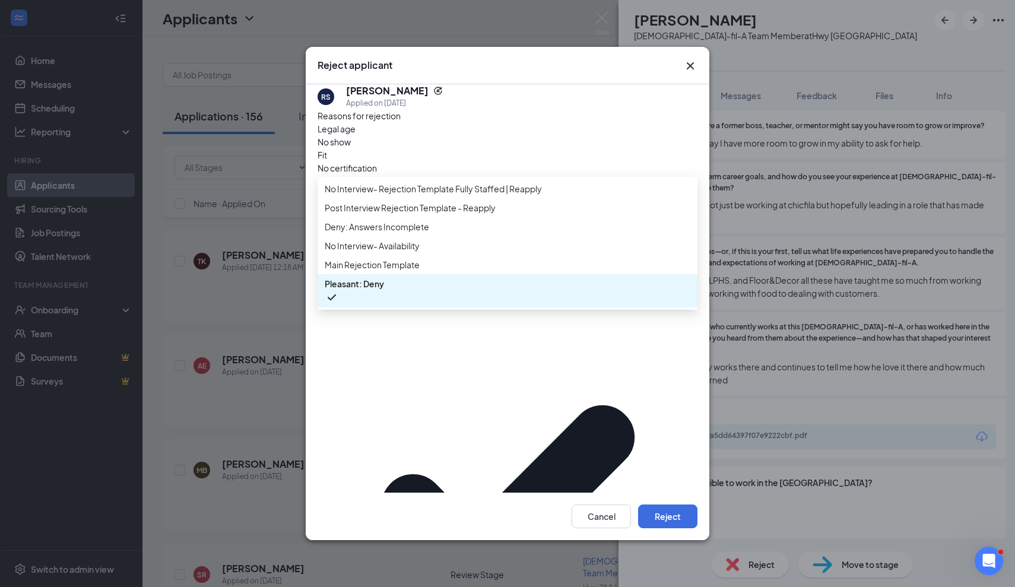
click at [429, 271] on span "Main Rejection Template" at bounding box center [508, 264] width 366 height 13
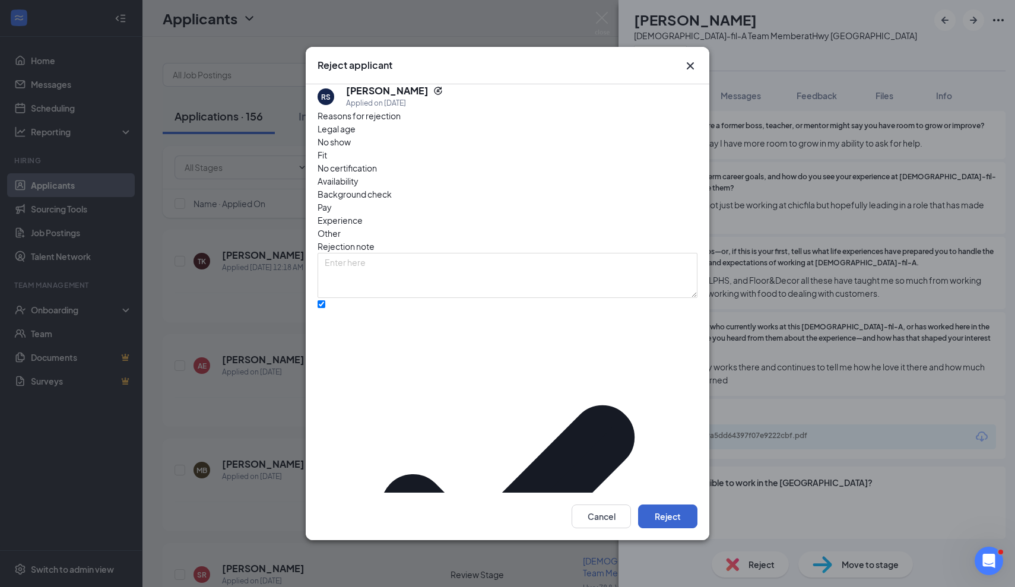
click at [662, 505] on button "Reject" at bounding box center [667, 517] width 59 height 24
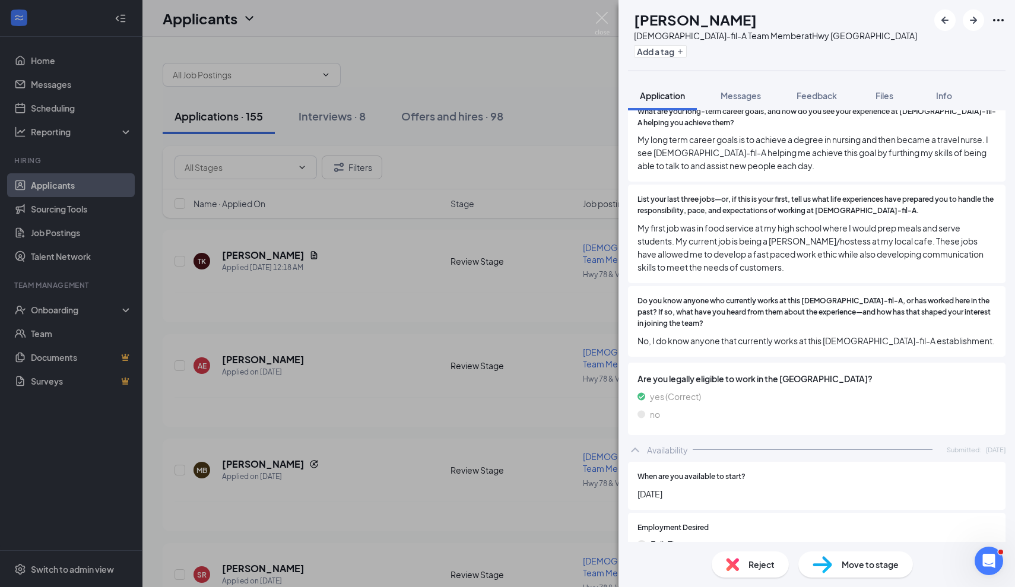
scroll to position [1301, 0]
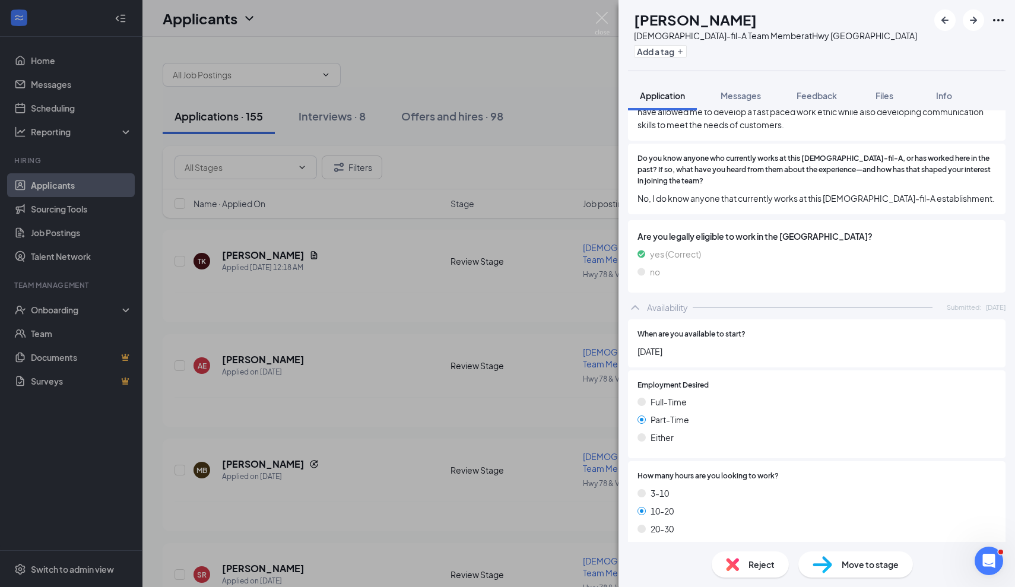
click at [746, 555] on div "Reject" at bounding box center [750, 565] width 77 height 26
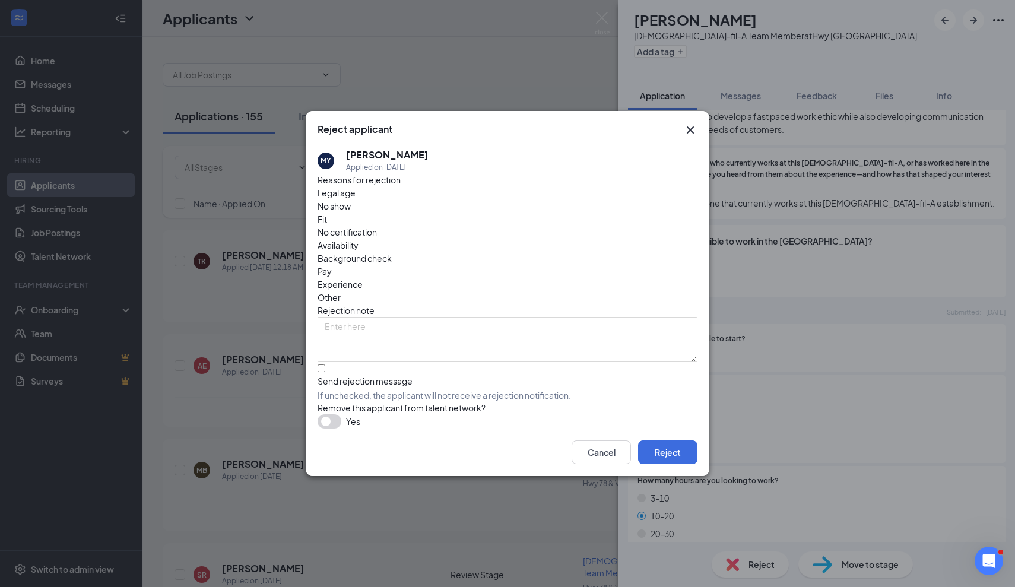
click at [447, 375] on div "Send rejection message" at bounding box center [508, 381] width 380 height 12
click at [325, 365] on input "Send rejection message If unchecked, the applicant will not receive a rejection…" at bounding box center [322, 369] width 8 height 8
checkbox input "true"
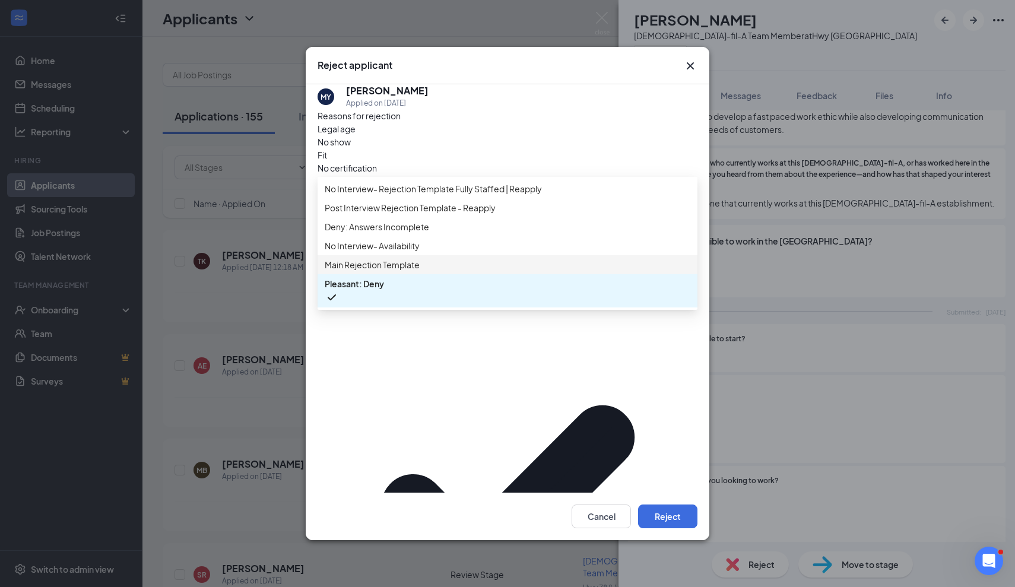
click at [462, 255] on div "No Interview- Availability" at bounding box center [508, 245] width 380 height 19
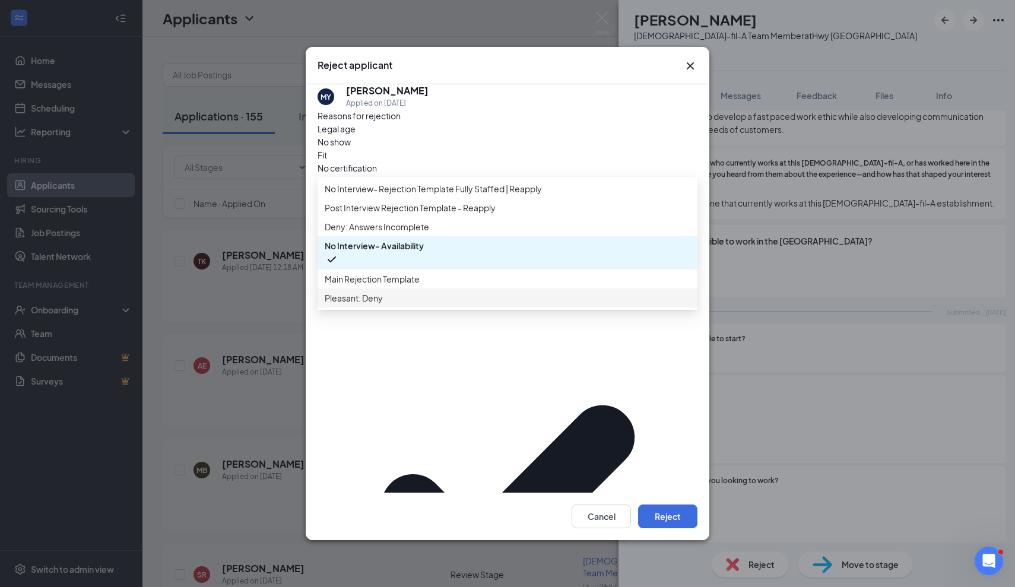
click at [439, 289] on div "Main Rejection Template" at bounding box center [508, 279] width 380 height 19
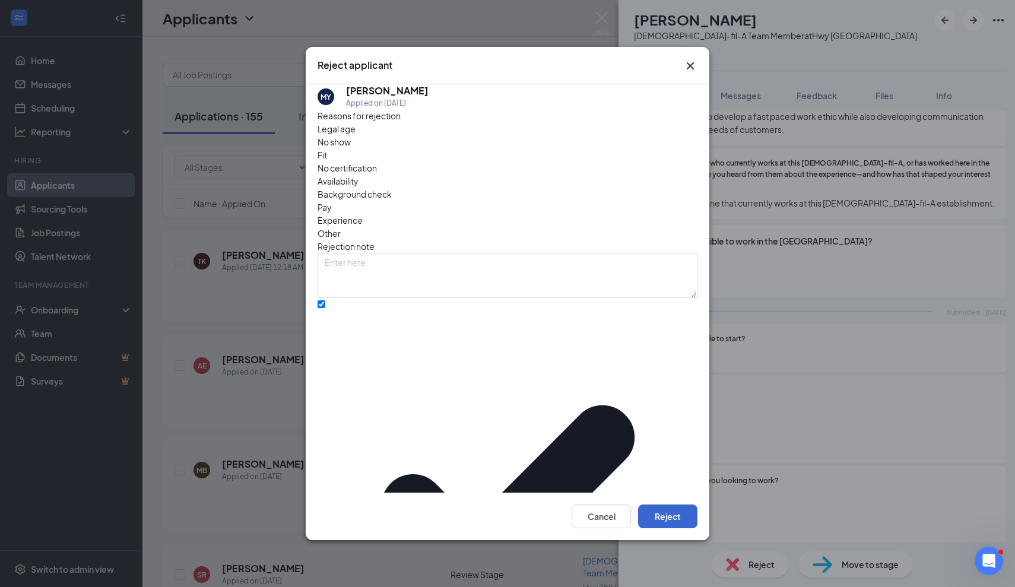
click at [666, 505] on button "Reject" at bounding box center [667, 517] width 59 height 24
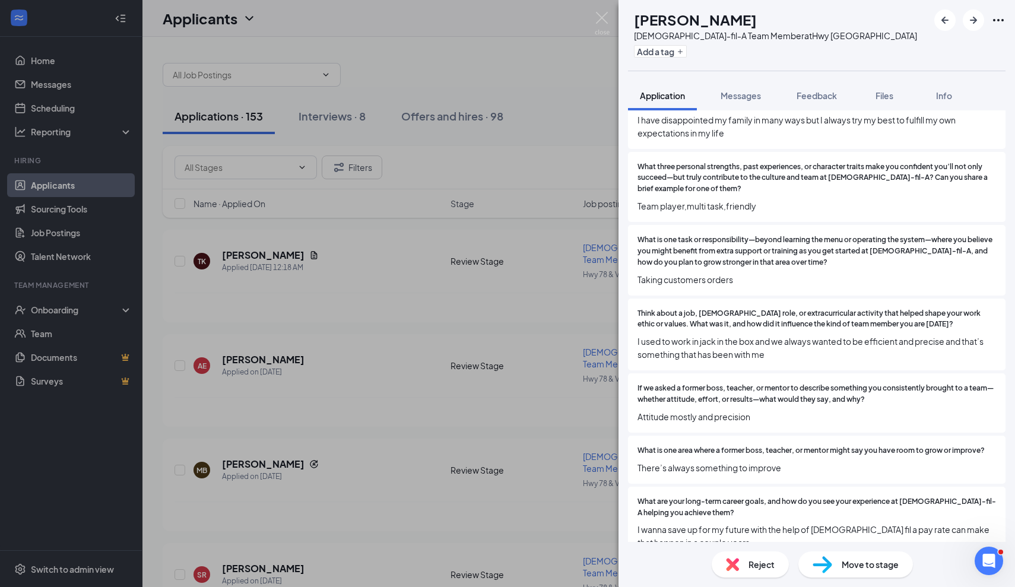
scroll to position [617, 0]
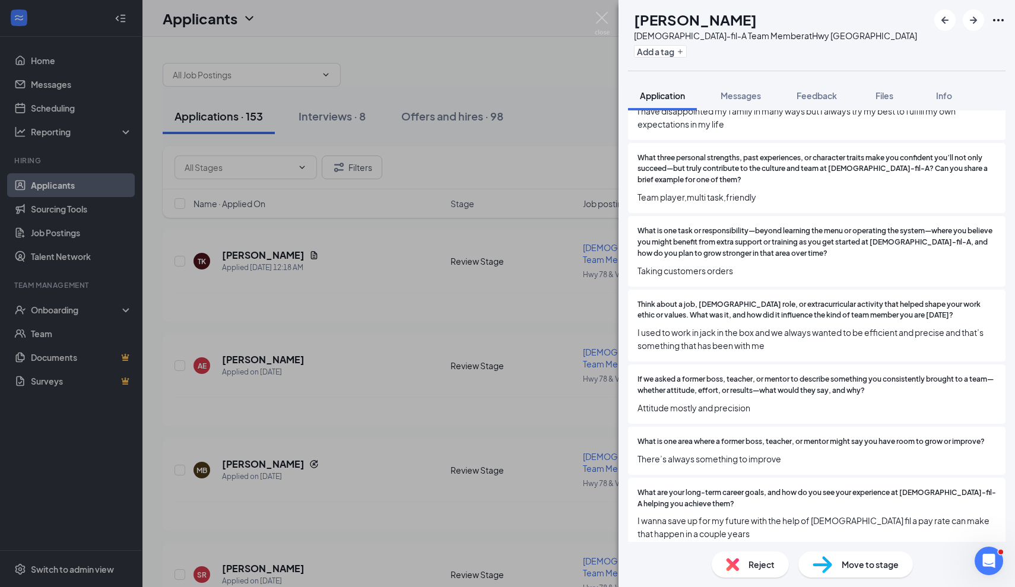
click at [757, 580] on div "Reject Move to stage" at bounding box center [817, 564] width 397 height 45
click at [733, 553] on div "Reject" at bounding box center [750, 565] width 77 height 26
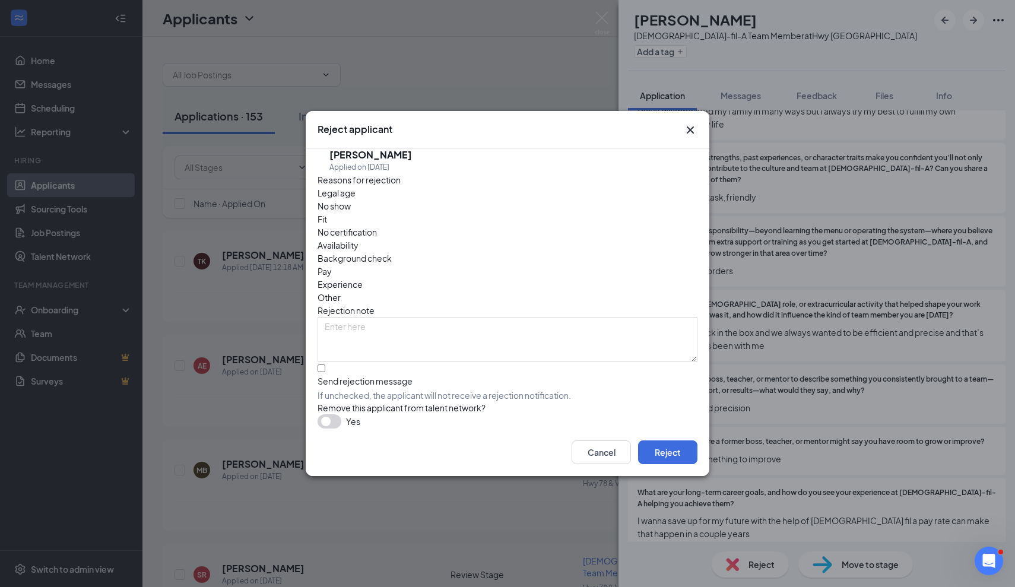
click at [460, 390] on span "If unchecked, the applicant will not receive a rejection notification." at bounding box center [508, 396] width 380 height 12
click at [325, 365] on input "Send rejection message If unchecked, the applicant will not receive a rejection…" at bounding box center [322, 369] width 8 height 8
checkbox input "true"
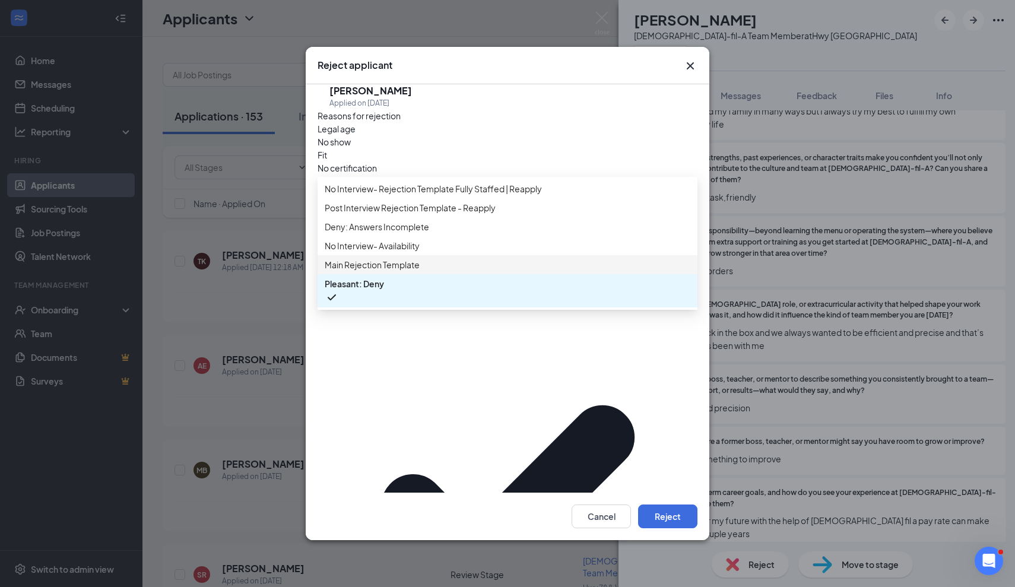
click at [455, 274] on div "Main Rejection Template" at bounding box center [508, 264] width 380 height 19
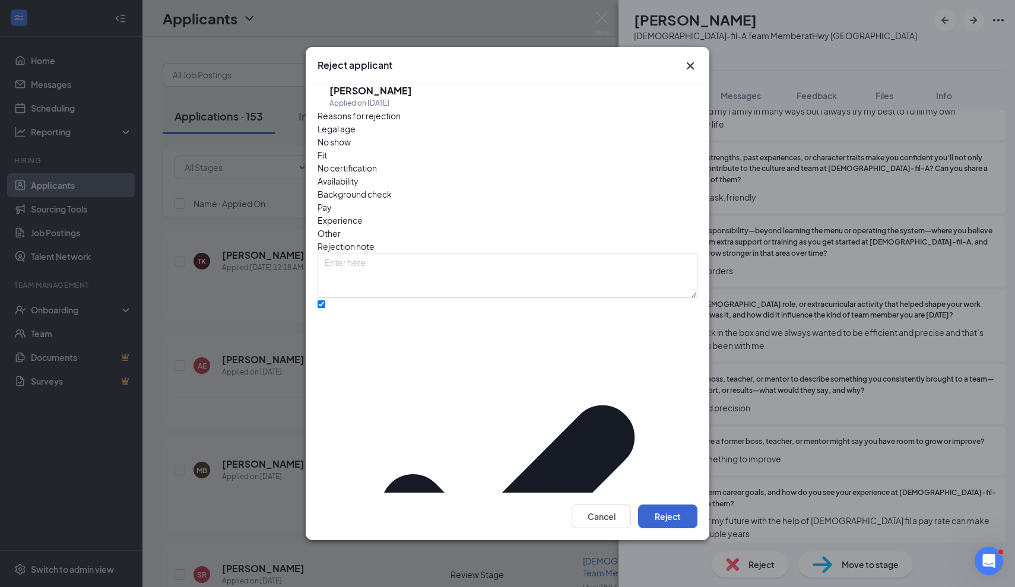
click at [666, 505] on button "Reject" at bounding box center [667, 517] width 59 height 24
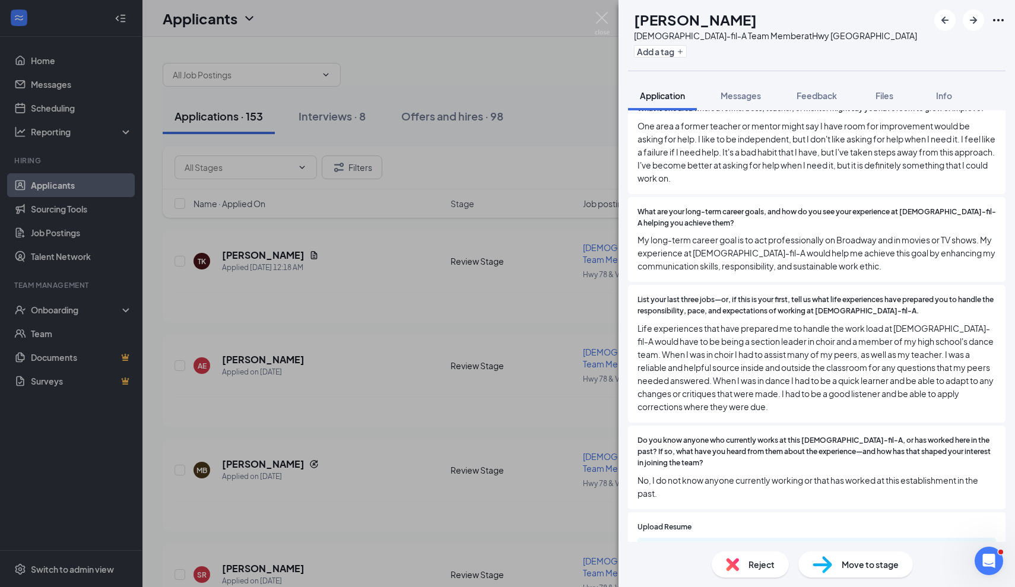
scroll to position [1441, 0]
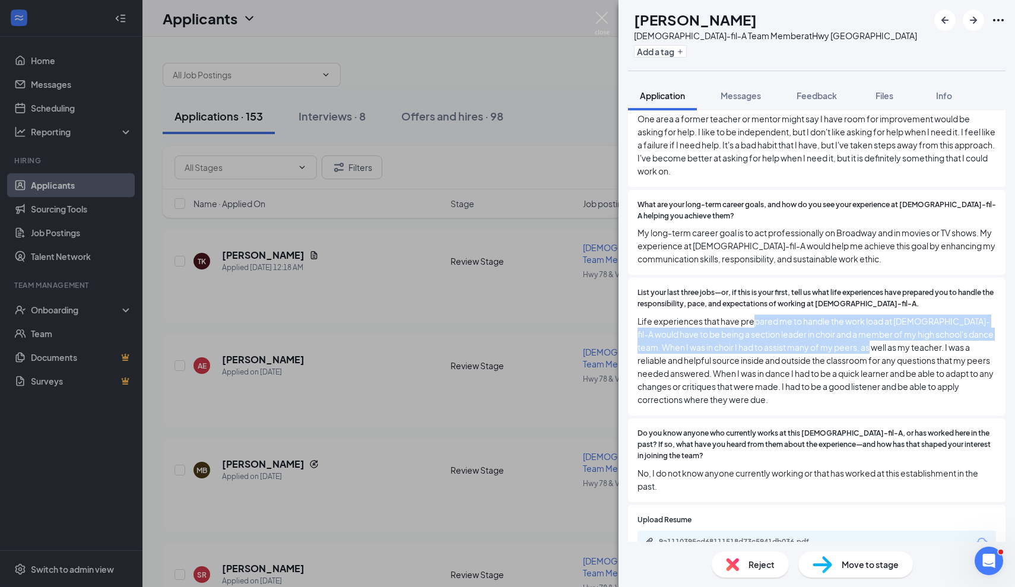
drag, startPoint x: 757, startPoint y: 269, endPoint x: 849, endPoint y: 300, distance: 97.3
click at [849, 315] on span "Life experiences that have prepared me to handle the work load at [DEMOGRAPHIC_…" at bounding box center [817, 360] width 359 height 91
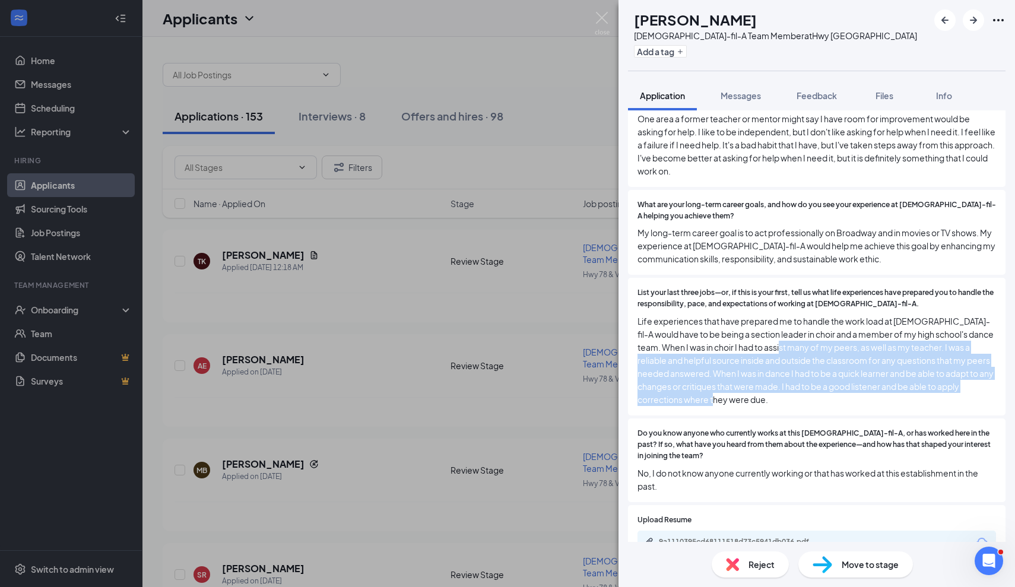
drag, startPoint x: 764, startPoint y: 295, endPoint x: 836, endPoint y: 355, distance: 94.0
click at [836, 355] on div "List your last three jobs—or, if this is your first, tell us what life experien…" at bounding box center [817, 347] width 378 height 138
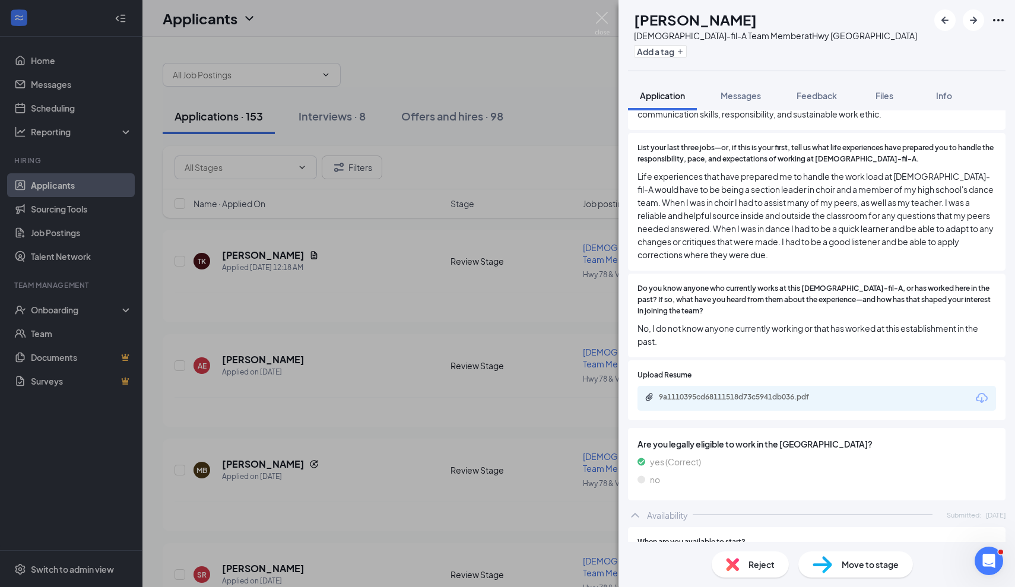
scroll to position [1605, 0]
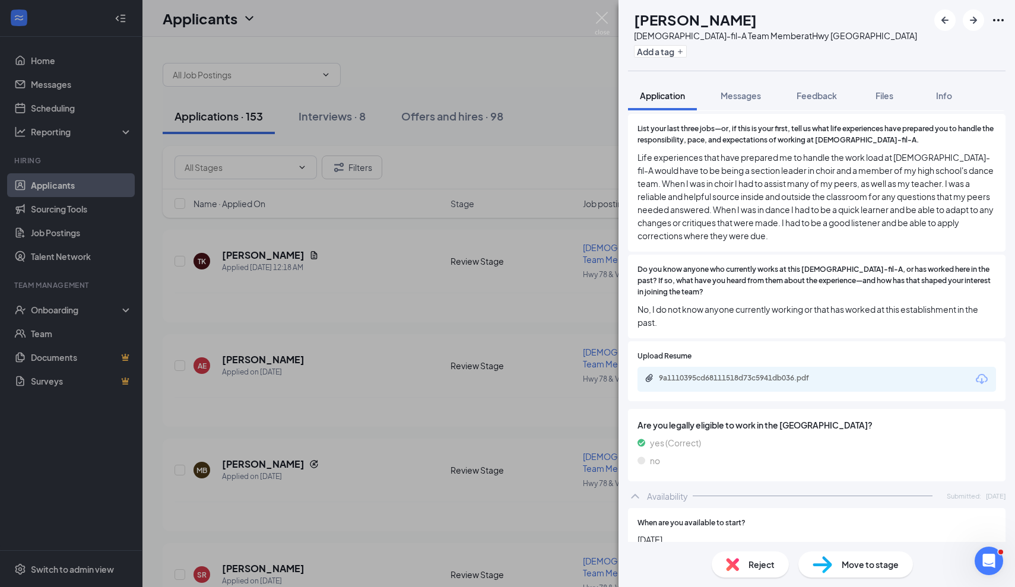
click at [759, 374] on div "9a1110395cd68111518d73c5941db036.pdf" at bounding box center [742, 379] width 166 height 10
click at [751, 562] on span "Reject" at bounding box center [762, 564] width 26 height 13
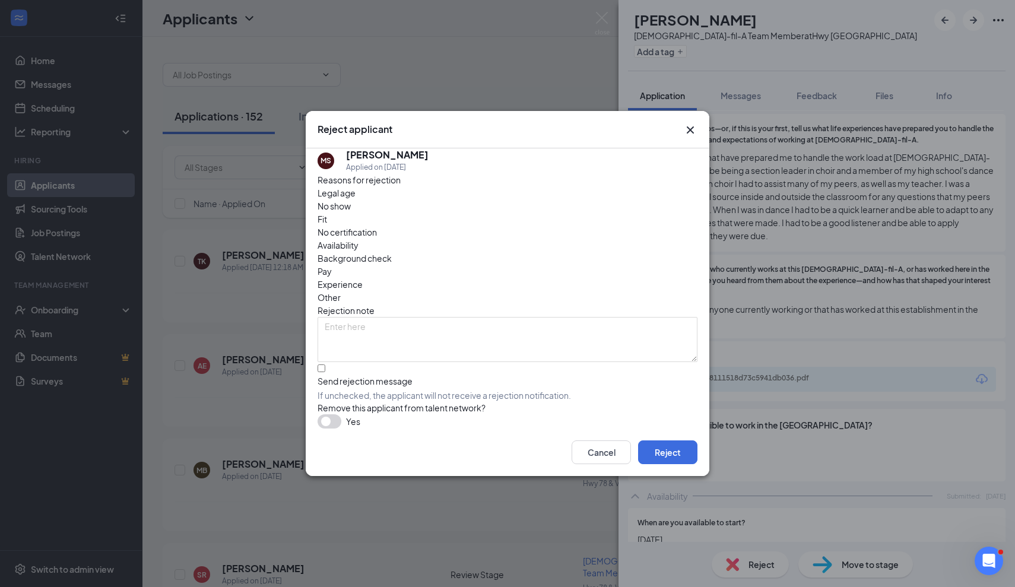
click at [388, 390] on span "If unchecked, the applicant will not receive a rejection notification." at bounding box center [508, 396] width 380 height 12
click at [325, 365] on input "Send rejection message If unchecked, the applicant will not receive a rejection…" at bounding box center [322, 369] width 8 height 8
checkbox input "true"
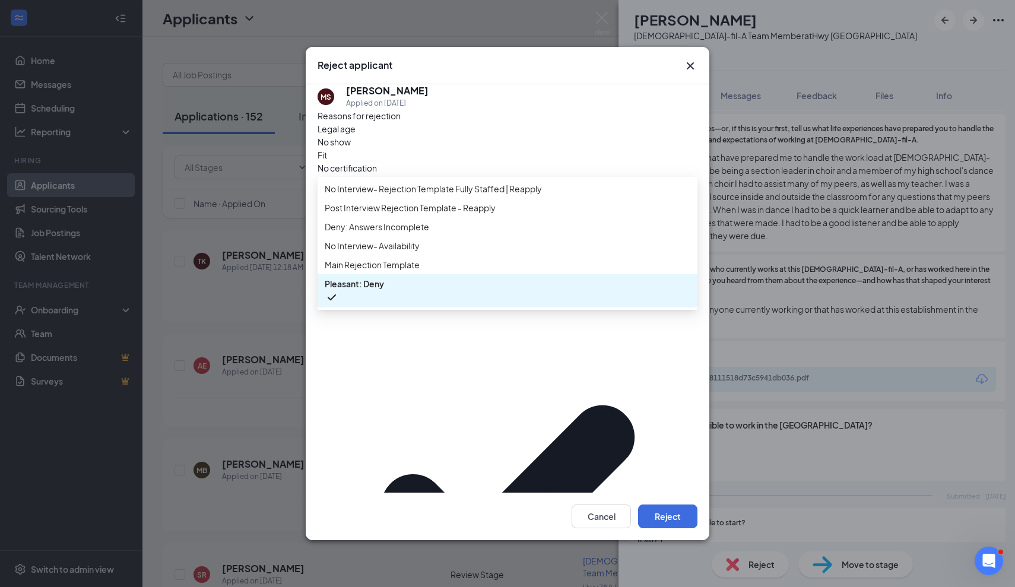
click at [442, 271] on span "Main Rejection Template" at bounding box center [508, 264] width 366 height 13
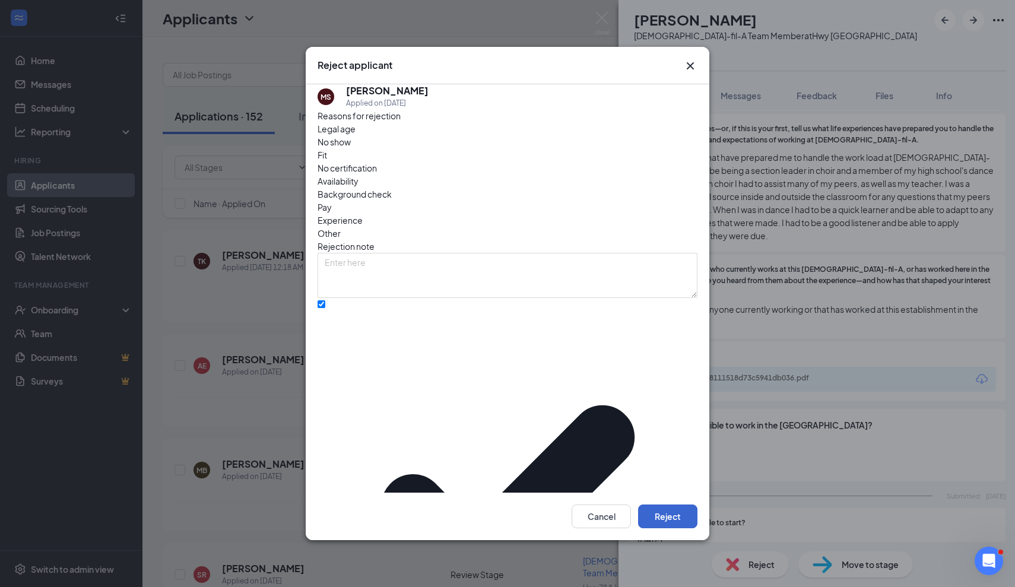
click at [667, 505] on button "Reject" at bounding box center [667, 517] width 59 height 24
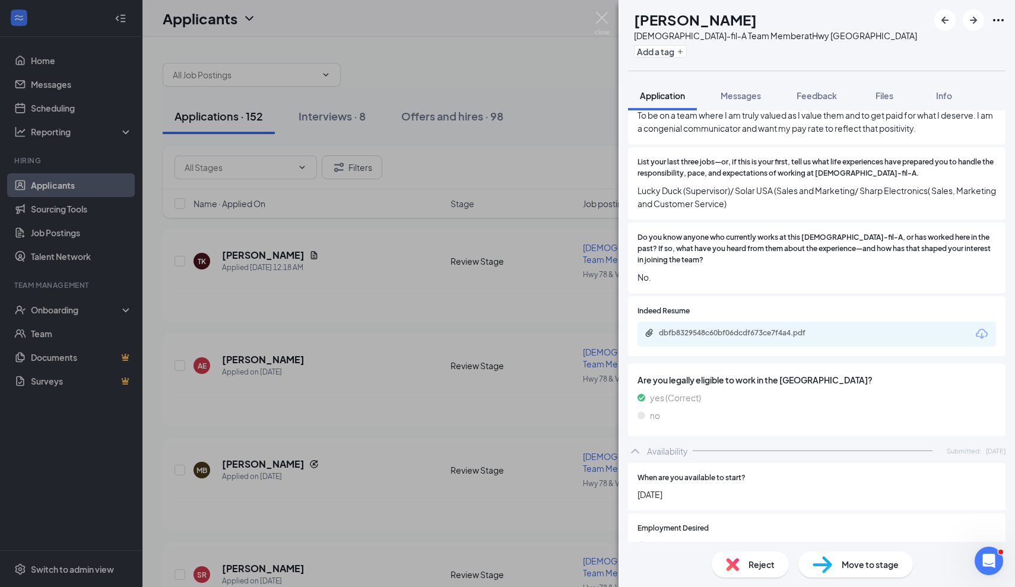
scroll to position [1155, 0]
click at [760, 567] on span "Reject" at bounding box center [762, 564] width 26 height 13
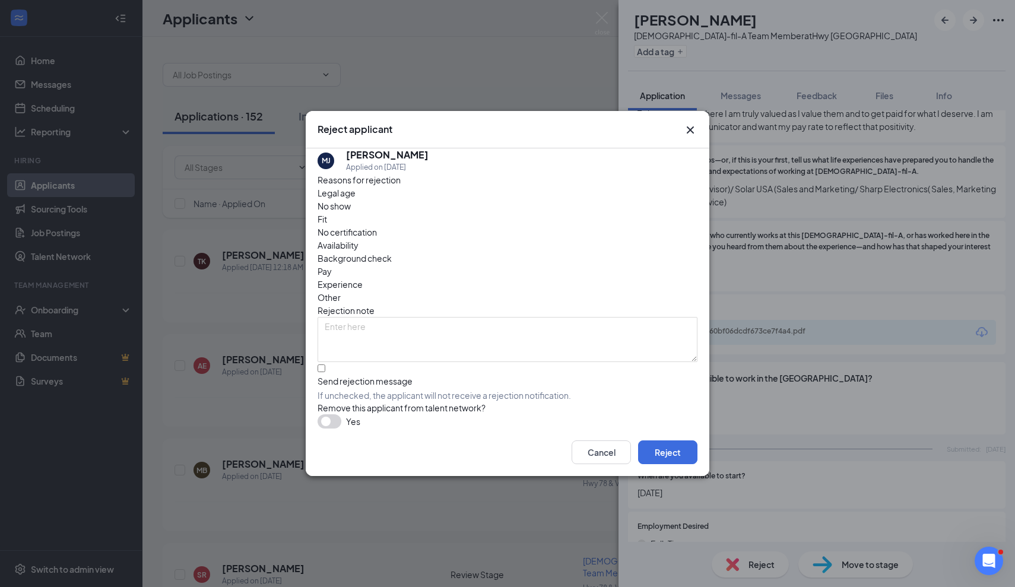
click at [356, 375] on div "Send rejection message" at bounding box center [508, 381] width 380 height 12
click at [325, 365] on input "Send rejection message If unchecked, the applicant will not receive a rejection…" at bounding box center [322, 369] width 8 height 8
checkbox input "true"
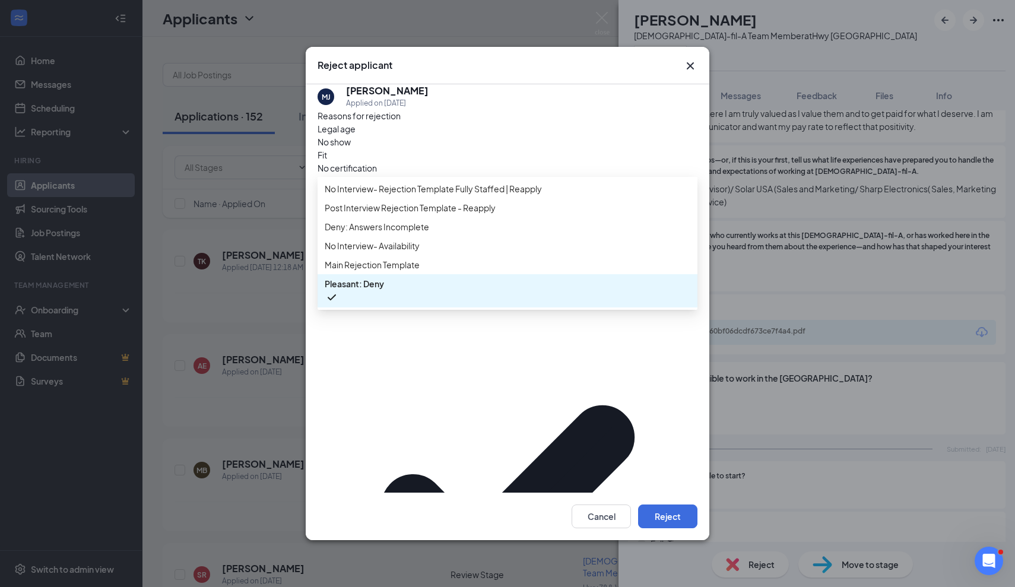
scroll to position [13, 0]
click at [420, 271] on span "Main Rejection Template" at bounding box center [372, 264] width 95 height 13
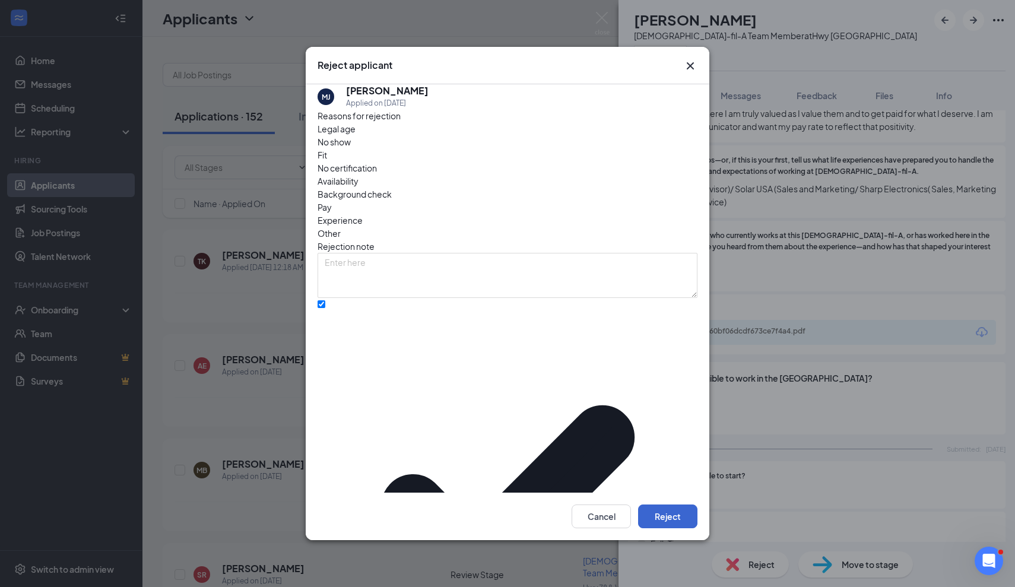
click at [667, 505] on button "Reject" at bounding box center [667, 517] width 59 height 24
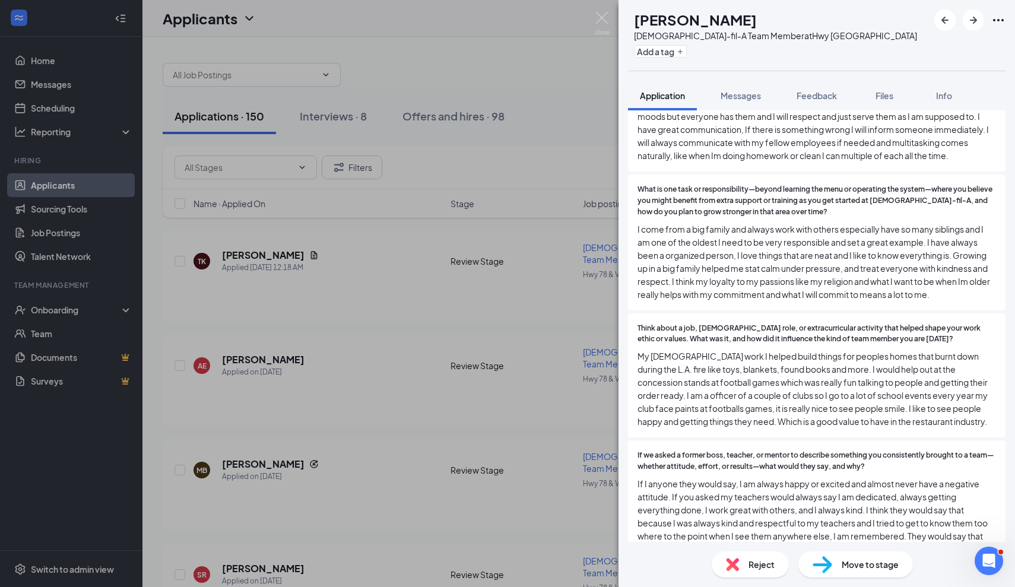
scroll to position [882, 0]
click at [973, 15] on icon "ArrowRight" at bounding box center [974, 20] width 14 height 14
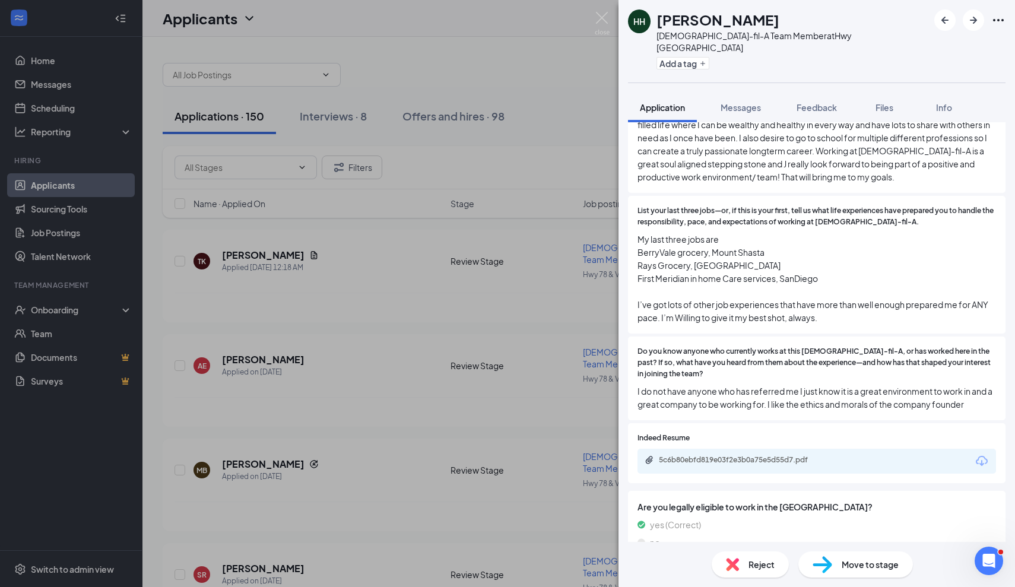
scroll to position [1223, 0]
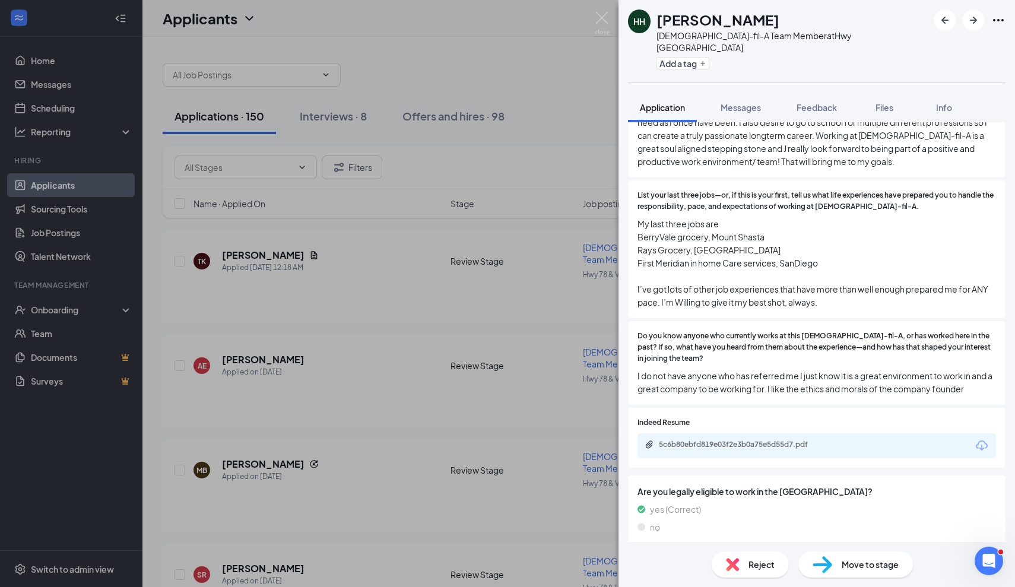
click at [750, 561] on span "Reject" at bounding box center [762, 564] width 26 height 13
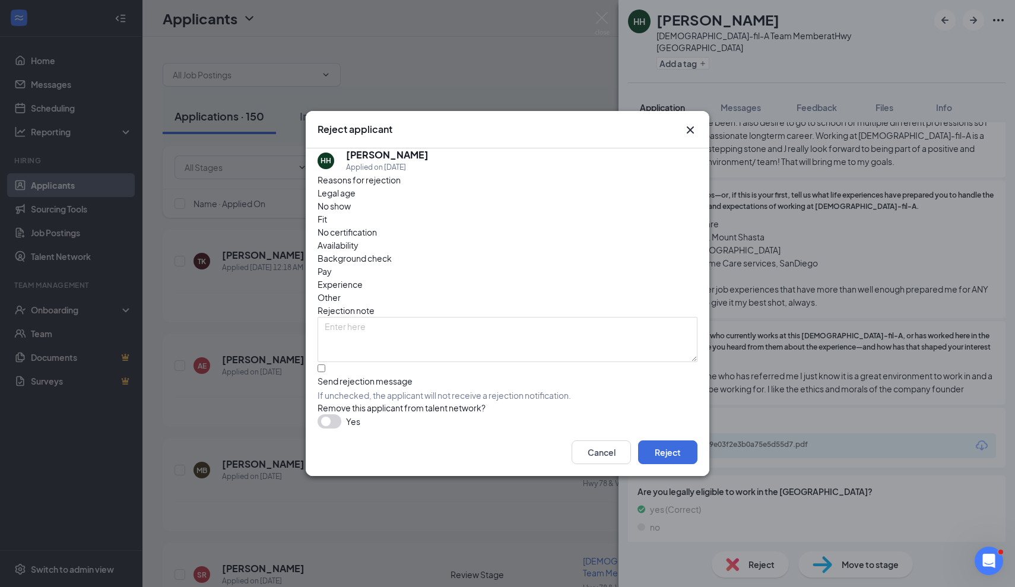
click at [357, 375] on div "Send rejection message" at bounding box center [508, 381] width 380 height 12
click at [325, 365] on input "Send rejection message If unchecked, the applicant will not receive a rejection…" at bounding box center [322, 369] width 8 height 8
checkbox input "true"
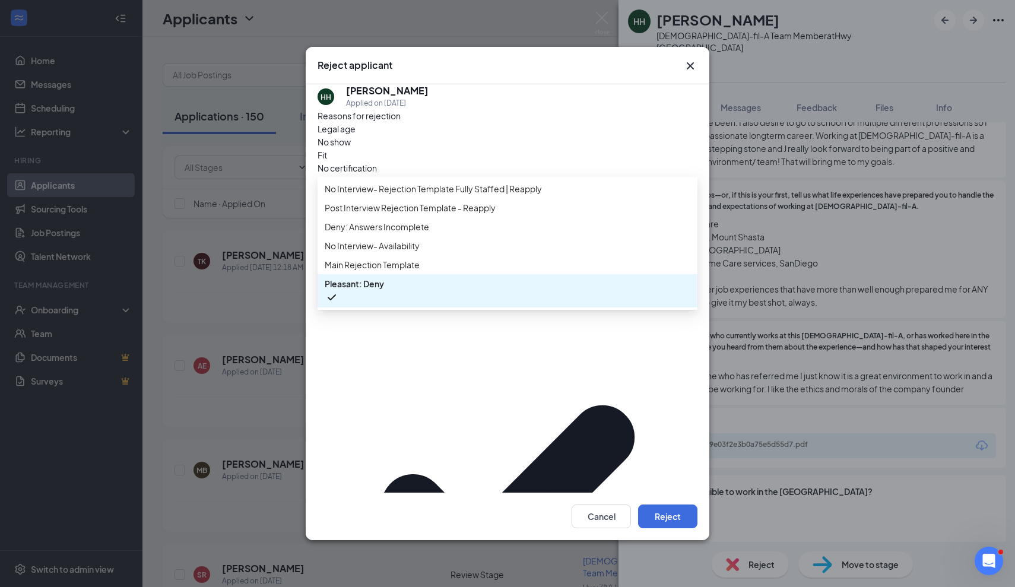
scroll to position [13, 0]
click at [410, 271] on span "Main Rejection Template" at bounding box center [372, 264] width 95 height 13
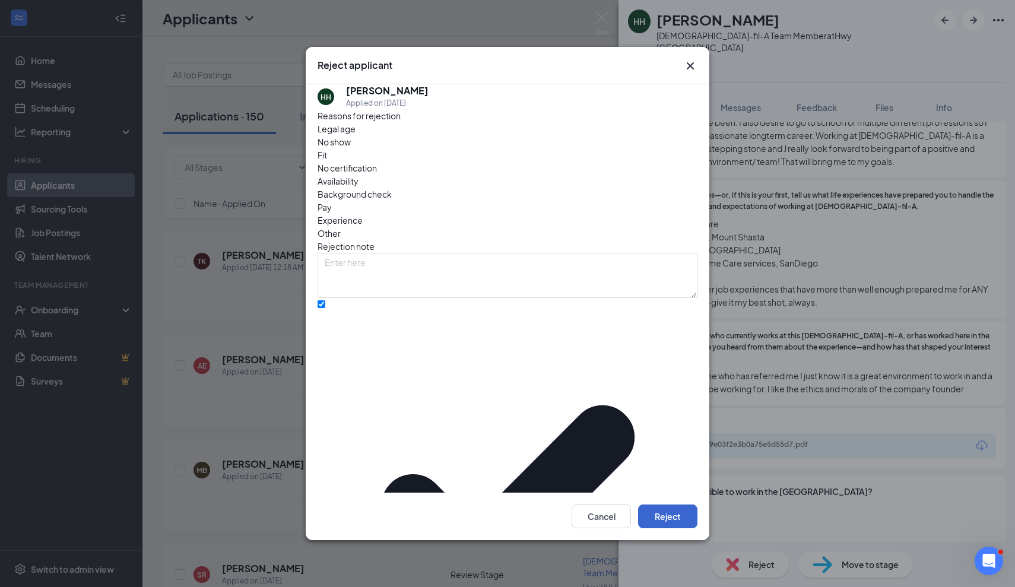
click at [664, 505] on button "Reject" at bounding box center [667, 517] width 59 height 24
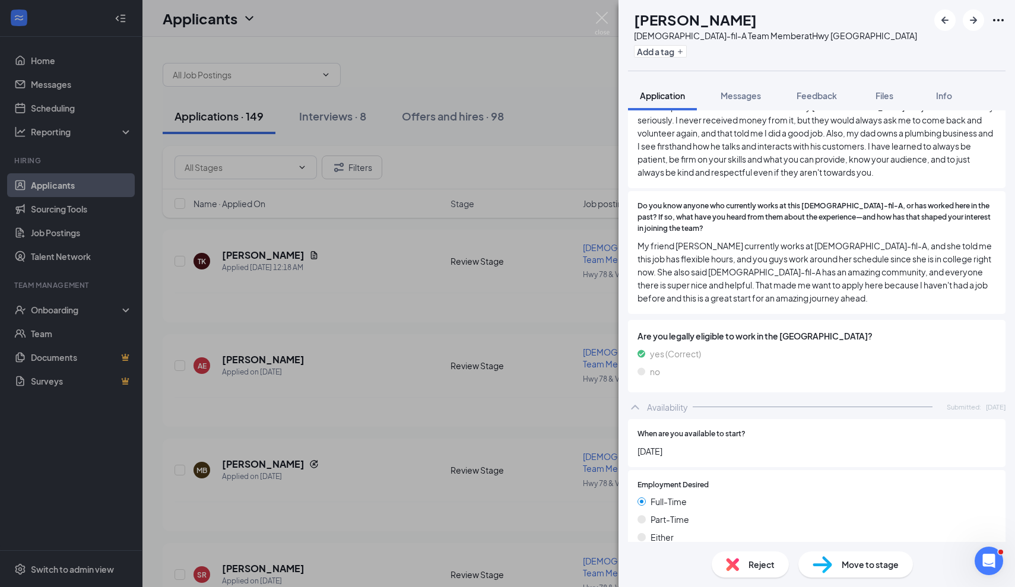
scroll to position [1682, 0]
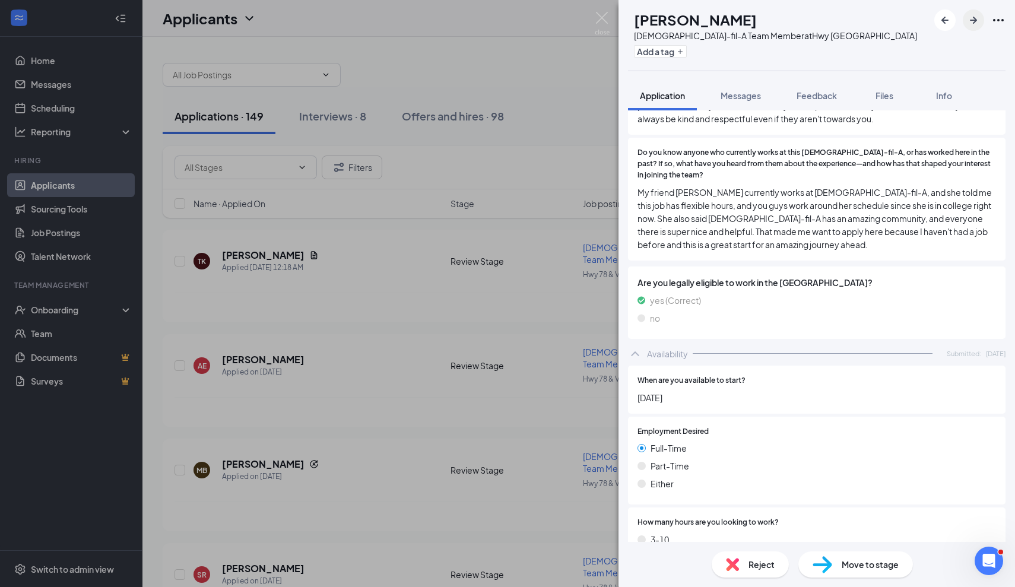
click at [976, 18] on icon "ArrowRight" at bounding box center [974, 20] width 14 height 14
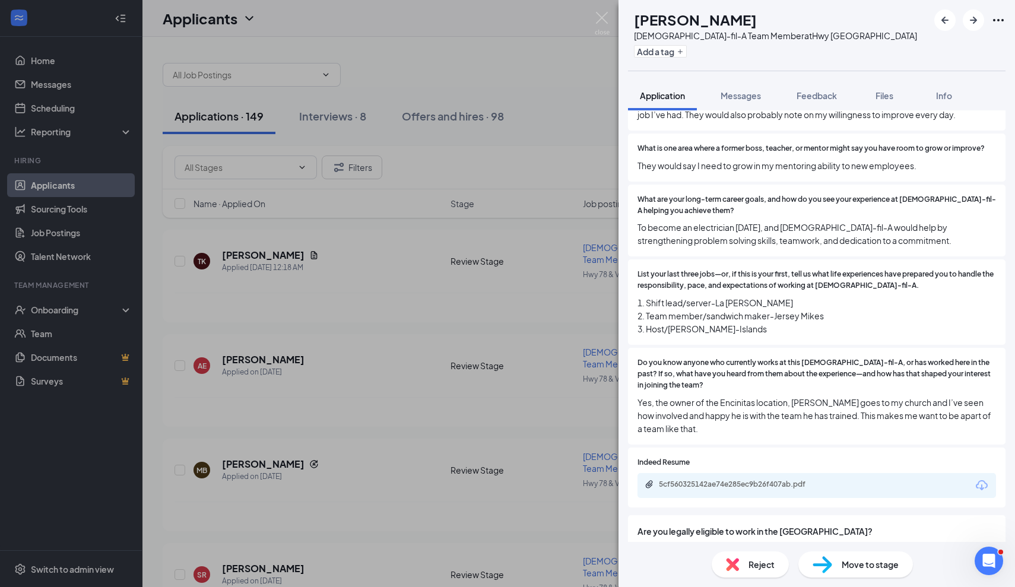
scroll to position [964, 0]
drag, startPoint x: 736, startPoint y: 381, endPoint x: 858, endPoint y: 388, distance: 122.0
click at [858, 395] on span "Yes, the owner of the Encinitas location, [PERSON_NAME] goes to my church and I…" at bounding box center [817, 414] width 359 height 39
click at [745, 562] on div "Reject" at bounding box center [750, 565] width 77 height 26
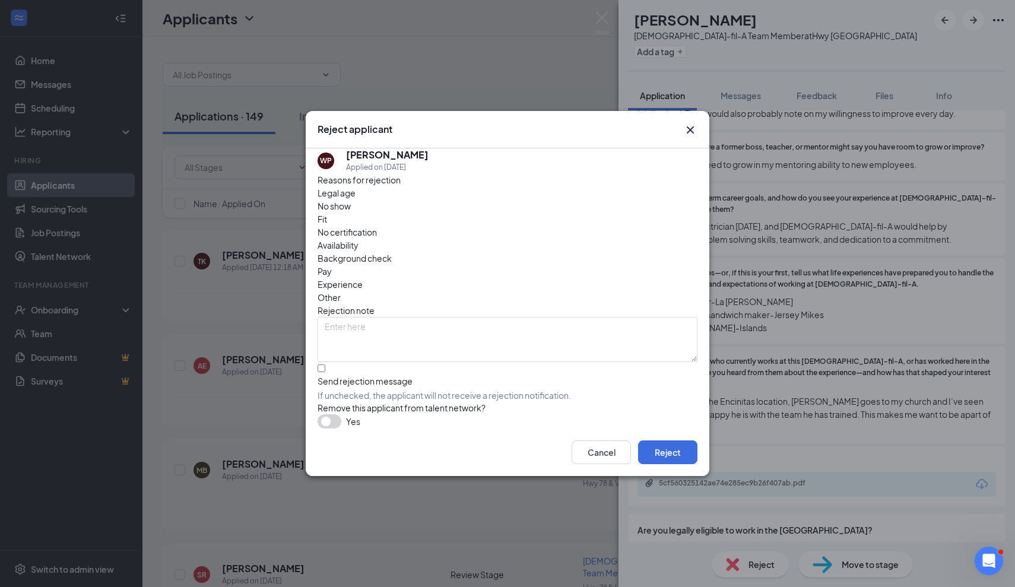
click at [473, 375] on div "Send rejection message If unchecked, the applicant will not receive a rejection…" at bounding box center [508, 388] width 380 height 26
click at [325, 365] on input "Send rejection message If unchecked, the applicant will not receive a rejection…" at bounding box center [322, 369] width 8 height 8
checkbox input "true"
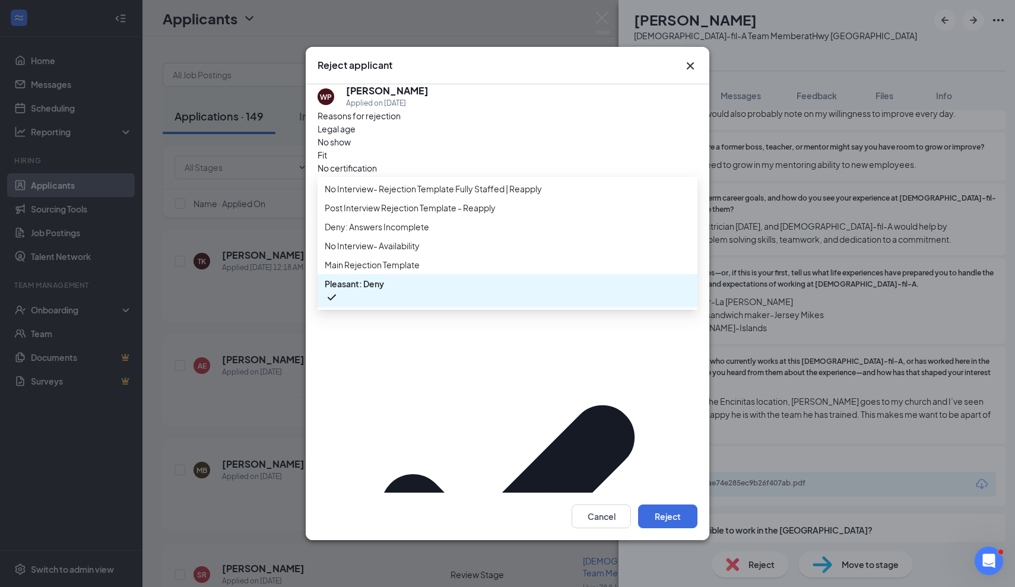
scroll to position [13, 0]
click at [471, 271] on span "Main Rejection Template" at bounding box center [508, 264] width 366 height 13
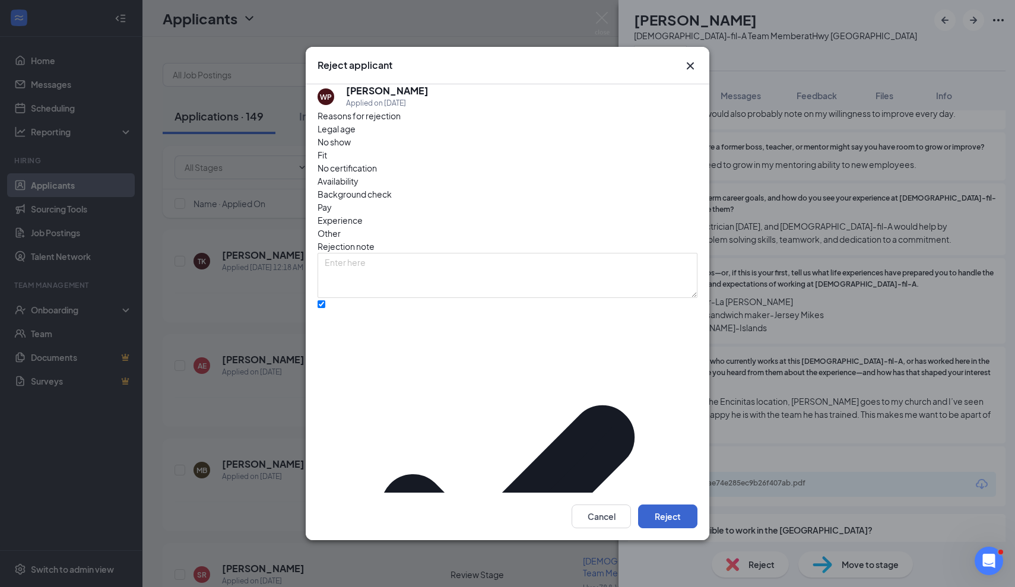
click at [670, 505] on button "Reject" at bounding box center [667, 517] width 59 height 24
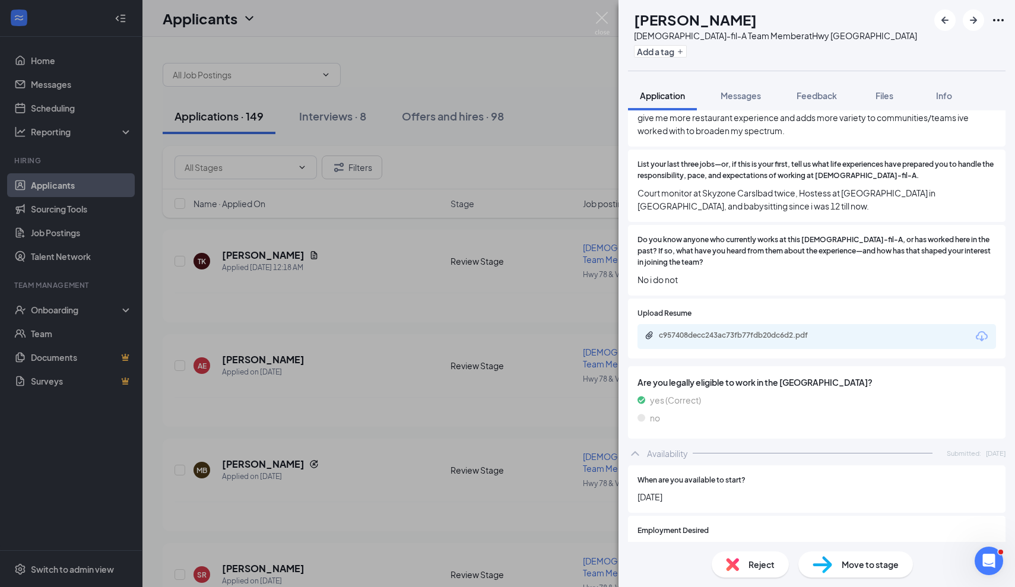
scroll to position [1193, 0]
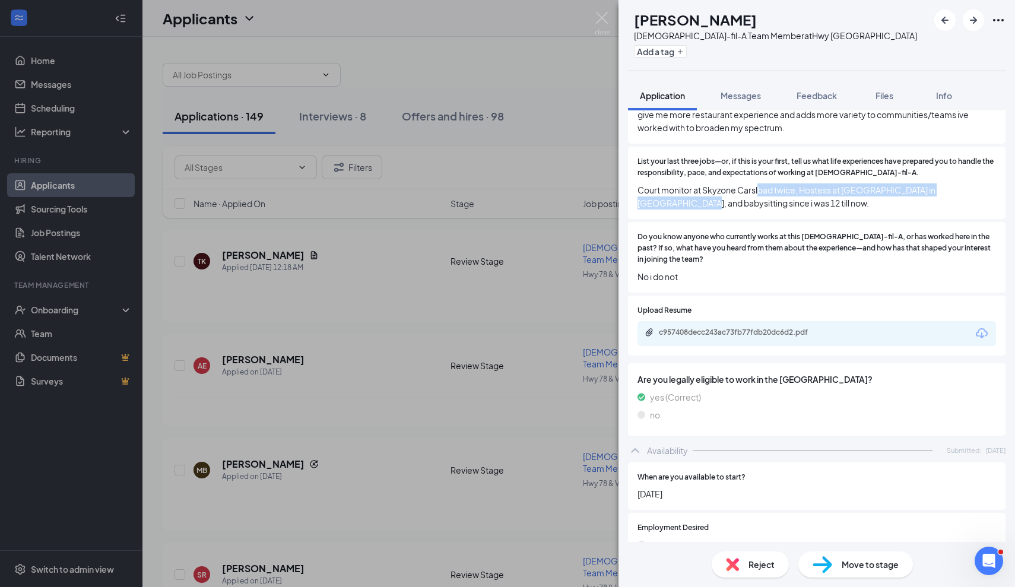
drag, startPoint x: 651, startPoint y: 170, endPoint x: 771, endPoint y: 166, distance: 120.0
click at [765, 183] on span "Court monitor at Skyzone Carslbad twice, Hostess at [GEOGRAPHIC_DATA] in [GEOGR…" at bounding box center [817, 196] width 359 height 26
click at [778, 183] on span "Court monitor at Skyzone Carslbad twice, Hostess at [GEOGRAPHIC_DATA] in [GEOGR…" at bounding box center [817, 196] width 359 height 26
drag, startPoint x: 647, startPoint y: 249, endPoint x: 733, endPoint y: 249, distance: 86.1
click at [732, 270] on span "No i do not" at bounding box center [817, 276] width 359 height 13
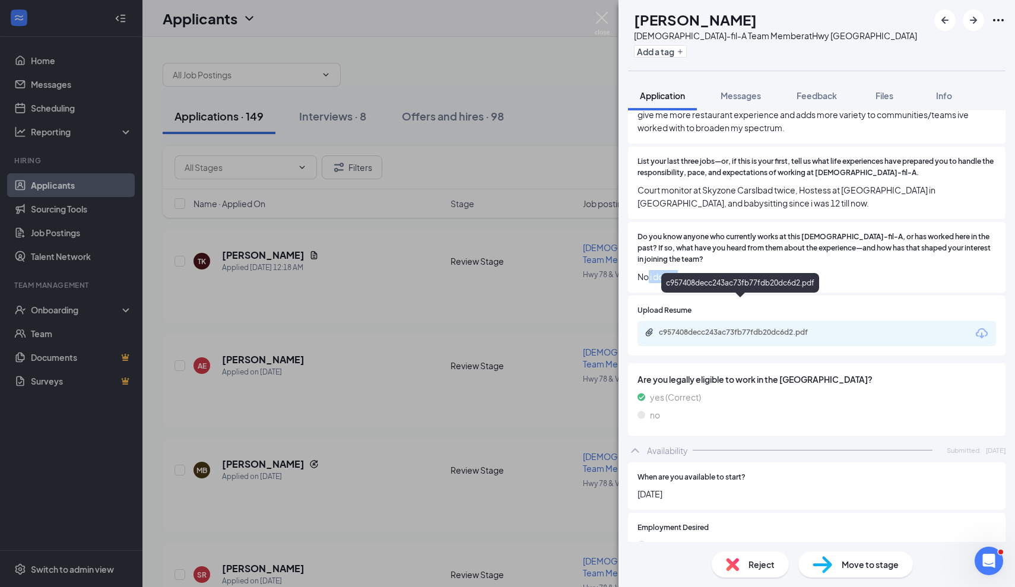
click at [741, 328] on div "c957408decc243ac73fb77fdb20dc6d2.pdf" at bounding box center [742, 333] width 166 height 10
click at [847, 573] on div "Move to stage" at bounding box center [856, 565] width 115 height 26
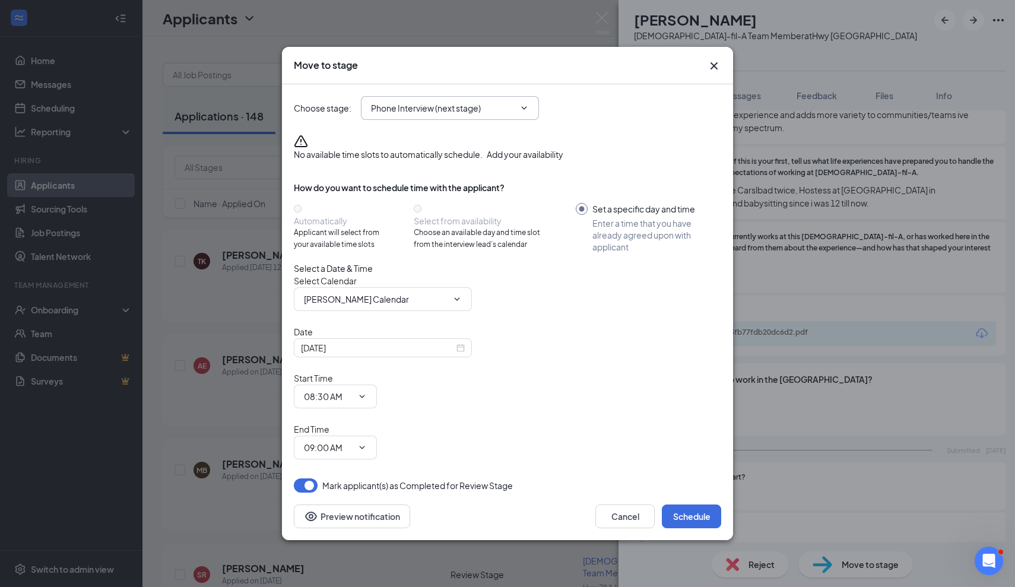
click at [469, 115] on input "Phone Interview (next stage)" at bounding box center [443, 108] width 144 height 13
click at [454, 251] on div "Onsite Final Interview" at bounding box center [412, 244] width 83 height 13
type input "Onsite Final Interview"
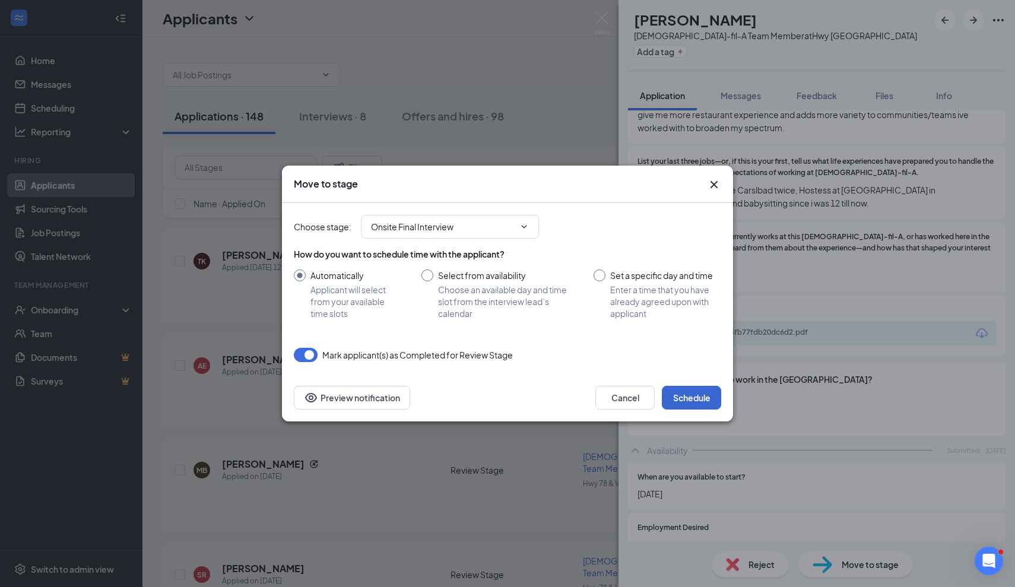
click at [675, 397] on button "Schedule" at bounding box center [691, 398] width 59 height 24
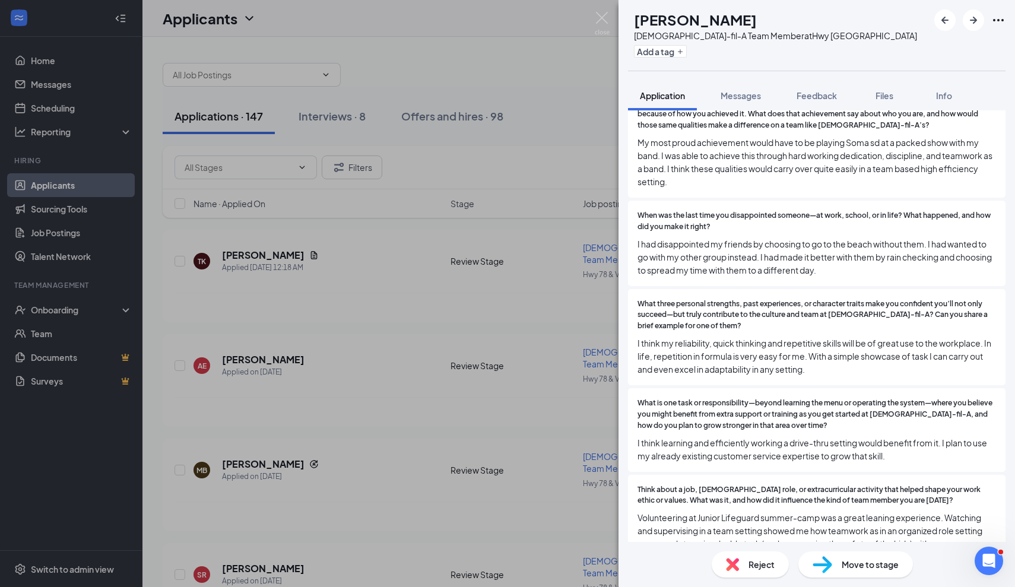
scroll to position [511, 0]
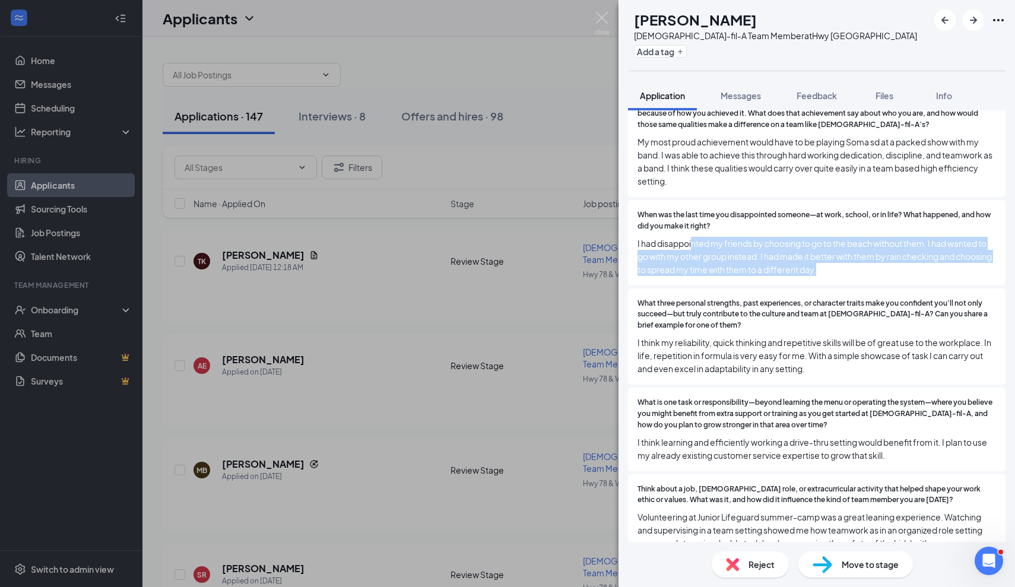
drag, startPoint x: 695, startPoint y: 221, endPoint x: 897, endPoint y: 256, distance: 204.9
click at [897, 256] on span "I had disappointed my friends by choosing to go to the beach without them. I ha…" at bounding box center [817, 256] width 359 height 39
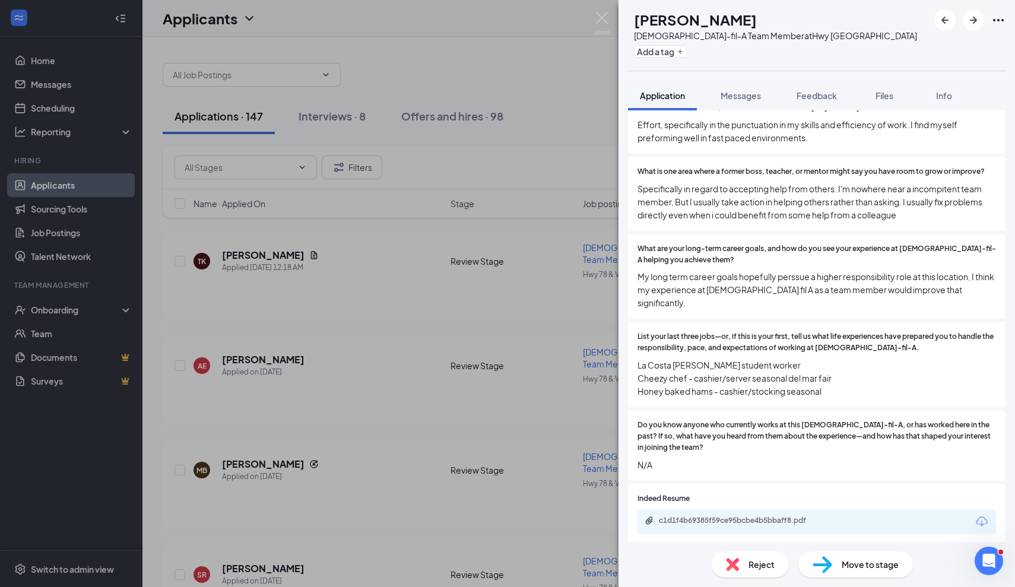
scroll to position [996, 0]
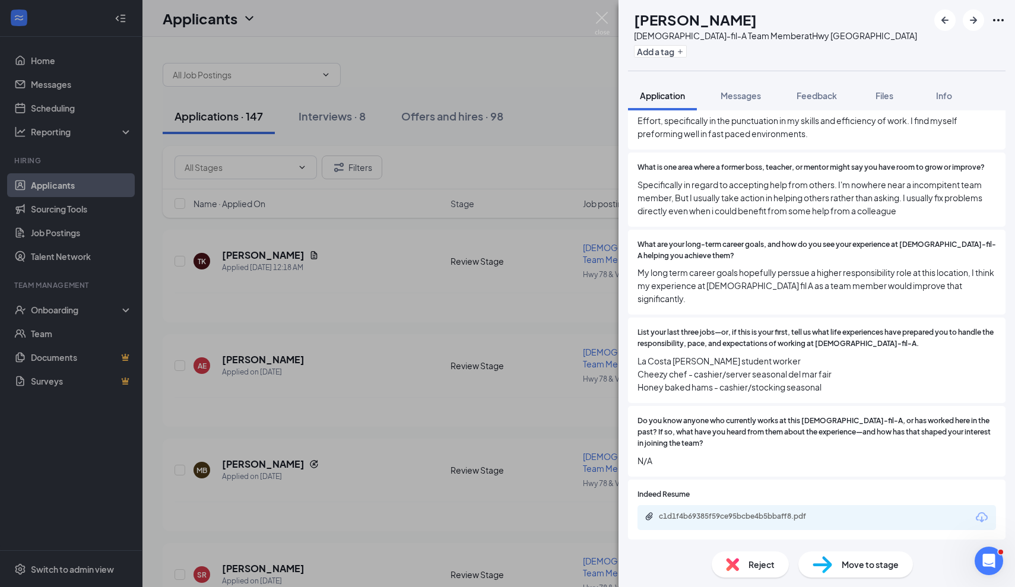
click at [754, 572] on div "Reject" at bounding box center [750, 565] width 77 height 26
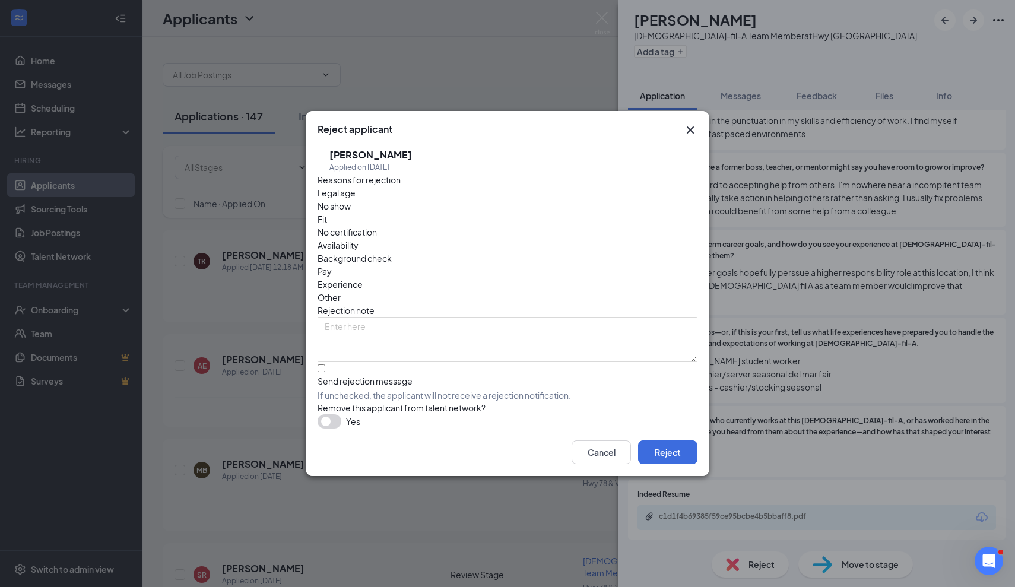
click at [383, 390] on span "If unchecked, the applicant will not receive a rejection notification." at bounding box center [508, 396] width 380 height 12
click at [325, 365] on input "Send rejection message If unchecked, the applicant will not receive a rejection…" at bounding box center [322, 369] width 8 height 8
checkbox input "true"
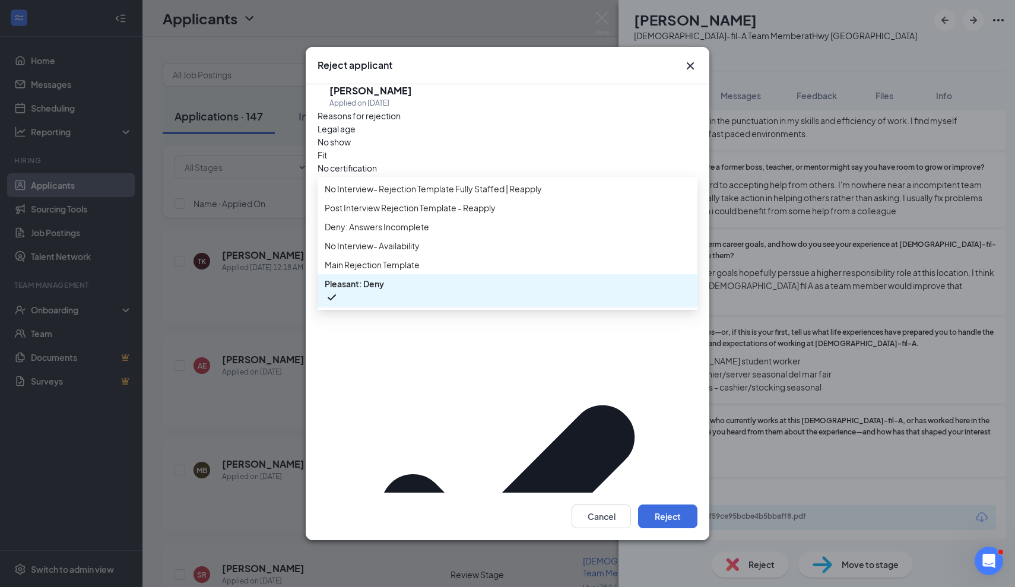
scroll to position [13, 0]
click at [432, 271] on span "Main Rejection Template" at bounding box center [508, 264] width 366 height 13
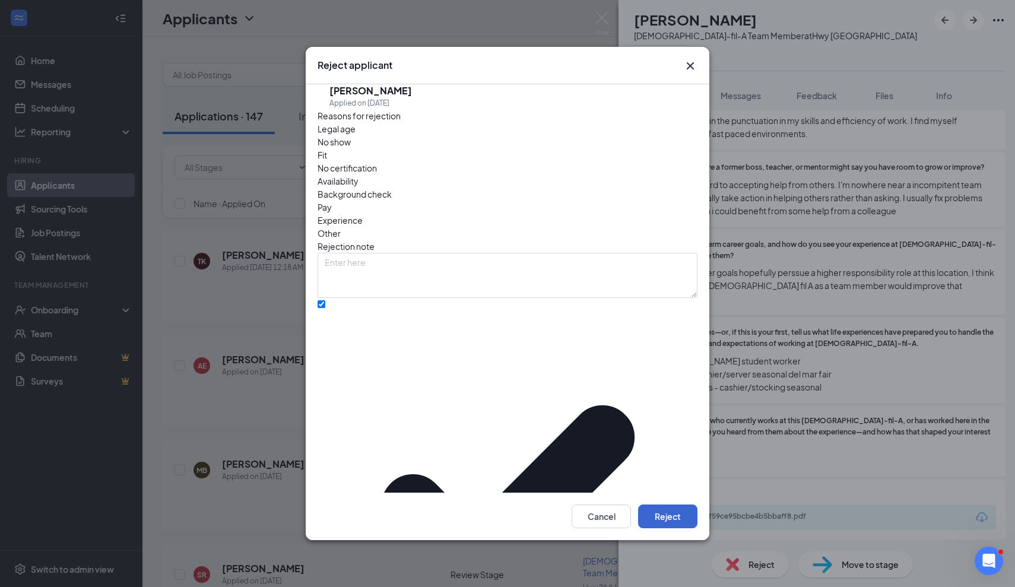
click at [659, 505] on button "Reject" at bounding box center [667, 517] width 59 height 24
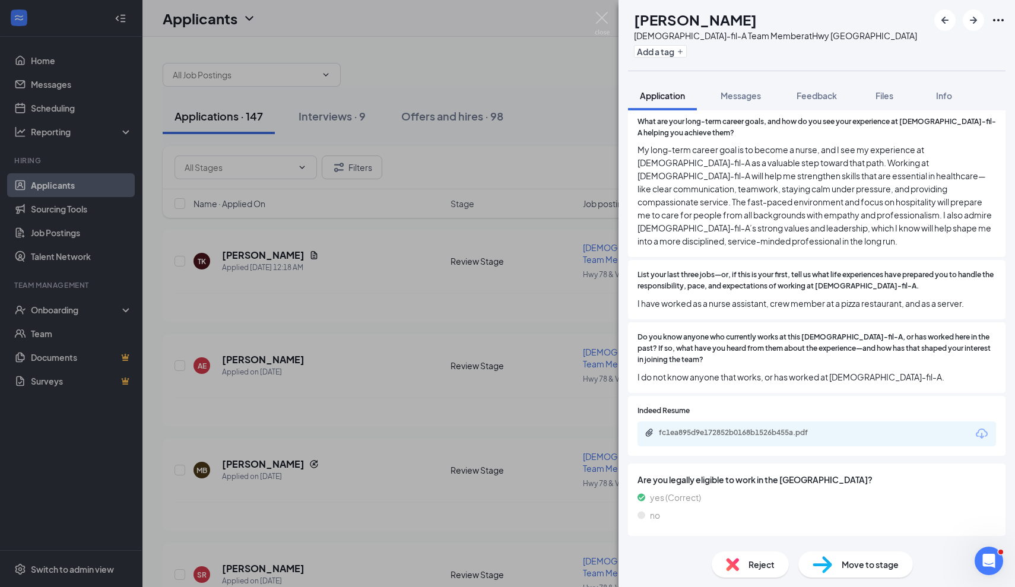
scroll to position [1512, 0]
click at [708, 427] on div "fc1ea895d9e172852b0168b1526b455a.pdf" at bounding box center [742, 432] width 166 height 10
click at [754, 570] on span "Reject" at bounding box center [762, 564] width 26 height 13
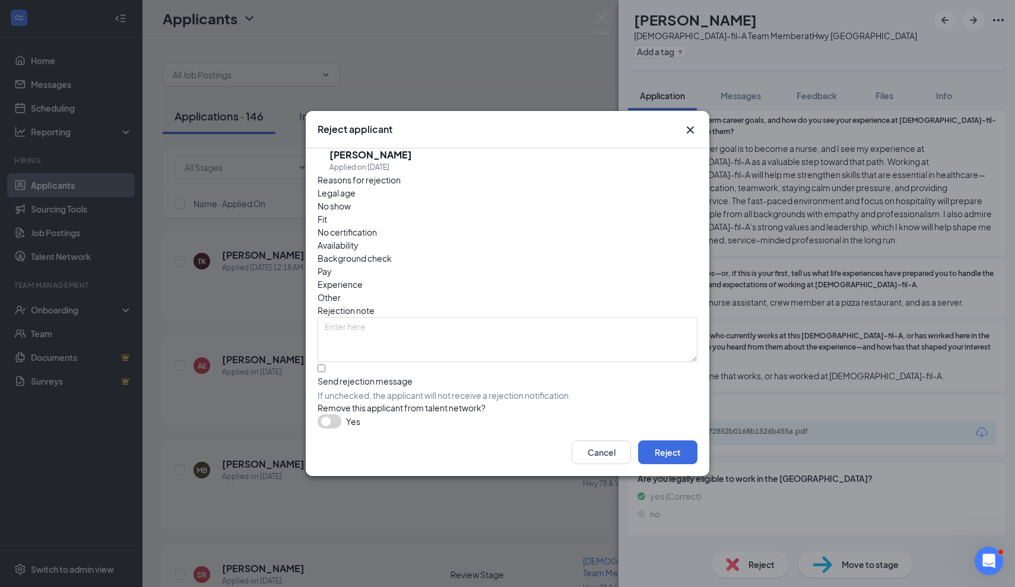
click at [388, 390] on span "If unchecked, the applicant will not receive a rejection notification." at bounding box center [508, 396] width 380 height 12
click at [325, 367] on input "Send rejection message If unchecked, the applicant will not receive a rejection…" at bounding box center [322, 369] width 8 height 8
checkbox input "true"
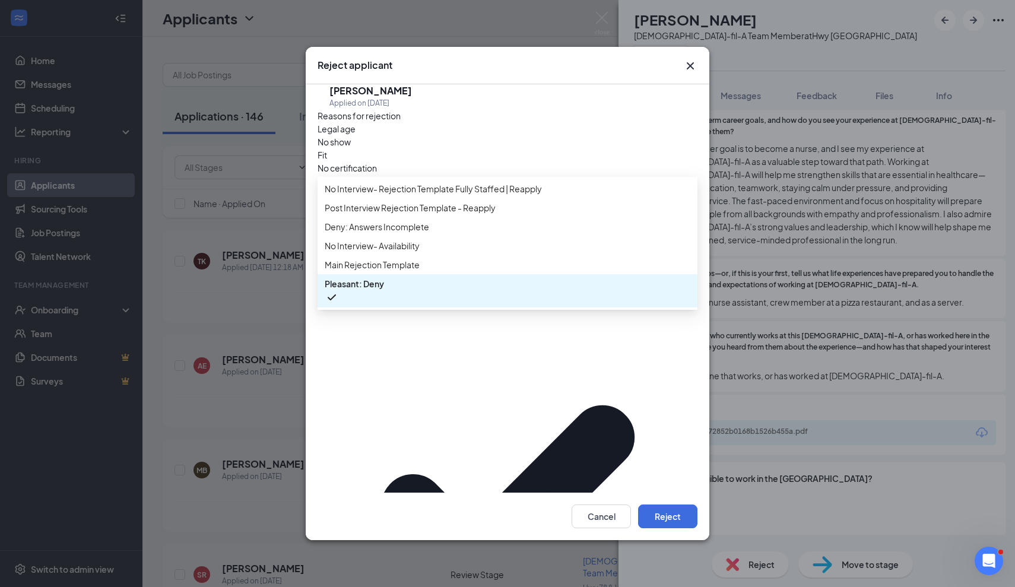
scroll to position [13, 0]
click at [445, 271] on span "Main Rejection Template" at bounding box center [508, 264] width 366 height 13
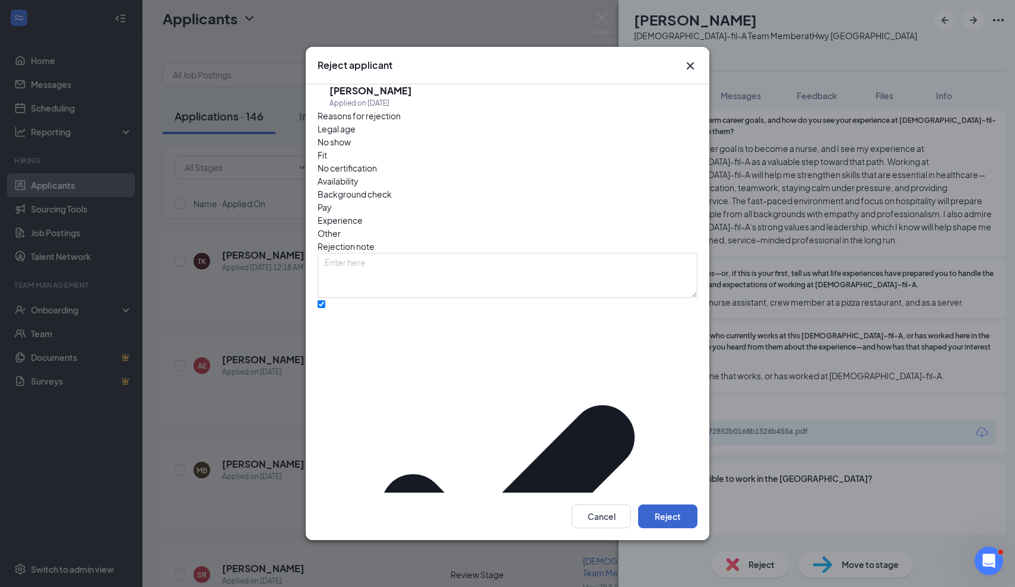
click at [660, 505] on button "Reject" at bounding box center [667, 517] width 59 height 24
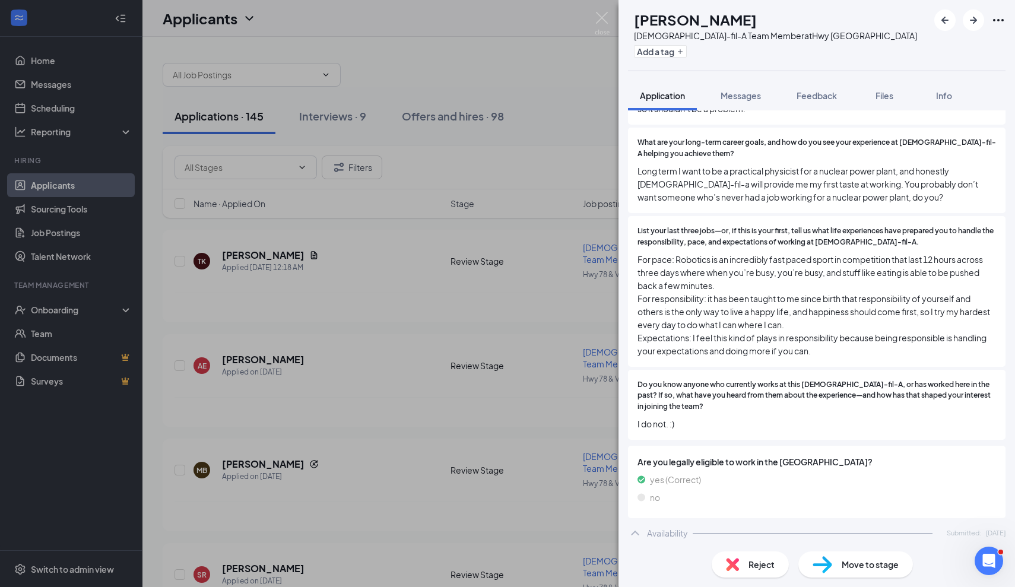
scroll to position [1215, 0]
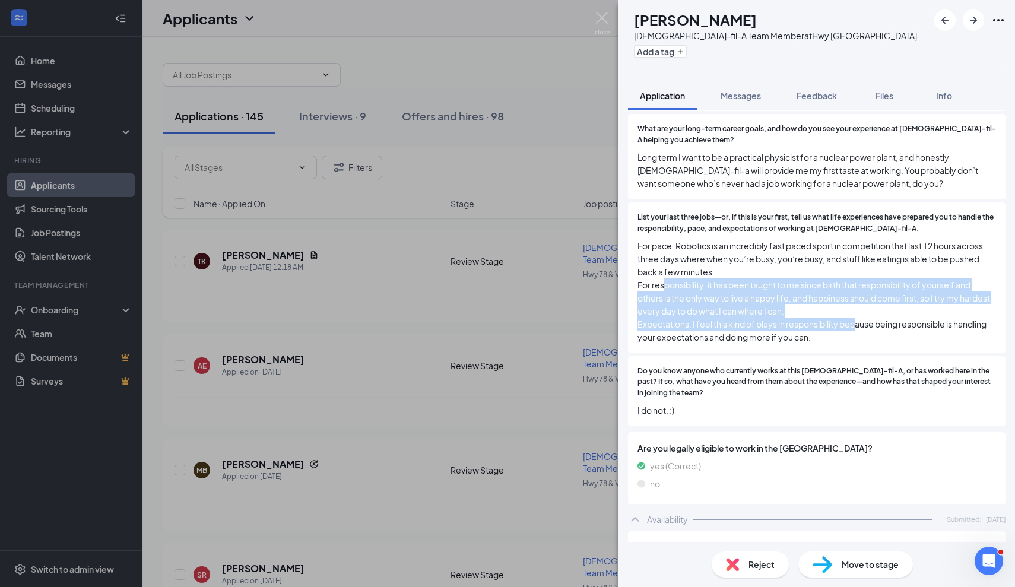
drag, startPoint x: 665, startPoint y: 248, endPoint x: 859, endPoint y: 290, distance: 198.1
click at [859, 290] on span "For pace: Robotics is an incredibly fast paced sport in competition that last 1…" at bounding box center [817, 291] width 359 height 105
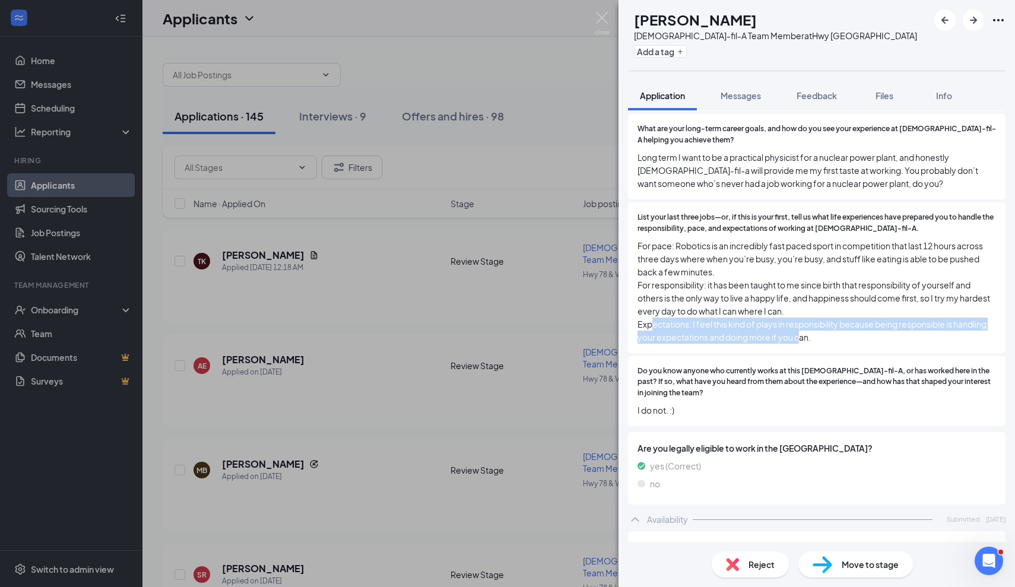
drag, startPoint x: 653, startPoint y: 287, endPoint x: 803, endPoint y: 302, distance: 150.4
click at [803, 302] on span "For pace: Robotics is an incredibly fast paced sport in competition that last 1…" at bounding box center [817, 291] width 359 height 105
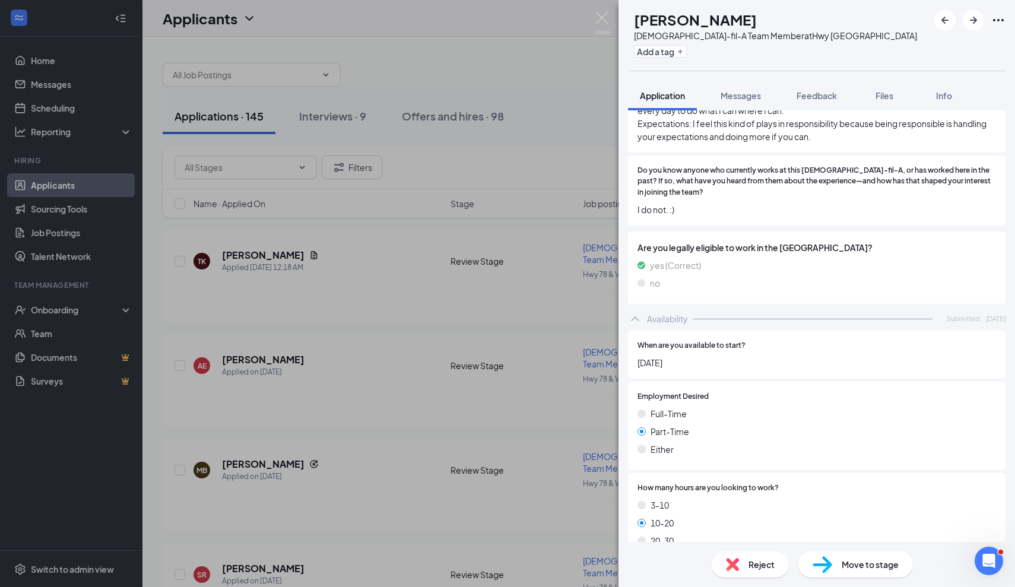
scroll to position [1415, 0]
click at [753, 567] on span "Reject" at bounding box center [762, 564] width 26 height 13
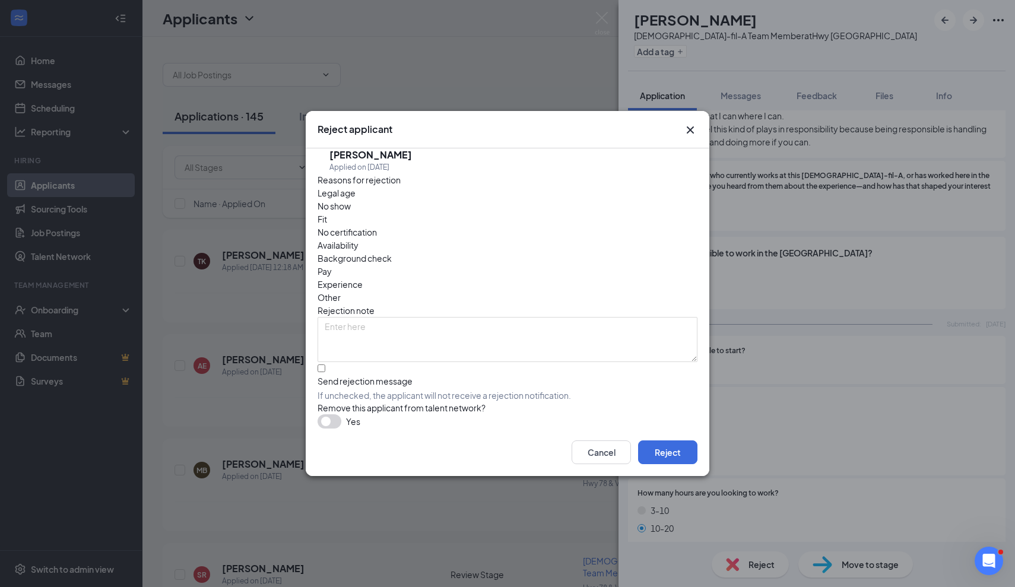
click at [352, 390] on span "If unchecked, the applicant will not receive a rejection notification." at bounding box center [508, 396] width 380 height 12
click at [325, 365] on input "Send rejection message If unchecked, the applicant will not receive a rejection…" at bounding box center [322, 369] width 8 height 8
checkbox input "true"
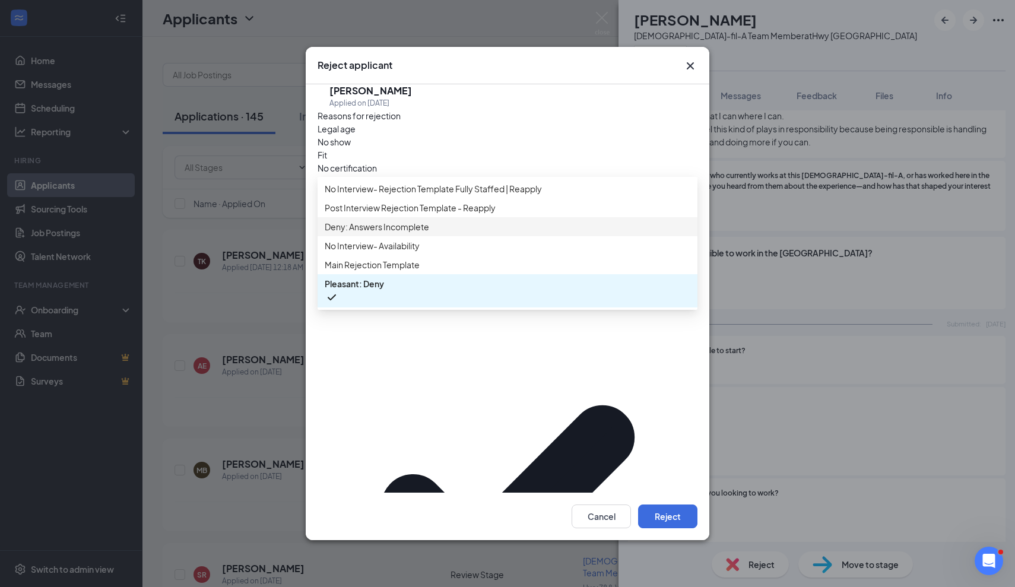
scroll to position [0, 0]
click at [423, 195] on span "No Interview- Rejection Template Fully Staffed | Reapply" at bounding box center [433, 188] width 217 height 13
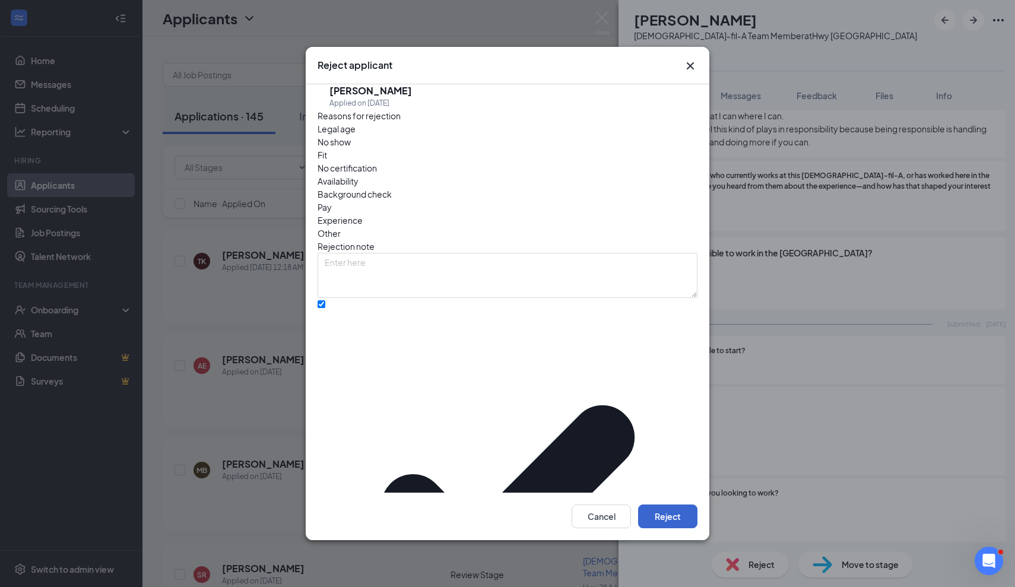
click at [670, 505] on button "Reject" at bounding box center [667, 517] width 59 height 24
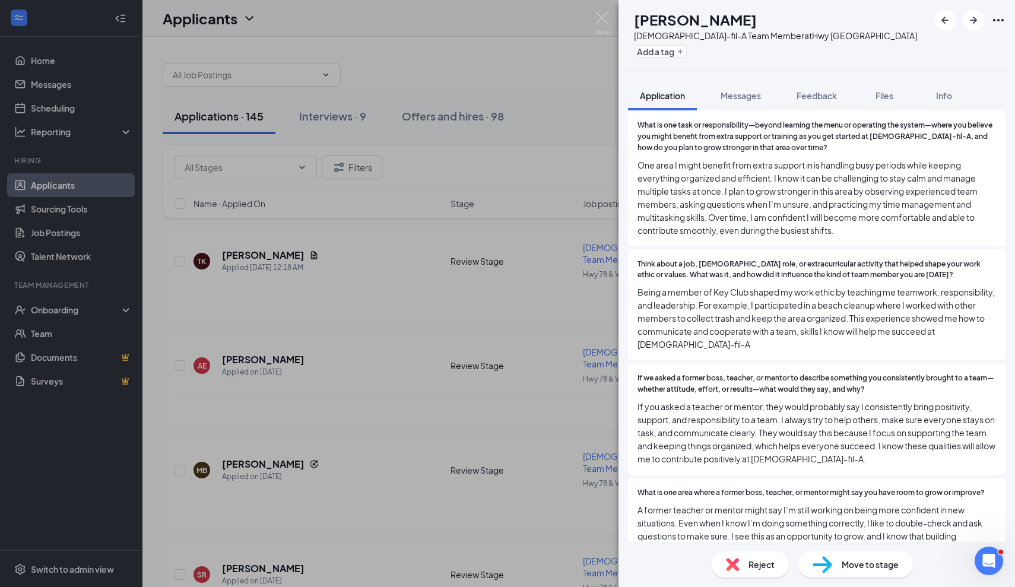
scroll to position [1076, 0]
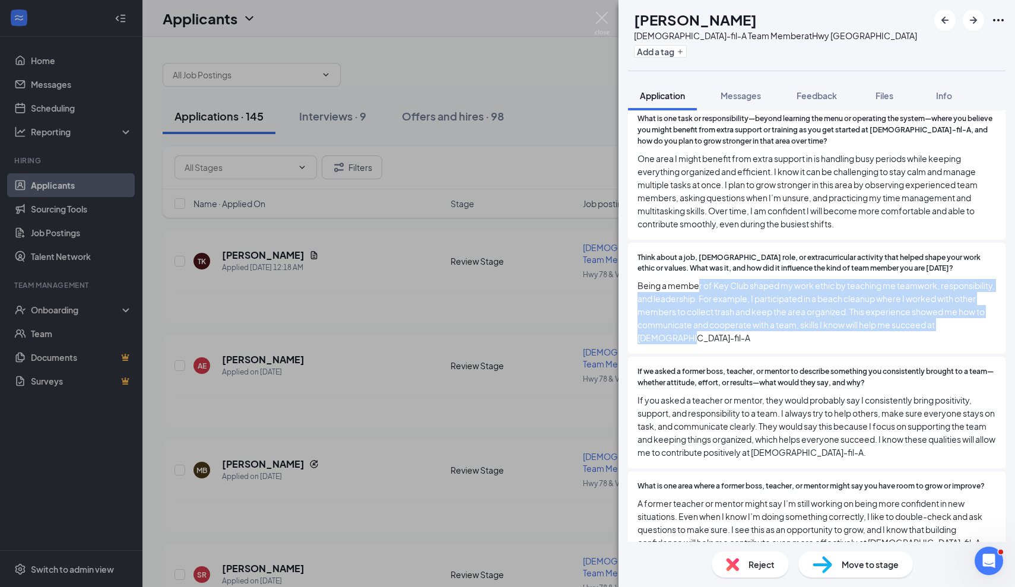
drag, startPoint x: 698, startPoint y: 264, endPoint x: 844, endPoint y: 327, distance: 158.8
click at [844, 327] on div "Think about a job, [DEMOGRAPHIC_DATA] role, or extracurricular activity that he…" at bounding box center [817, 299] width 378 height 112
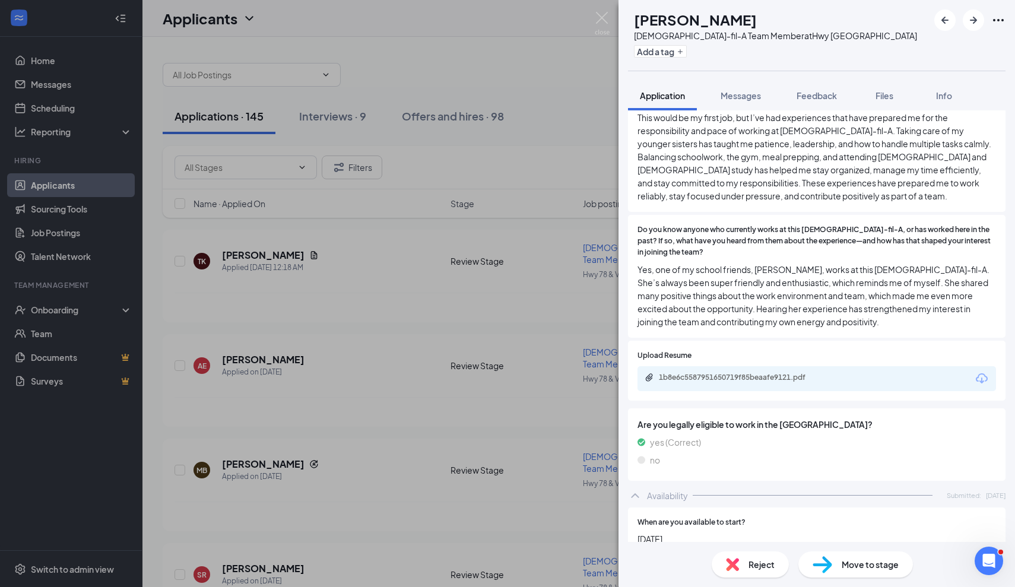
scroll to position [1696, 0]
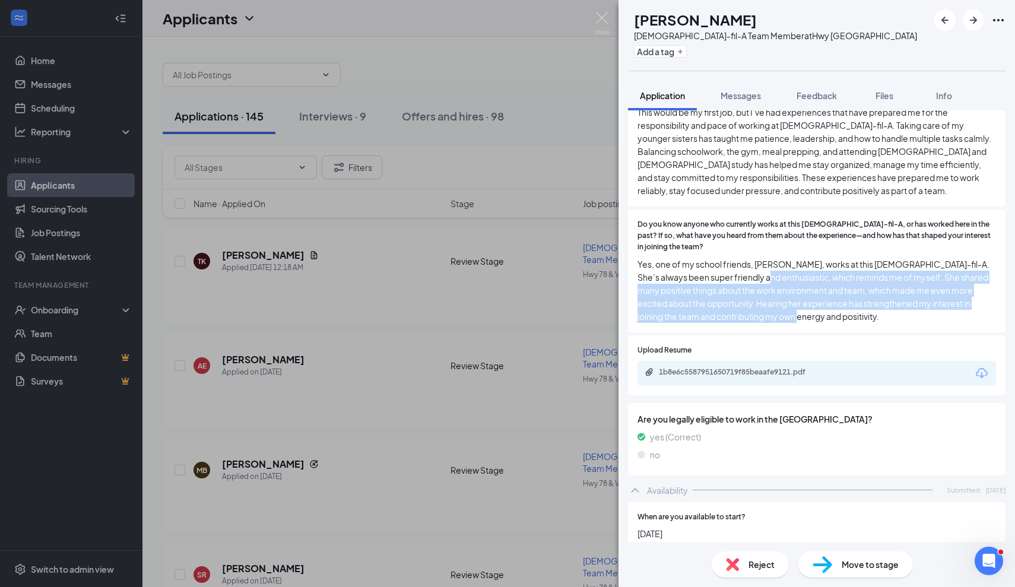
drag, startPoint x: 759, startPoint y: 251, endPoint x: 826, endPoint y: 299, distance: 82.6
click at [826, 299] on div "Do you know anyone who currently works at this [DEMOGRAPHIC_DATA]-fil-A, or has…" at bounding box center [817, 271] width 378 height 123
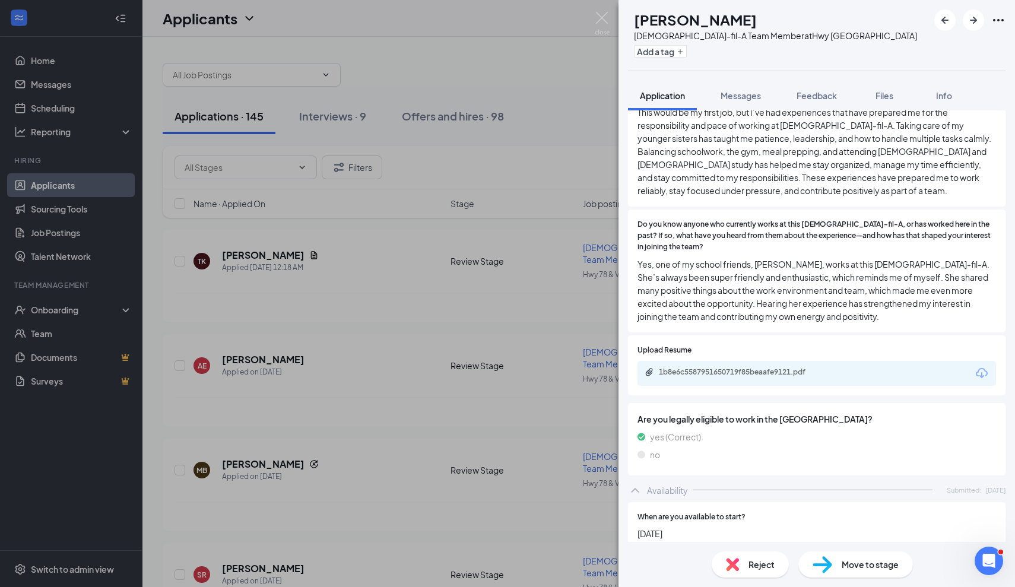
click at [847, 562] on span "Move to stage" at bounding box center [870, 564] width 57 height 13
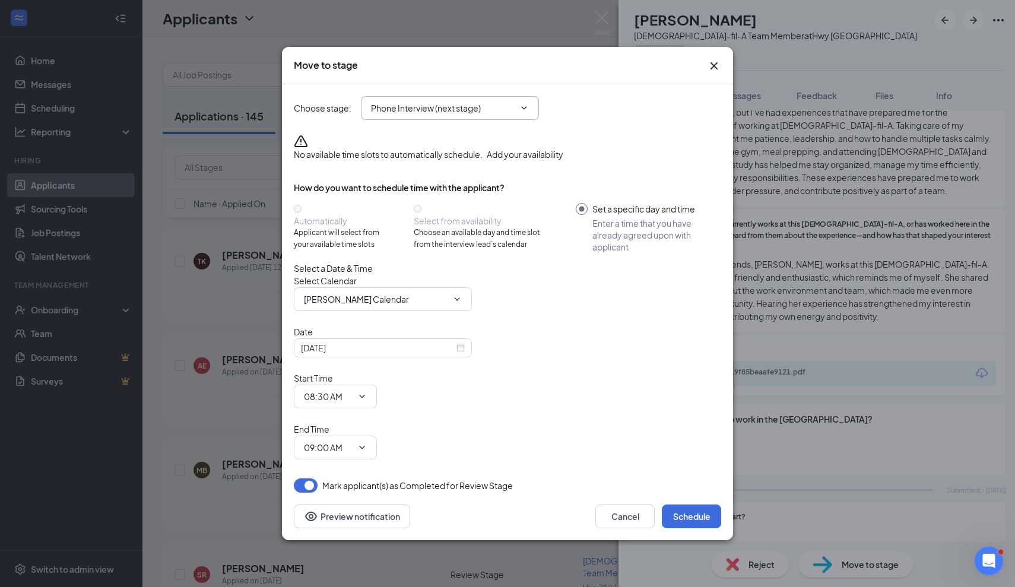
click at [448, 115] on input "Phone Interview (next stage)" at bounding box center [443, 108] width 144 height 13
click at [439, 251] on div "Onsite Final Interview" at bounding box center [412, 244] width 83 height 13
type input "Onsite Final Interview"
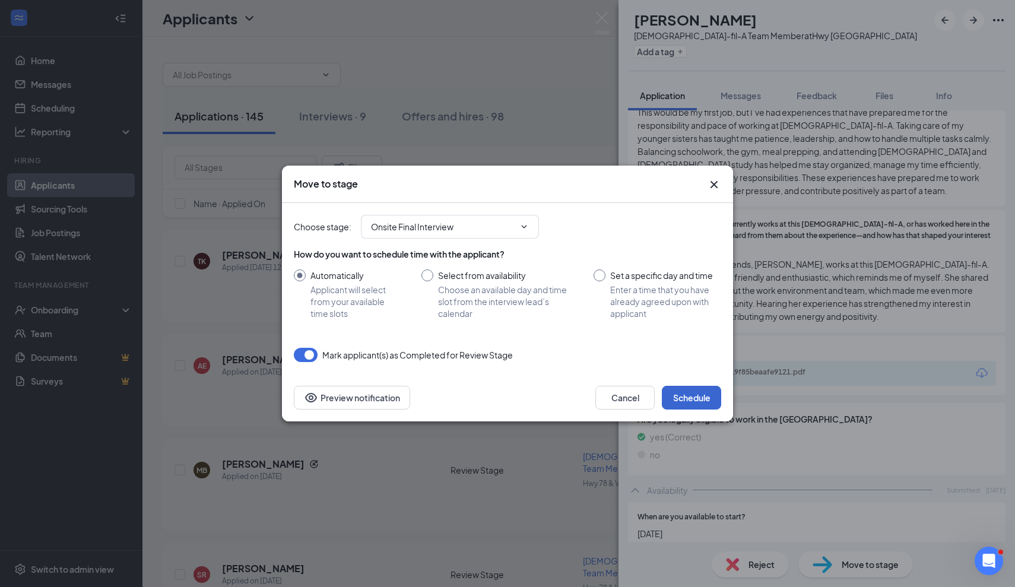
click at [694, 401] on button "Schedule" at bounding box center [691, 398] width 59 height 24
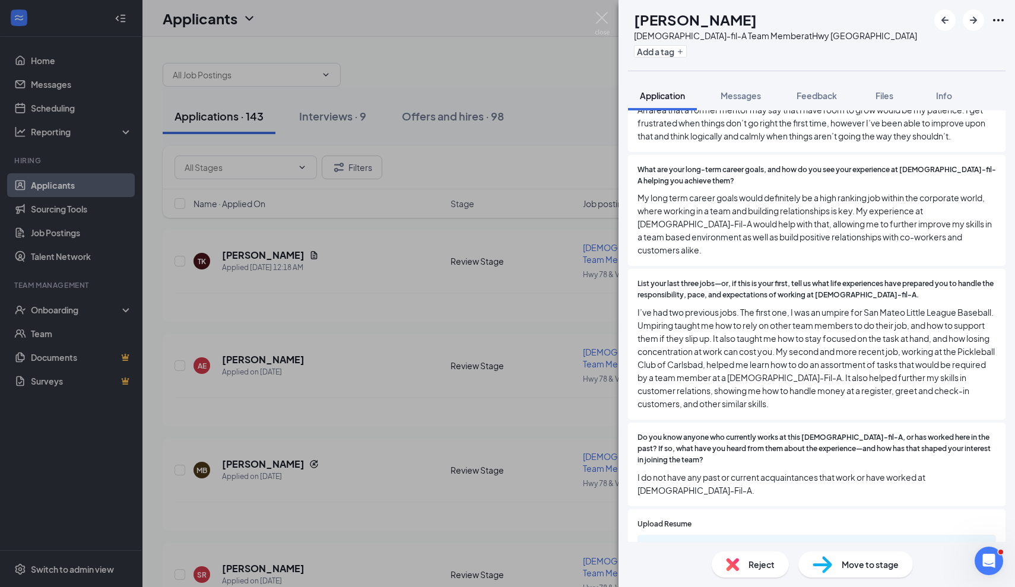
scroll to position [1332, 0]
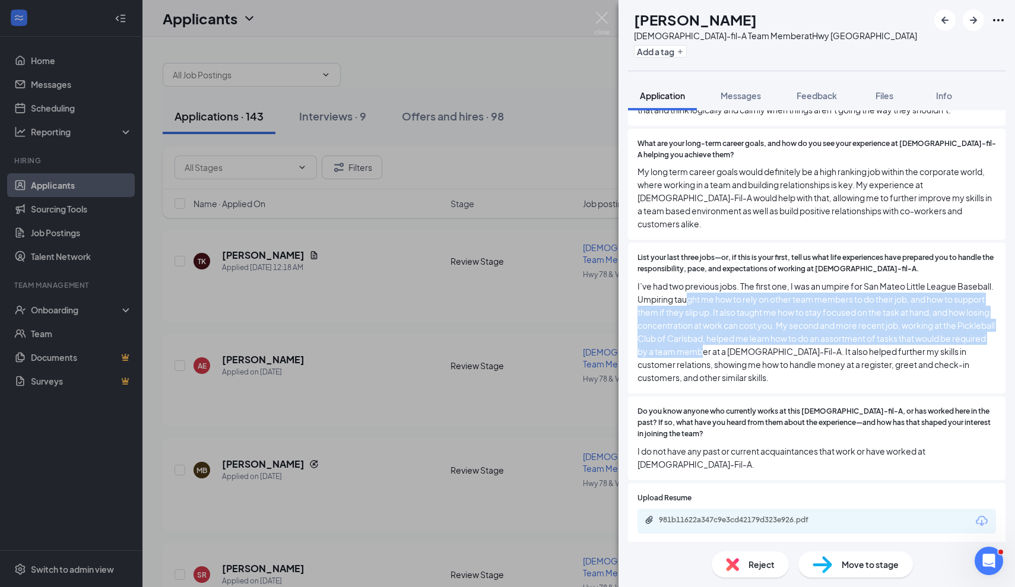
drag, startPoint x: 723, startPoint y: 259, endPoint x: 776, endPoint y: 309, distance: 72.7
click at [776, 309] on span "I’ve had two previous jobs. The first one, I was an umpire for San Mateo Little…" at bounding box center [817, 332] width 359 height 105
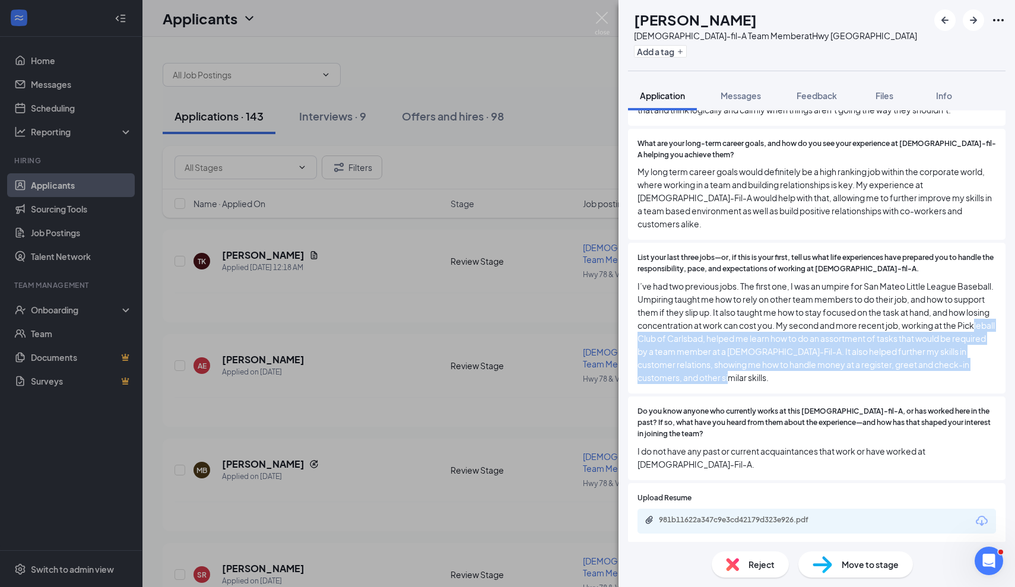
drag, startPoint x: 667, startPoint y: 293, endPoint x: 774, endPoint y: 349, distance: 120.9
click at [774, 349] on div "List your last three jobs—or, if this is your first, tell us what life experien…" at bounding box center [817, 318] width 378 height 151
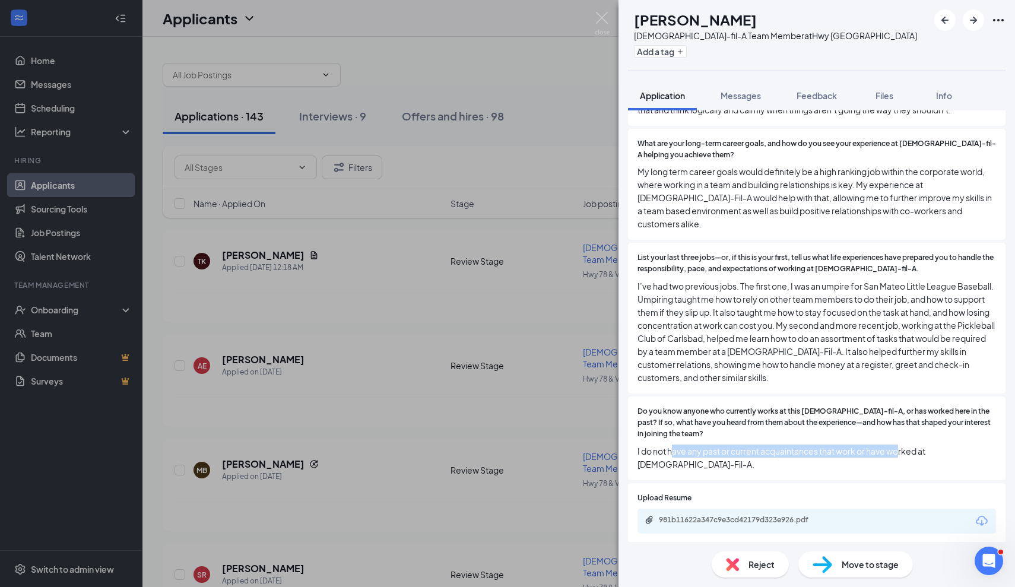
drag, startPoint x: 673, startPoint y: 409, endPoint x: 901, endPoint y: 408, distance: 228.0
click at [901, 445] on span "I do not have any past or current acquaintances that work or have worked at [DE…" at bounding box center [817, 458] width 359 height 26
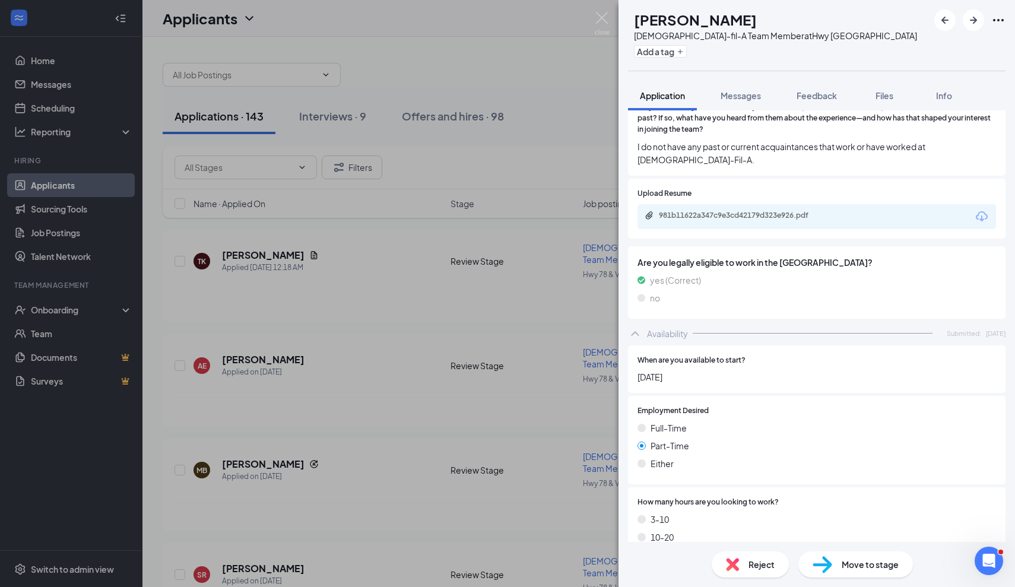
scroll to position [1636, 0]
click at [692, 211] on div "981b11622a347c9e3cd42179d323e926.pdf" at bounding box center [742, 216] width 166 height 10
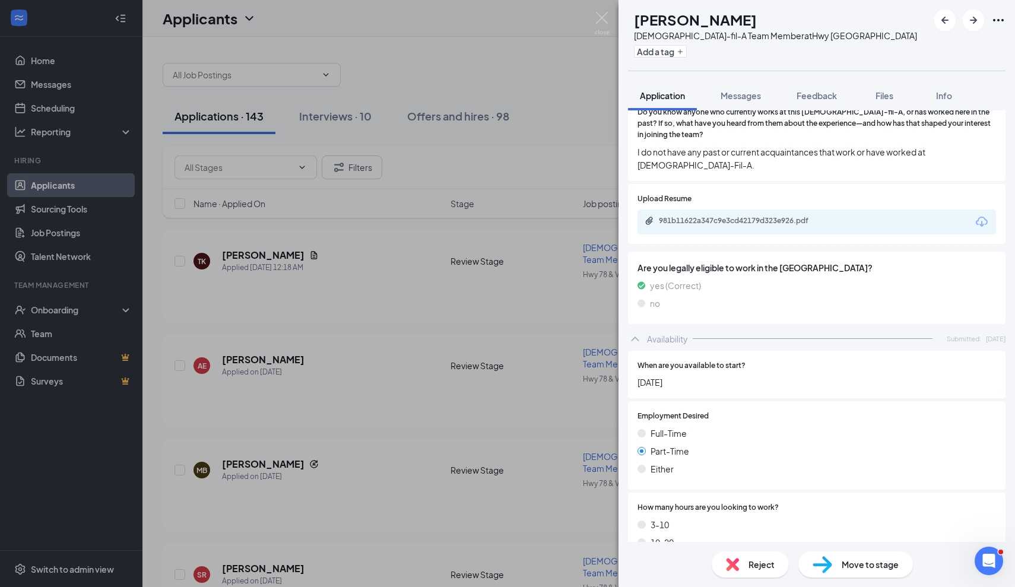
click at [757, 561] on span "Reject" at bounding box center [762, 564] width 26 height 13
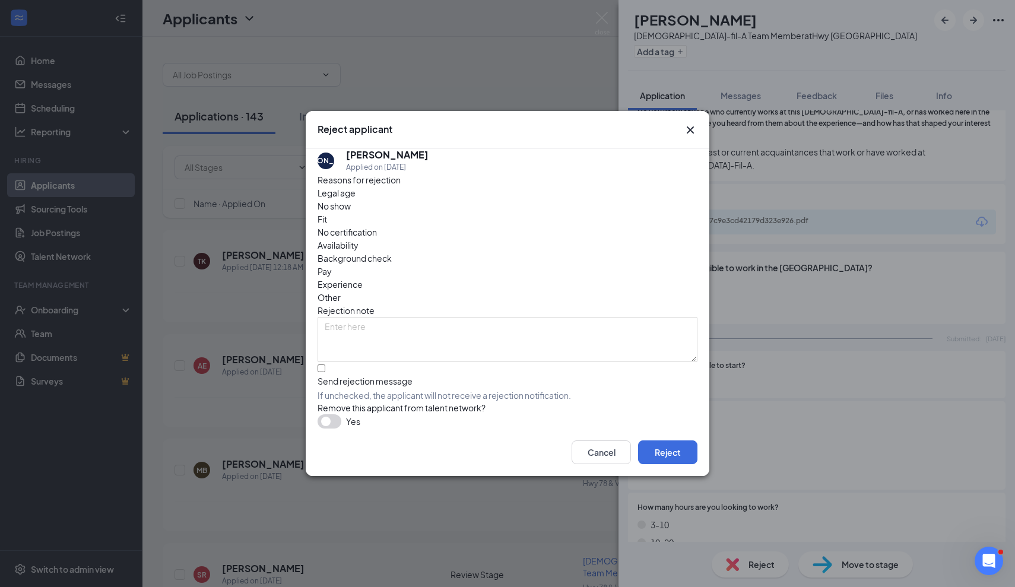
click at [692, 126] on icon "Cross" at bounding box center [690, 130] width 14 height 14
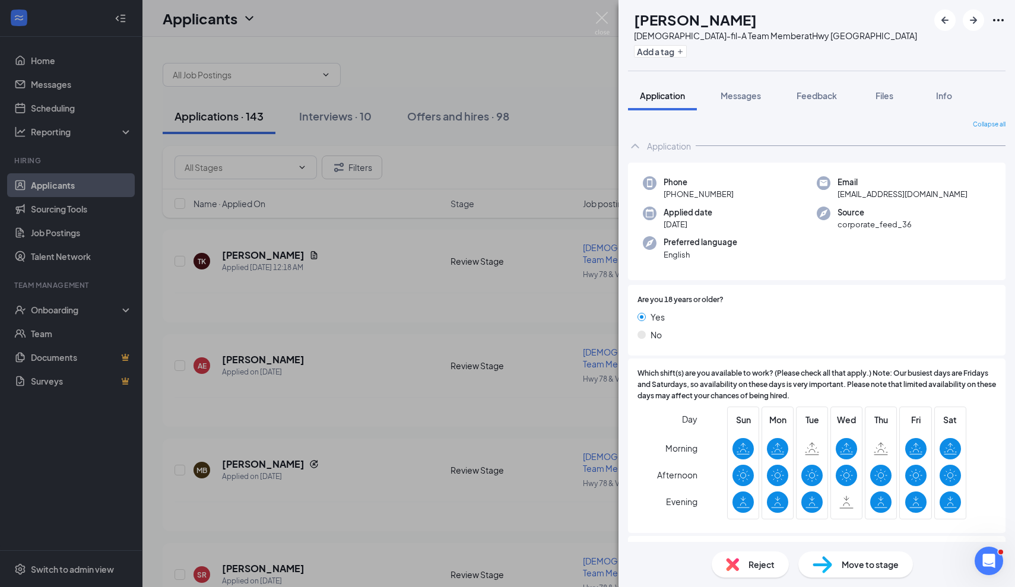
scroll to position [0, 0]
click at [863, 567] on span "Move to stage" at bounding box center [870, 564] width 57 height 13
type input "Phone Interview (next stage)"
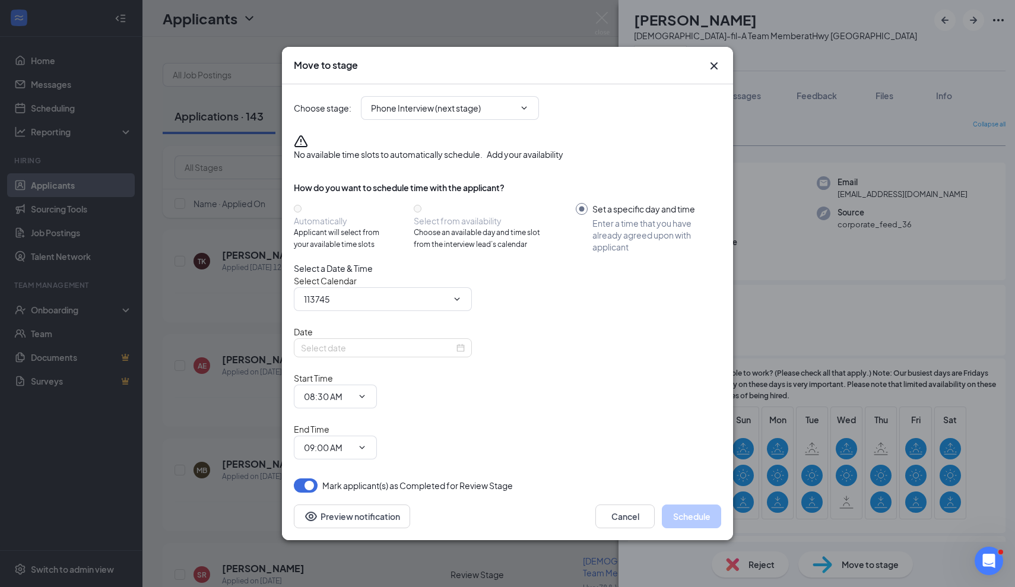
type input "[PERSON_NAME] Calendar"
type input "[DATE]"
click at [486, 115] on input "Phone Interview (next stage)" at bounding box center [443, 108] width 144 height 13
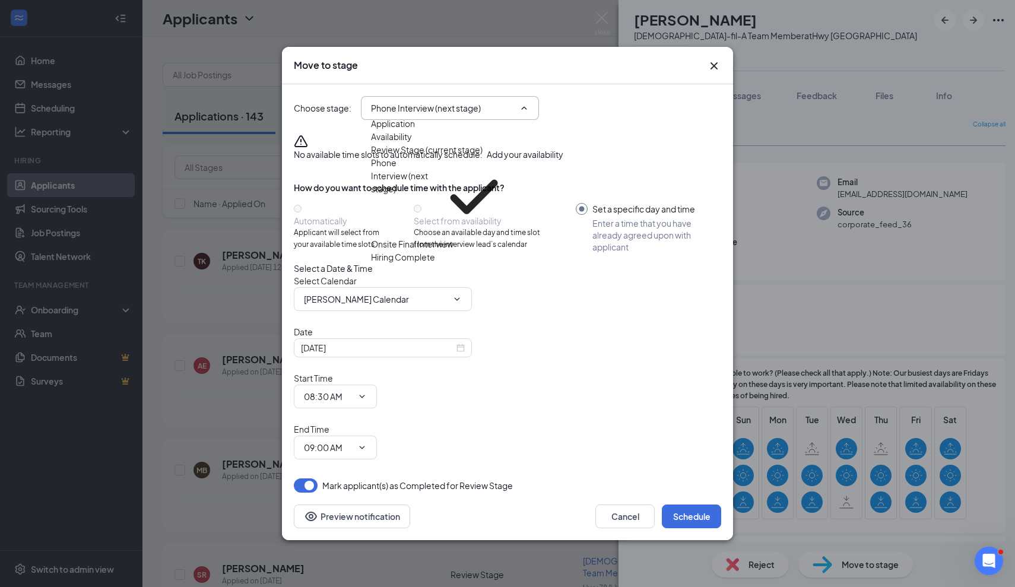
click at [453, 251] on div "Onsite Final Interview" at bounding box center [412, 244] width 83 height 13
type input "Onsite Final Interview"
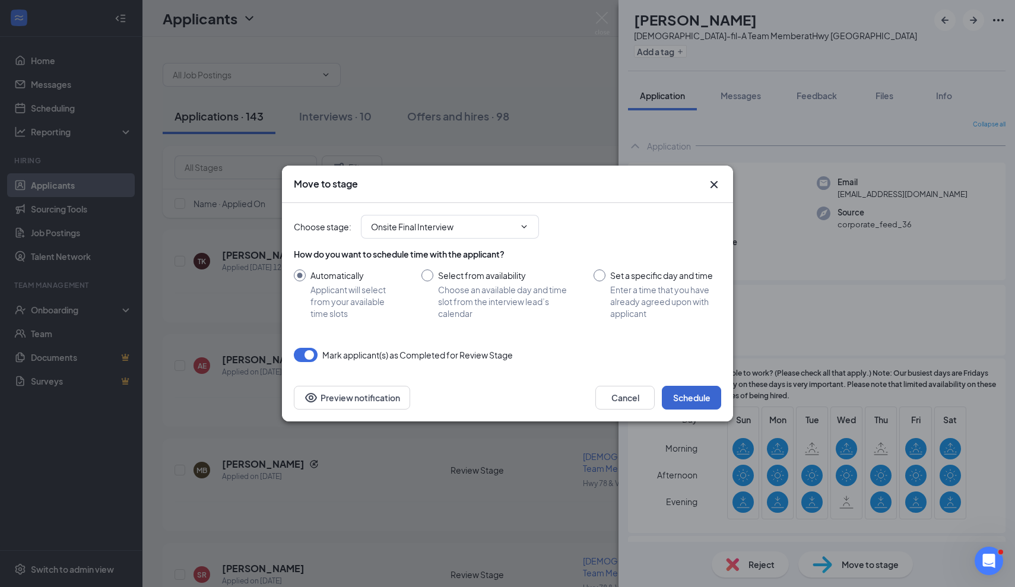
click at [691, 397] on button "Schedule" at bounding box center [691, 398] width 59 height 24
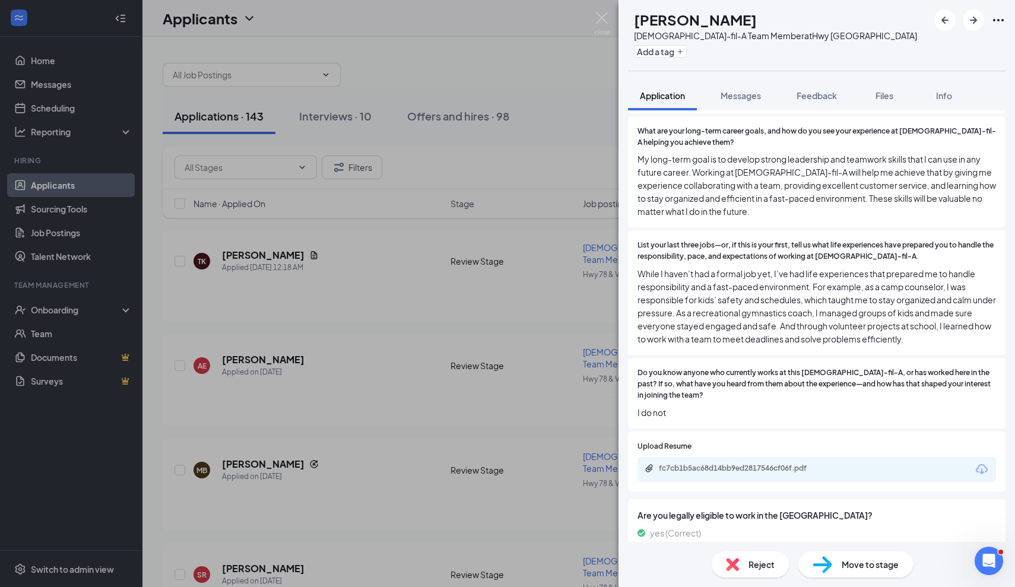
scroll to position [1344, 0]
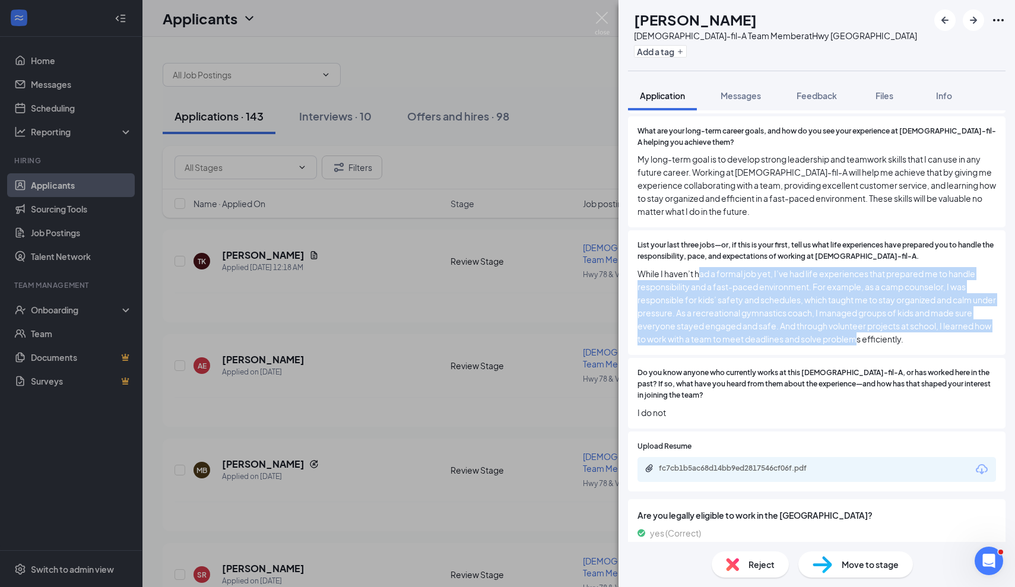
drag, startPoint x: 701, startPoint y: 248, endPoint x: 877, endPoint y: 317, distance: 189.3
click at [877, 317] on span "While I haven’t had a formal job yet, I’ve had life experiences that prepared m…" at bounding box center [817, 306] width 359 height 78
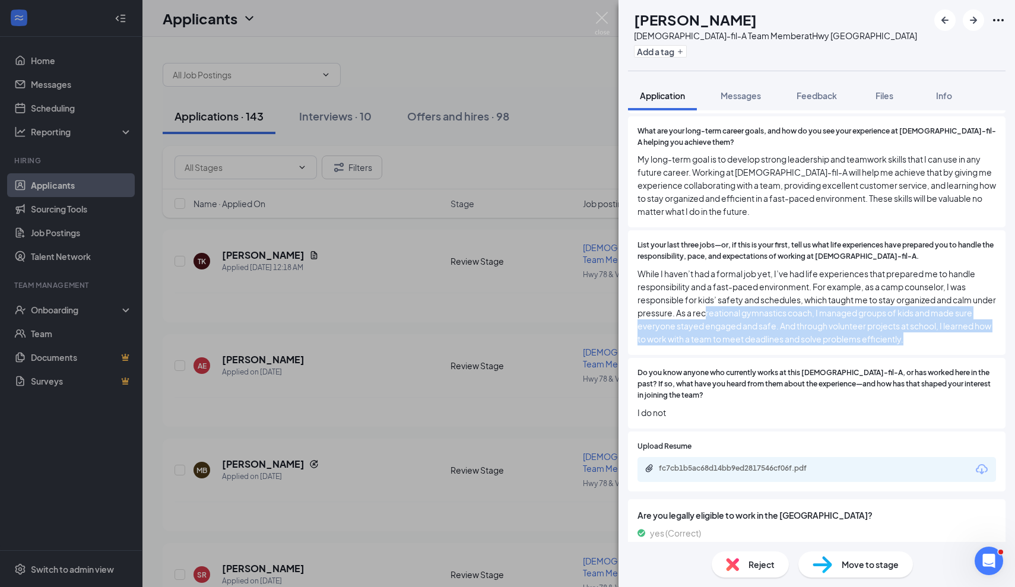
drag, startPoint x: 730, startPoint y: 285, endPoint x: 875, endPoint y: 329, distance: 151.4
click at [875, 329] on div "List your last three jobs—or, if this is your first, tell us what life experien…" at bounding box center [817, 292] width 378 height 125
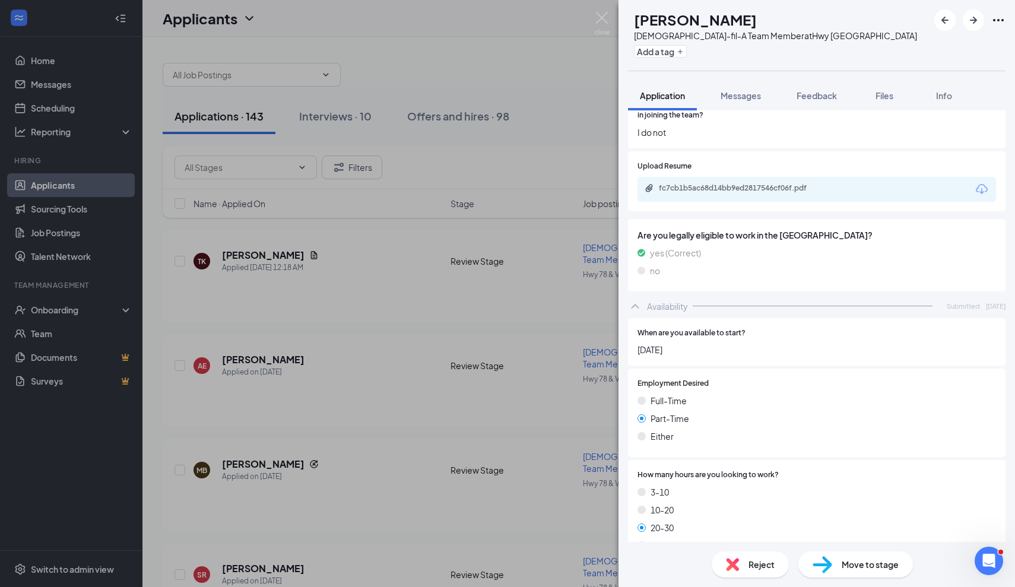
scroll to position [1623, 0]
click at [720, 185] on div "fc7cb1b5ac68d14bb9ed2817546cf06f.pdf" at bounding box center [742, 190] width 166 height 10
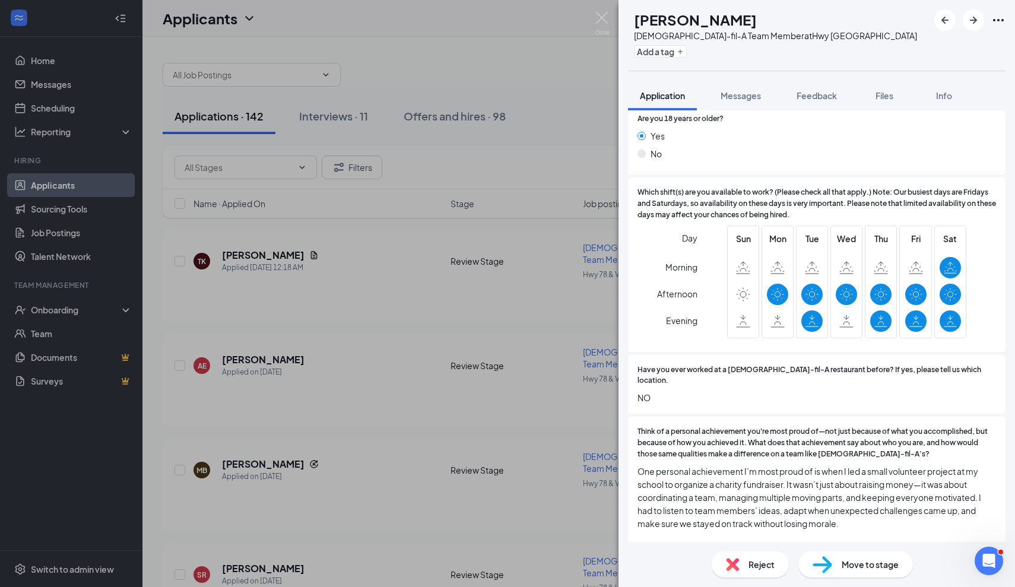
scroll to position [81, 0]
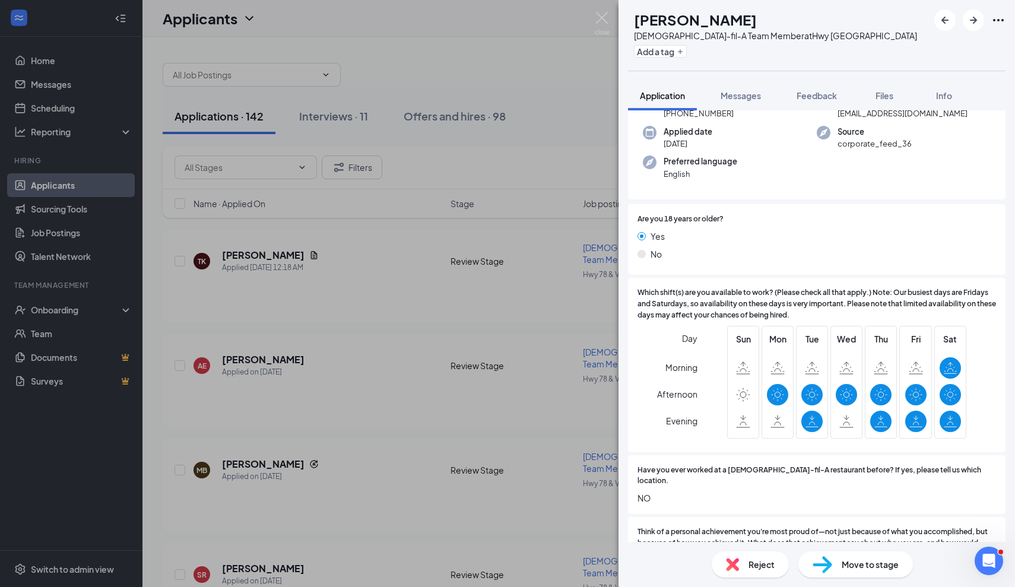
click at [830, 568] on img at bounding box center [823, 564] width 20 height 17
type input "Phone Interview (next stage)"
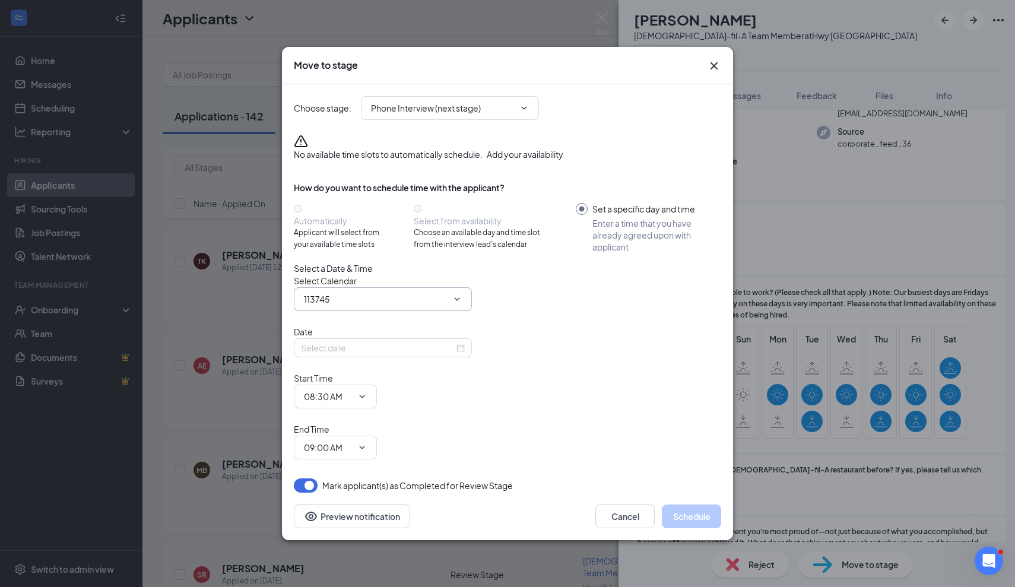
type input "[PERSON_NAME] Calendar"
type input "[DATE]"
click at [500, 115] on input "Phone Interview (next stage)" at bounding box center [443, 108] width 144 height 13
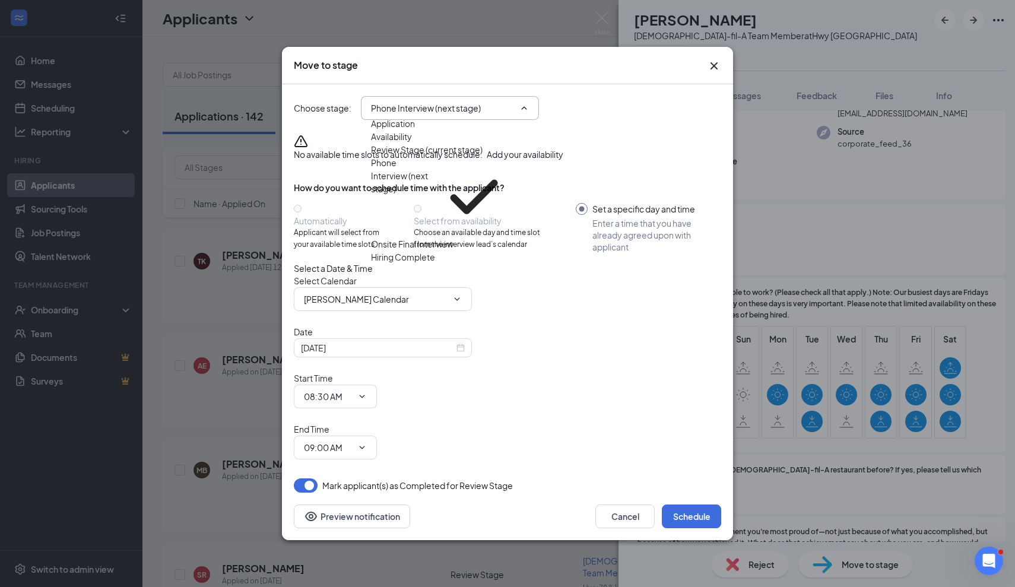
click at [445, 251] on div "Onsite Final Interview" at bounding box center [412, 244] width 83 height 13
type input "Onsite Final Interview"
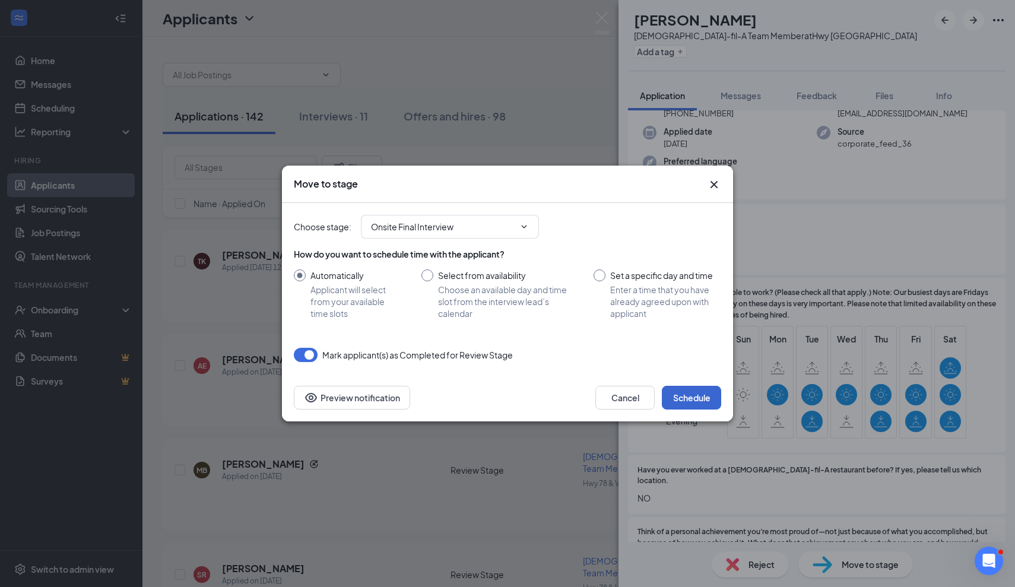
click at [689, 399] on button "Schedule" at bounding box center [691, 398] width 59 height 24
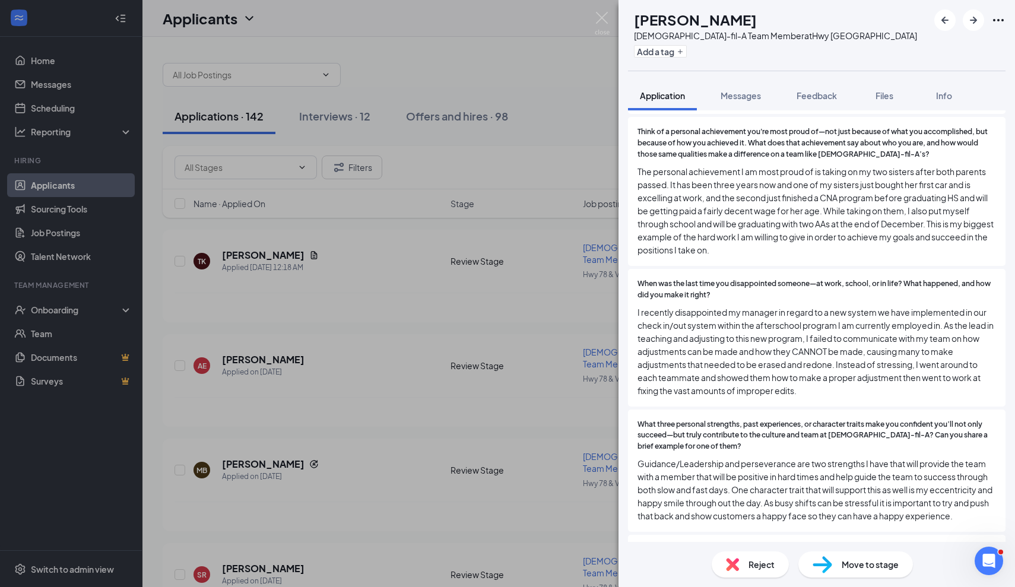
scroll to position [488, 0]
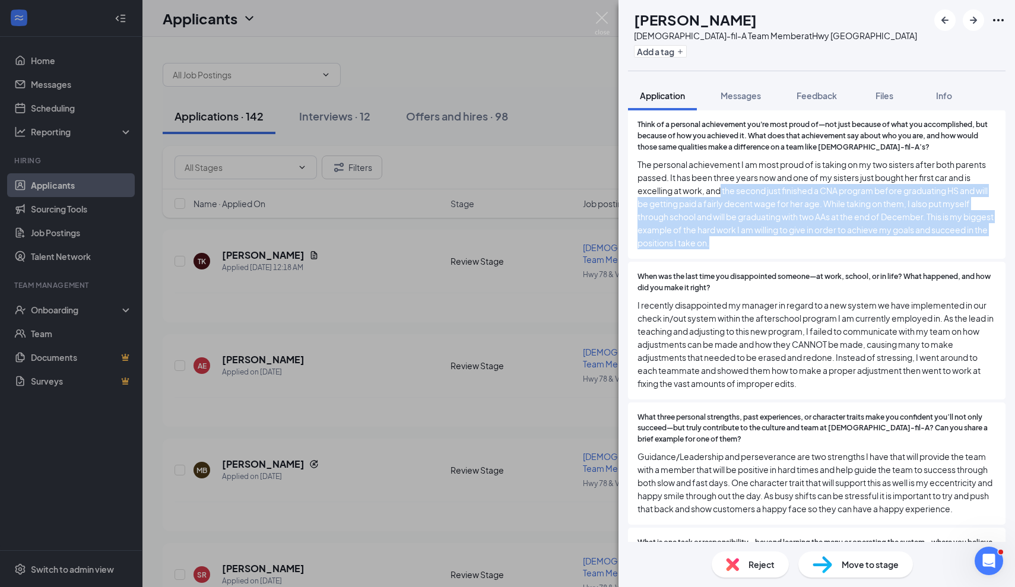
drag, startPoint x: 721, startPoint y: 172, endPoint x: 825, endPoint y: 239, distance: 124.2
click at [825, 239] on div "Think of a personal achievement you're most proud of—not just because of what y…" at bounding box center [817, 184] width 378 height 149
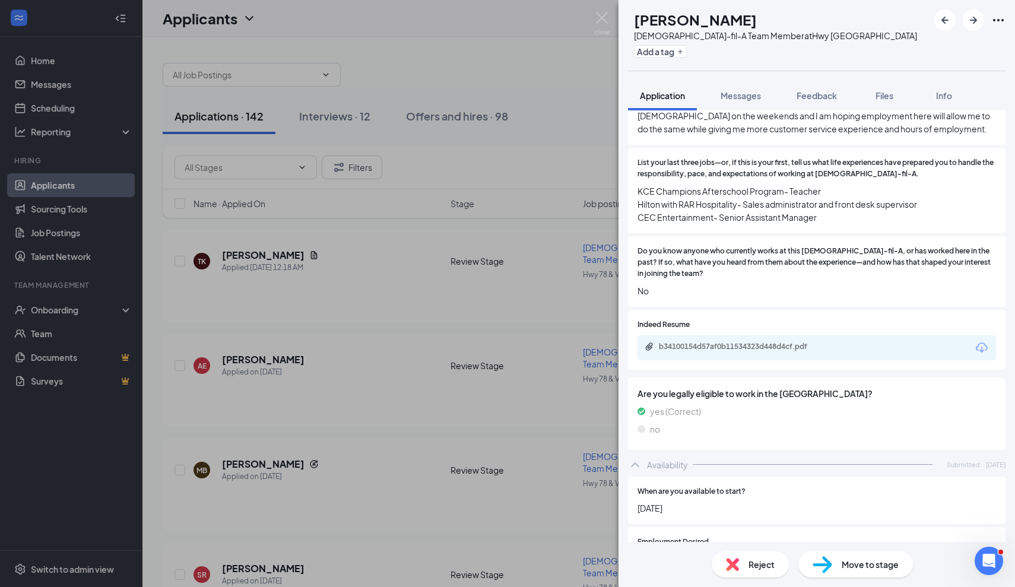
scroll to position [1403, 0]
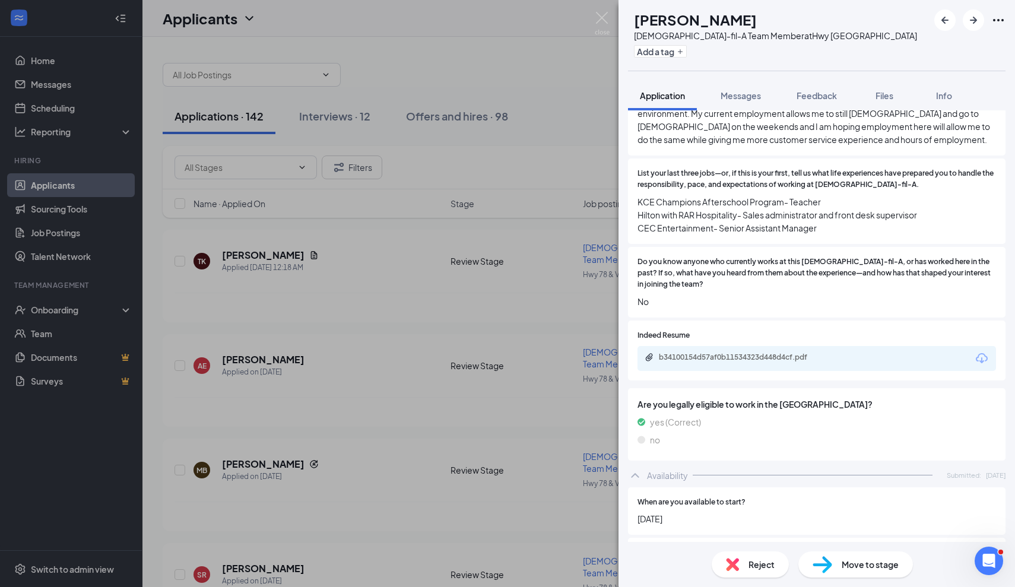
click at [830, 572] on img at bounding box center [823, 564] width 20 height 17
type input "Phone Interview (next stage)"
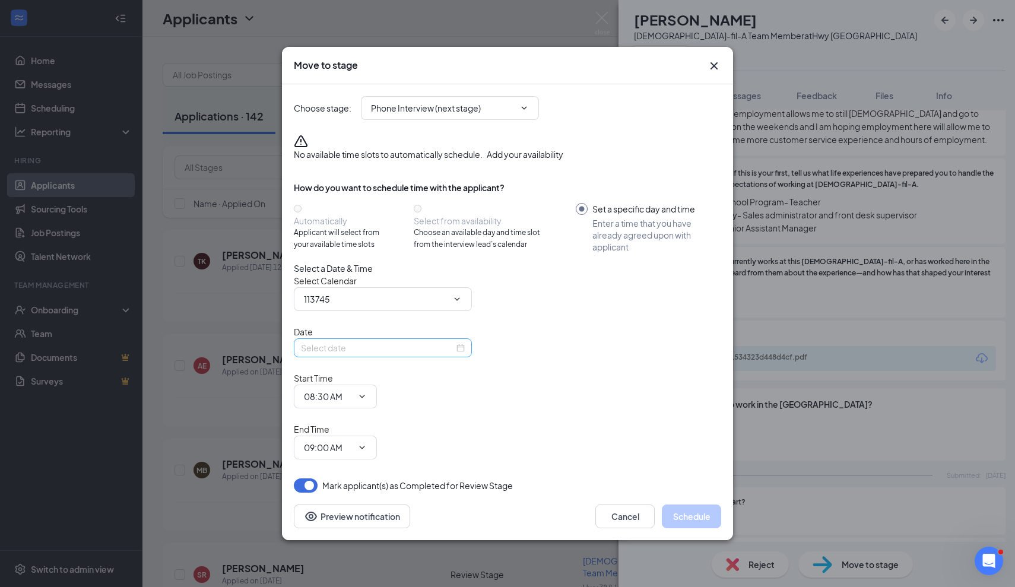
type input "[PERSON_NAME] Calendar"
type input "[DATE]"
click at [460, 115] on input "Phone Interview (next stage)" at bounding box center [443, 108] width 144 height 13
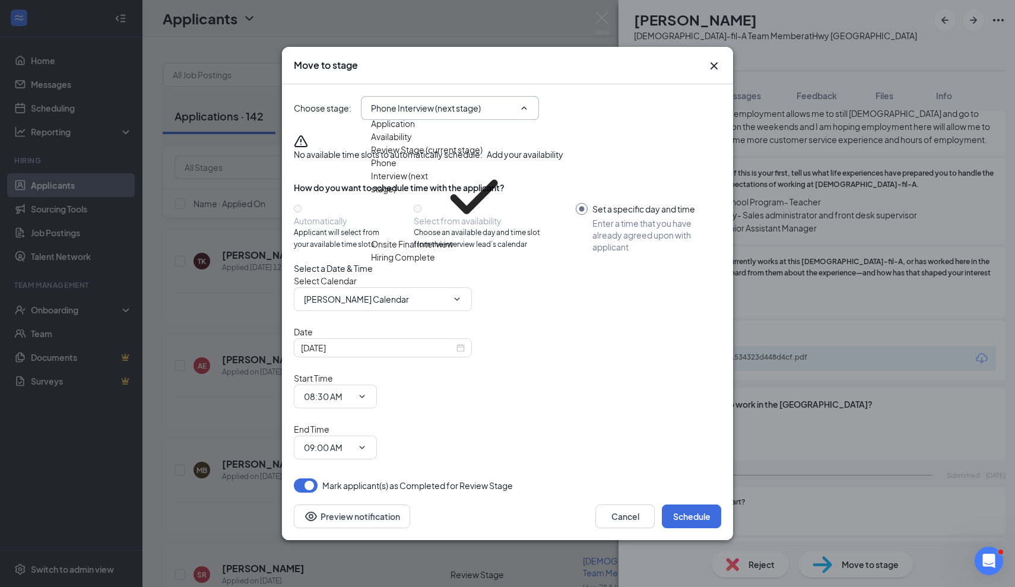
click at [454, 251] on div "Onsite Final Interview" at bounding box center [412, 244] width 83 height 13
type input "Onsite Final Interview"
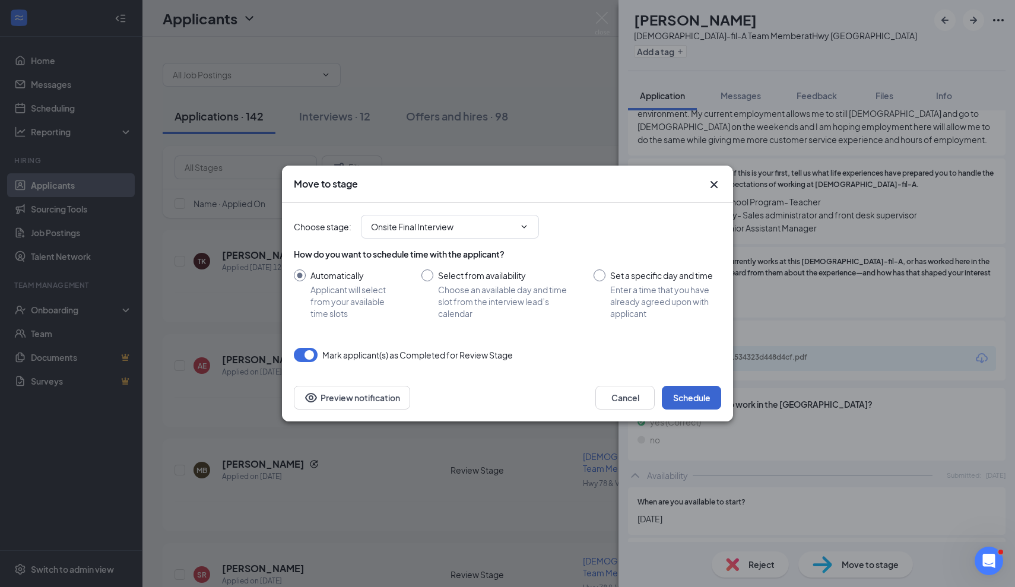
click at [694, 391] on button "Schedule" at bounding box center [691, 398] width 59 height 24
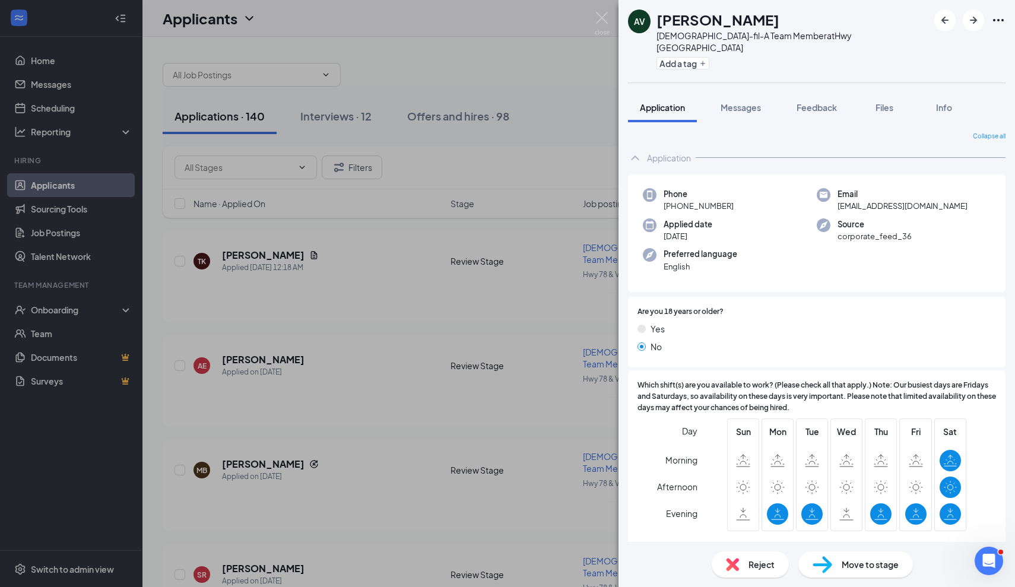
click at [416, 65] on div "AV [PERSON_NAME] [DEMOGRAPHIC_DATA]-fil-A Team Member at [GEOGRAPHIC_DATA] Add …" at bounding box center [507, 293] width 1015 height 587
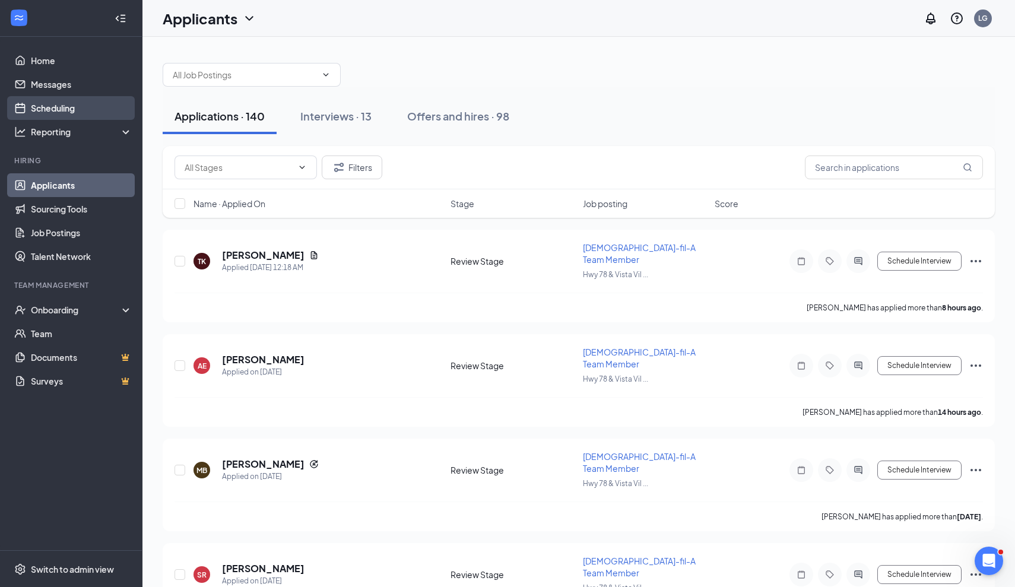
click at [60, 107] on link "Scheduling" at bounding box center [82, 108] width 102 height 24
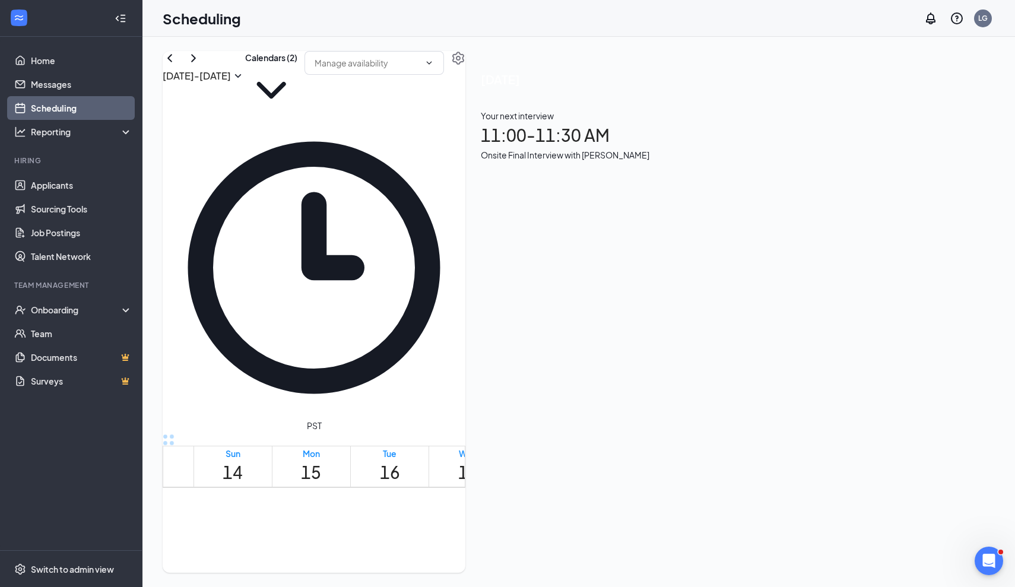
scroll to position [1232, 0]
click at [573, 191] on span "5:45-6:00 PM" at bounding box center [565, 179] width 34 height 24
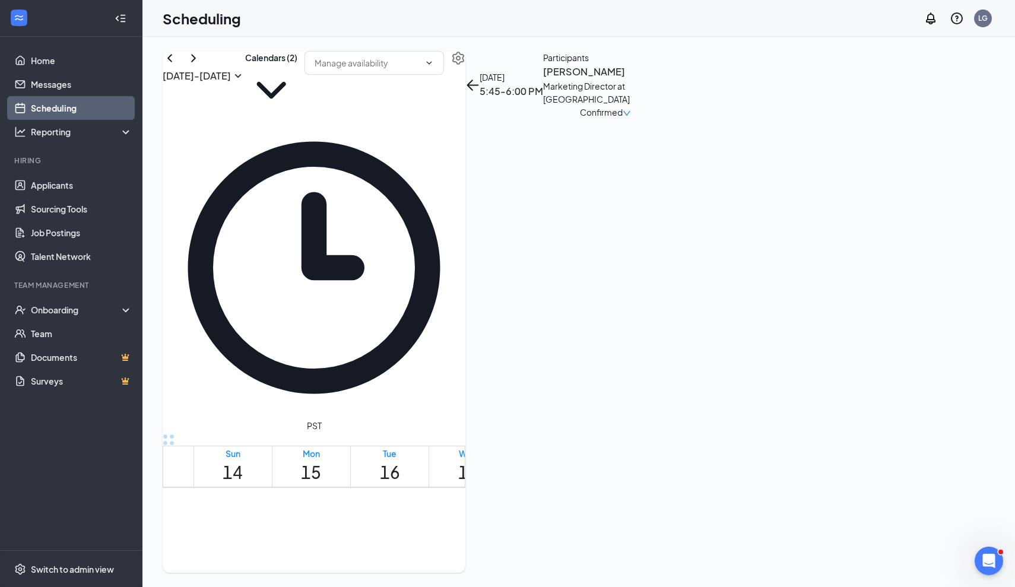
scroll to position [643, 0]
click at [201, 65] on icon "ChevronRight" at bounding box center [193, 58] width 14 height 14
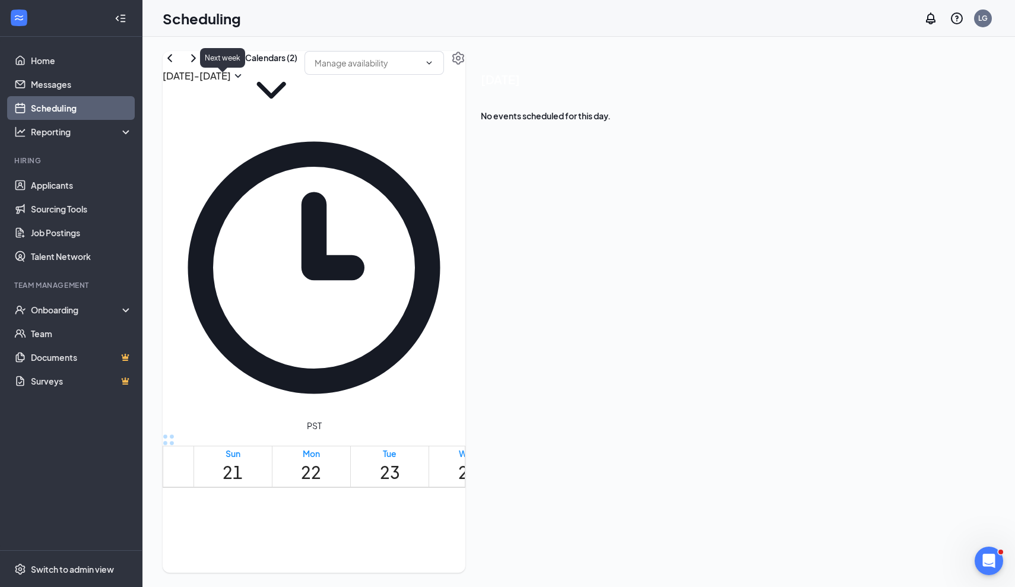
click at [201, 65] on icon "ChevronRight" at bounding box center [193, 58] width 14 height 14
drag, startPoint x: 323, startPoint y: 208, endPoint x: 312, endPoint y: 530, distance: 322.6
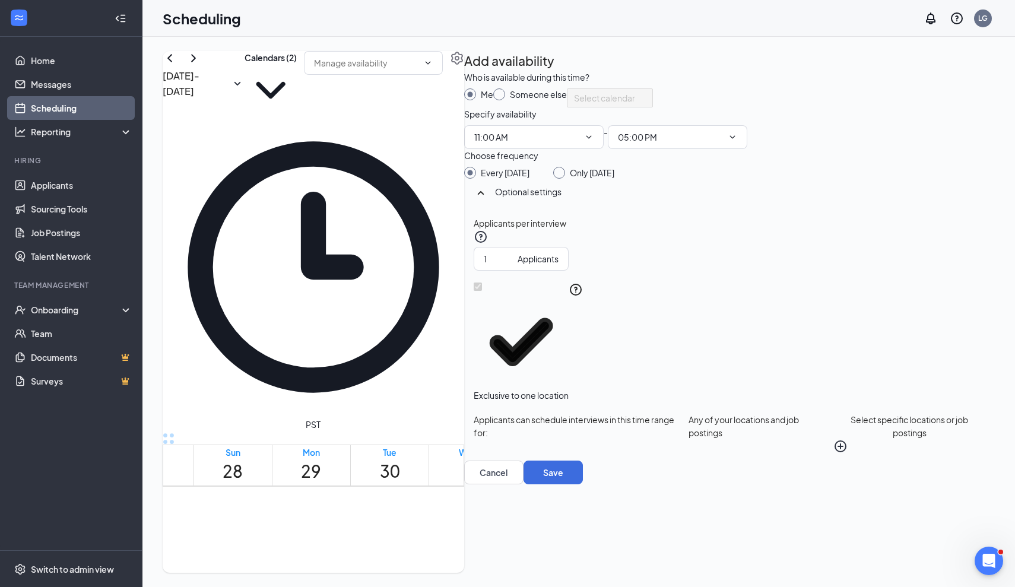
click at [562, 175] on input "Only [DATE]" at bounding box center [557, 171] width 8 height 8
radio input "true"
radio input "false"
click at [583, 485] on button "Save" at bounding box center [553, 473] width 59 height 24
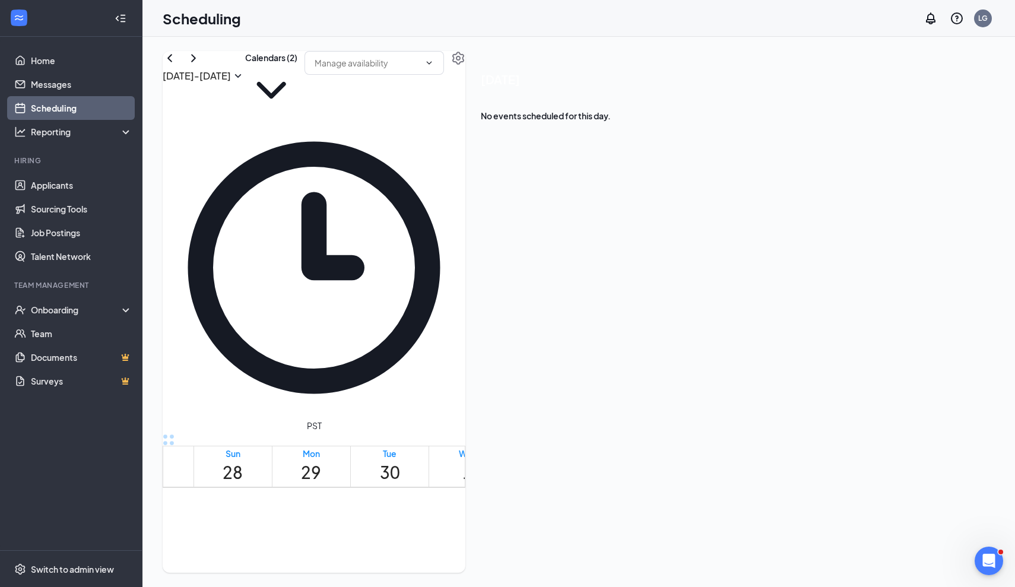
scroll to position [811, 0]
drag, startPoint x: 404, startPoint y: 182, endPoint x: 395, endPoint y: 398, distance: 215.7
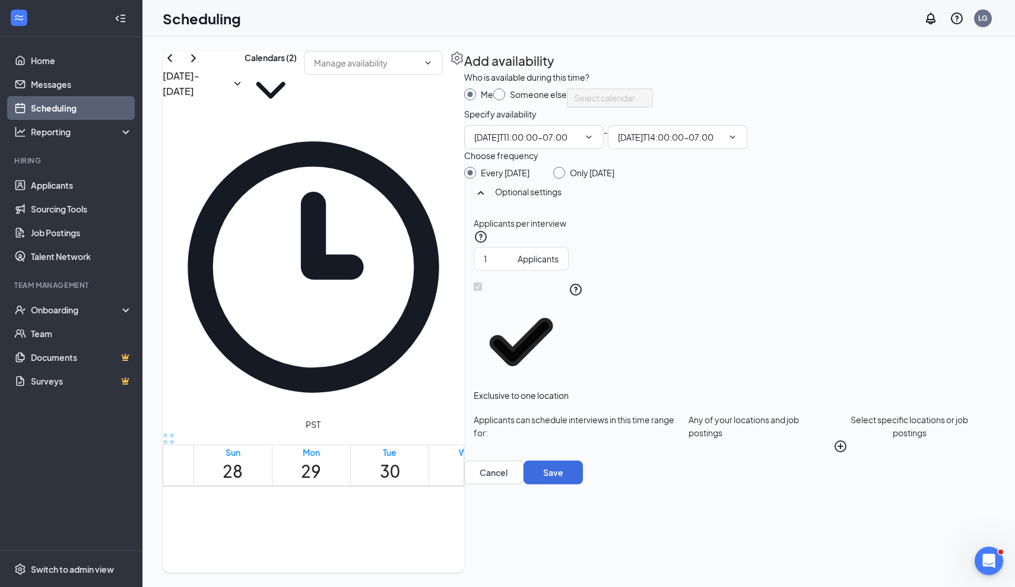
type input "11:00 AM"
type input "02:00 PM"
click at [562, 175] on input "Only [DATE]" at bounding box center [557, 171] width 8 height 8
radio input "true"
radio input "false"
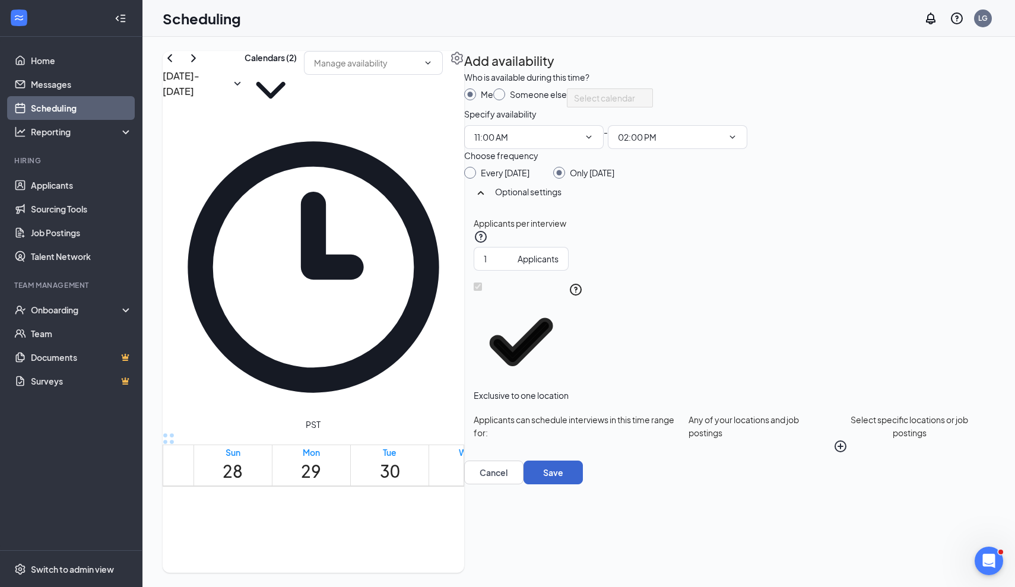
click at [583, 485] on button "Save" at bounding box center [553, 473] width 59 height 24
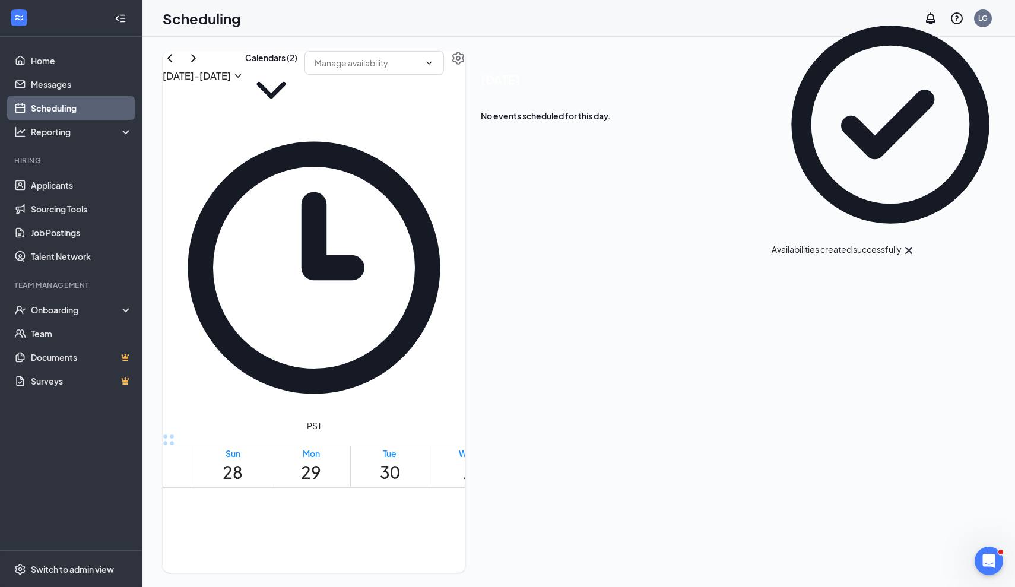
scroll to position [1070, 0]
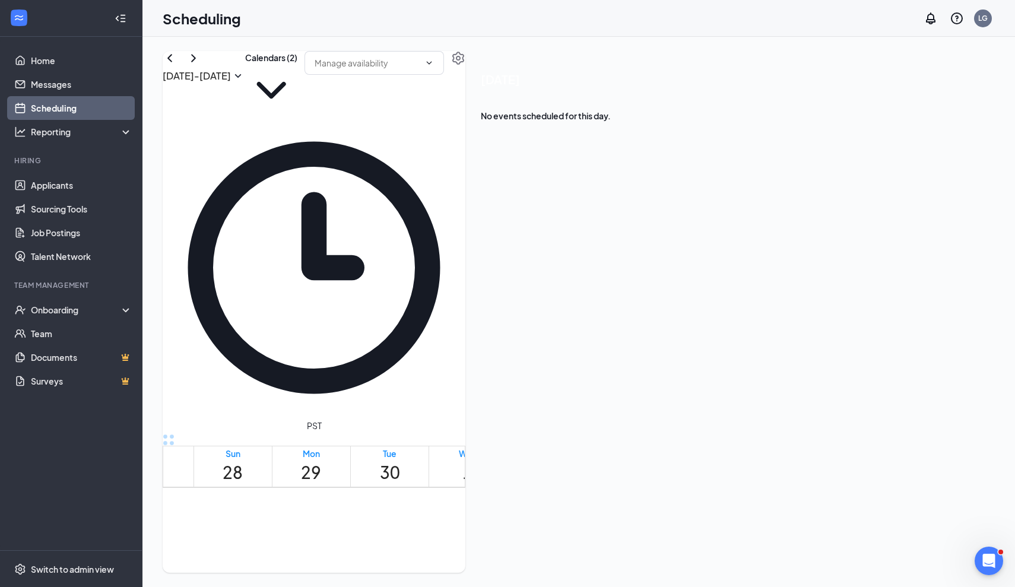
drag, startPoint x: 412, startPoint y: 304, endPoint x: 409, endPoint y: 369, distance: 64.8
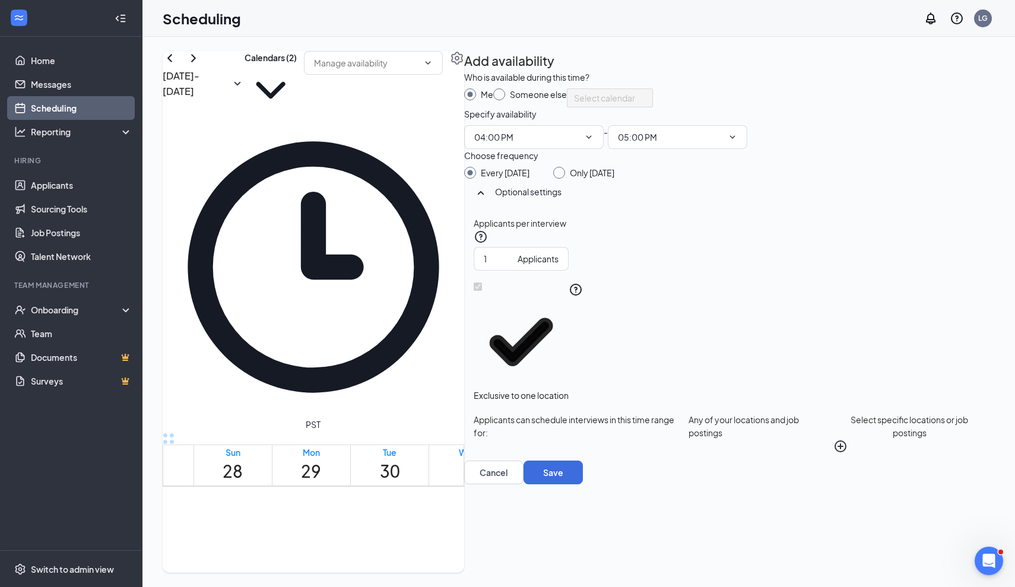
click at [562, 175] on input "Only [DATE]" at bounding box center [557, 171] width 8 height 8
radio input "true"
radio input "false"
click at [583, 485] on button "Save" at bounding box center [553, 473] width 59 height 24
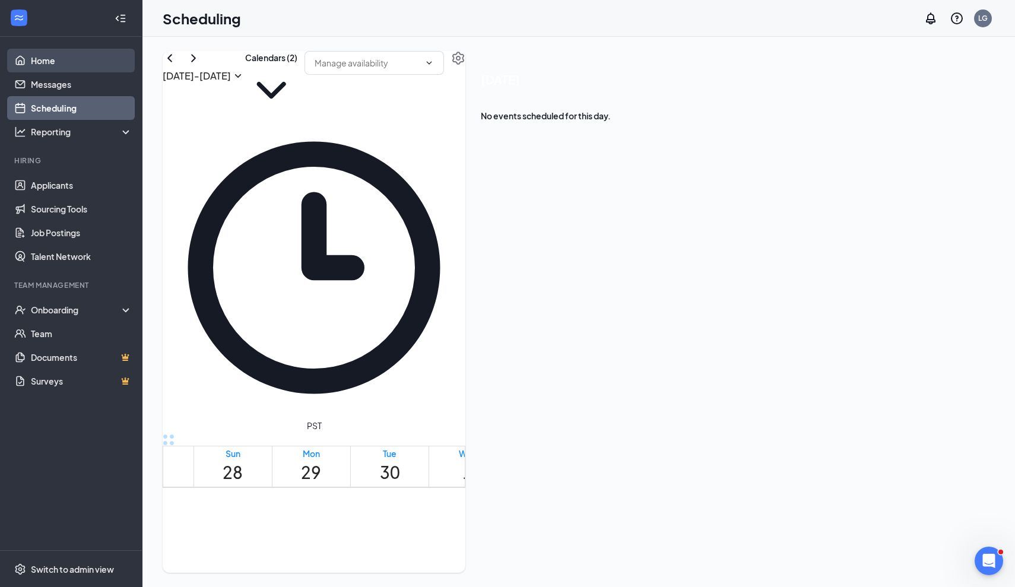
click at [31, 65] on link "Home" at bounding box center [82, 61] width 102 height 24
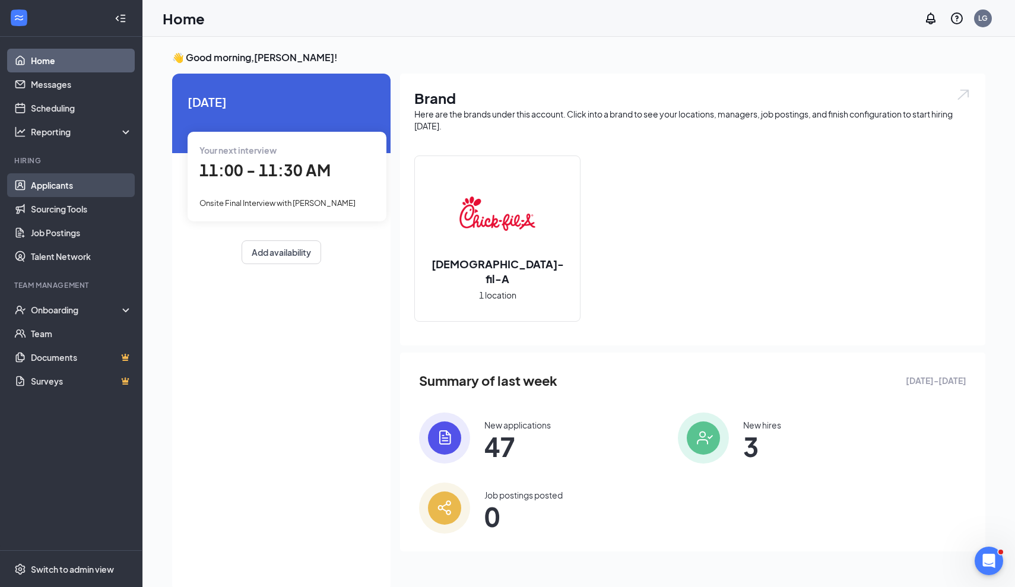
click at [44, 181] on link "Applicants" at bounding box center [82, 185] width 102 height 24
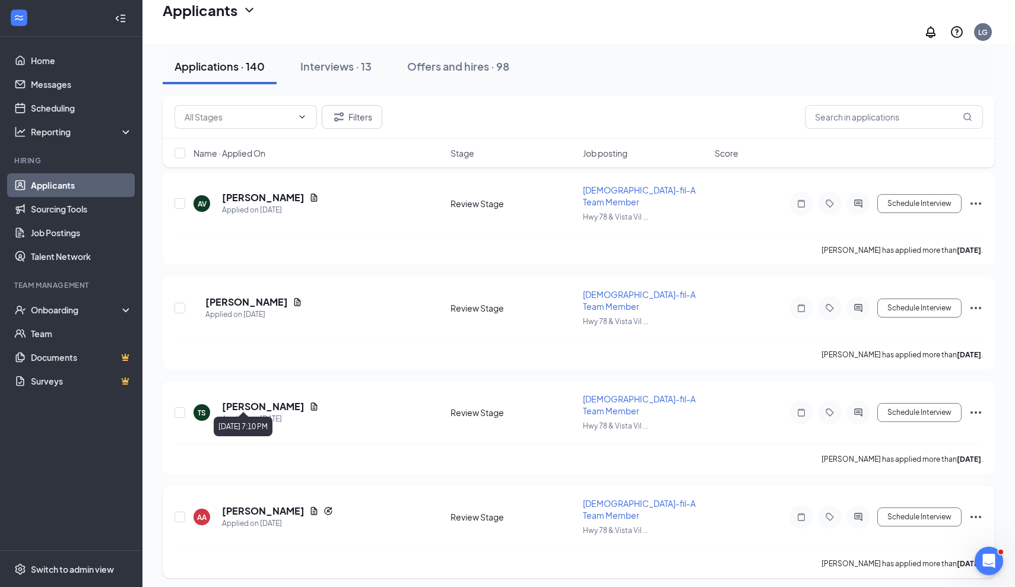
scroll to position [677, 0]
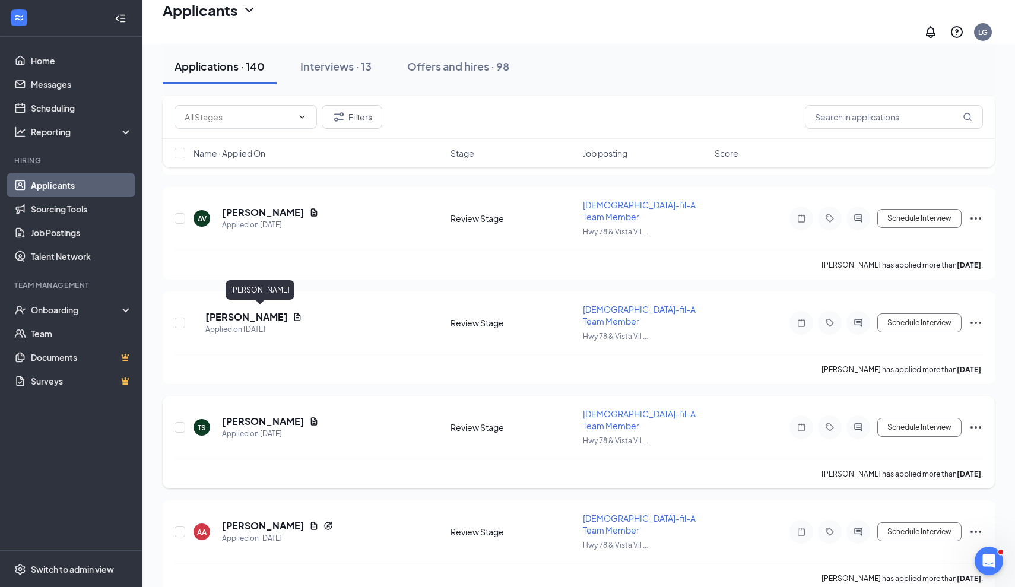
click at [254, 415] on h5 "[PERSON_NAME]" at bounding box center [263, 421] width 83 height 13
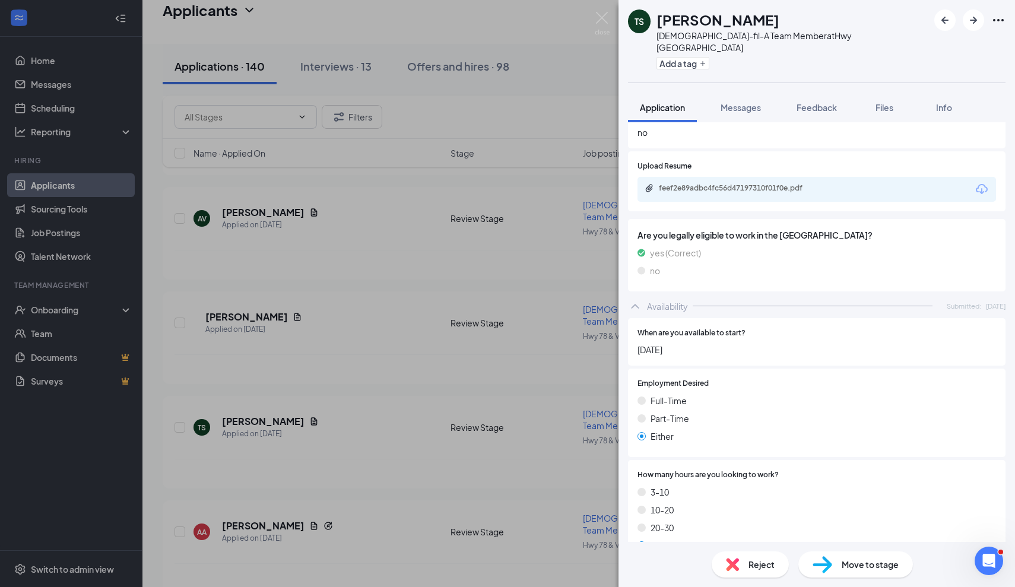
scroll to position [1571, 0]
